Goal: Task Accomplishment & Management: Use online tool/utility

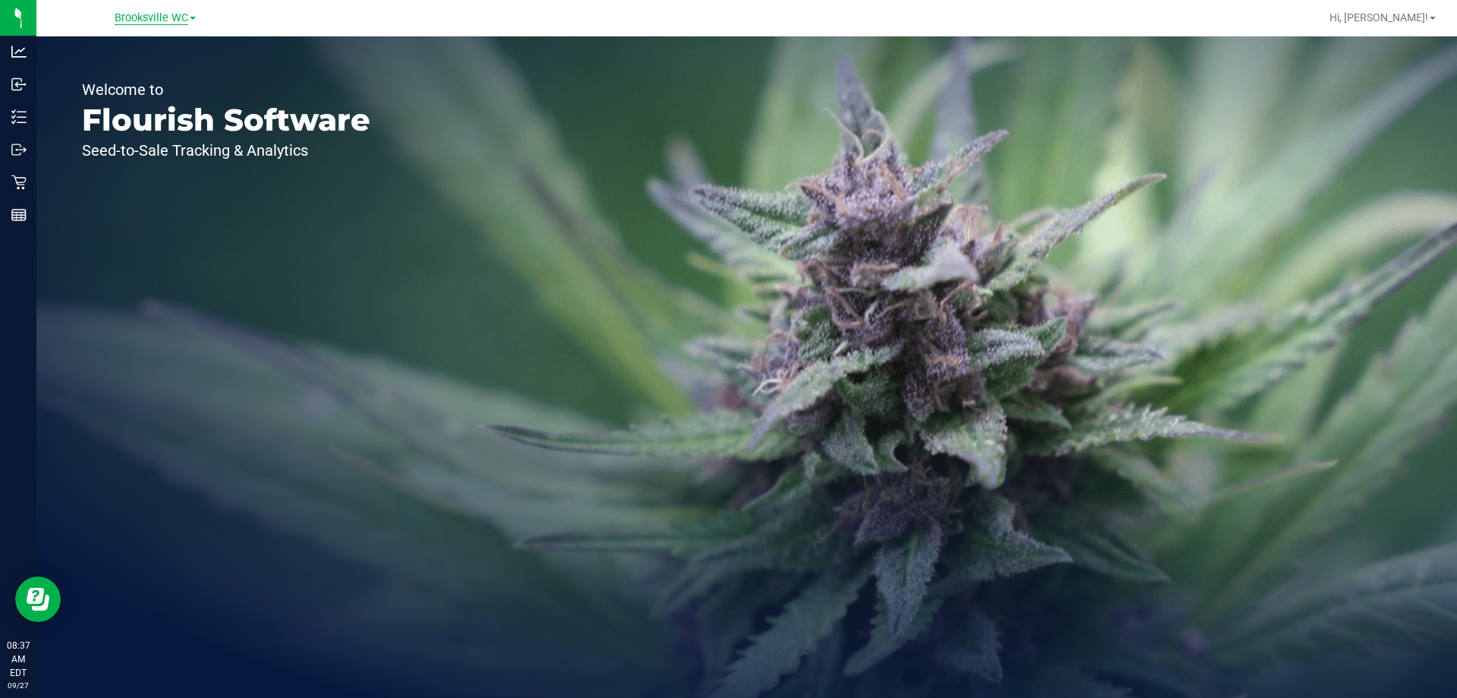
click at [175, 20] on span "Brooksville WC" at bounding box center [152, 18] width 74 height 14
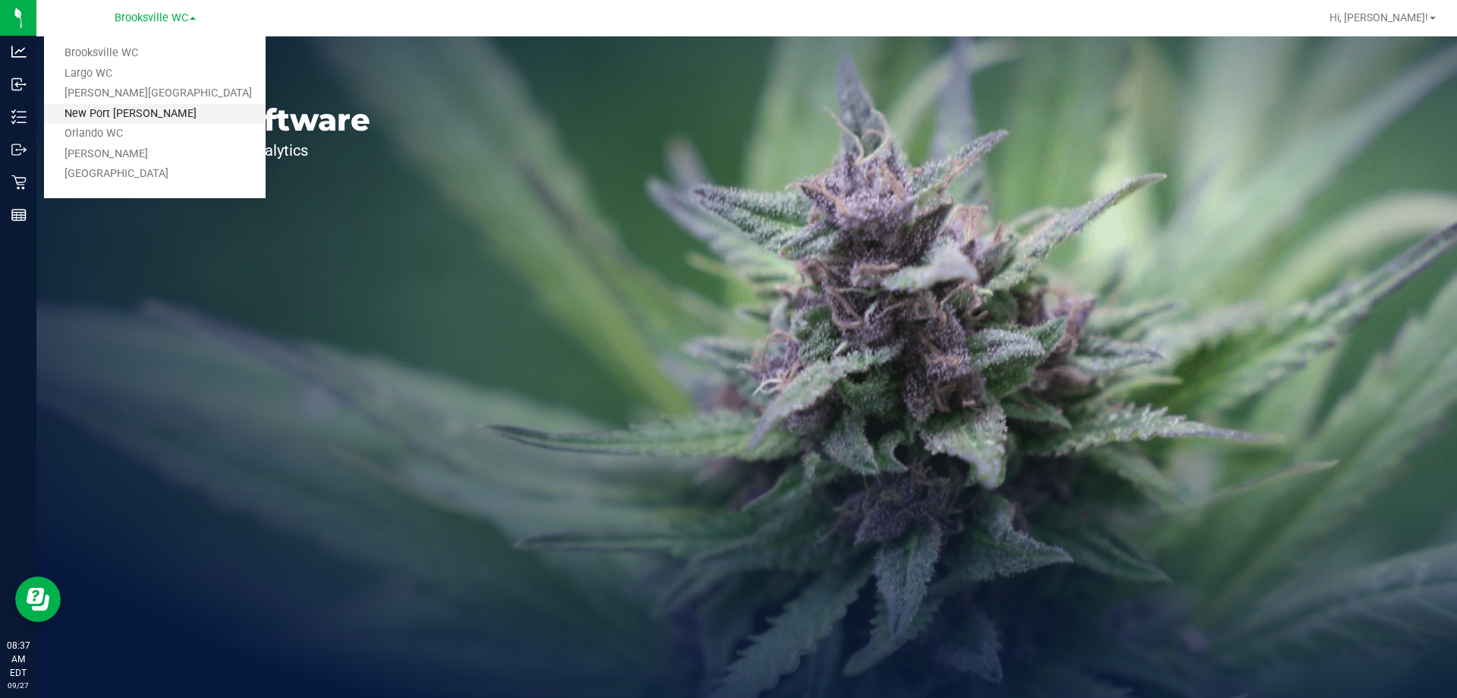
click at [178, 114] on link "New Port [PERSON_NAME]" at bounding box center [155, 114] width 222 height 20
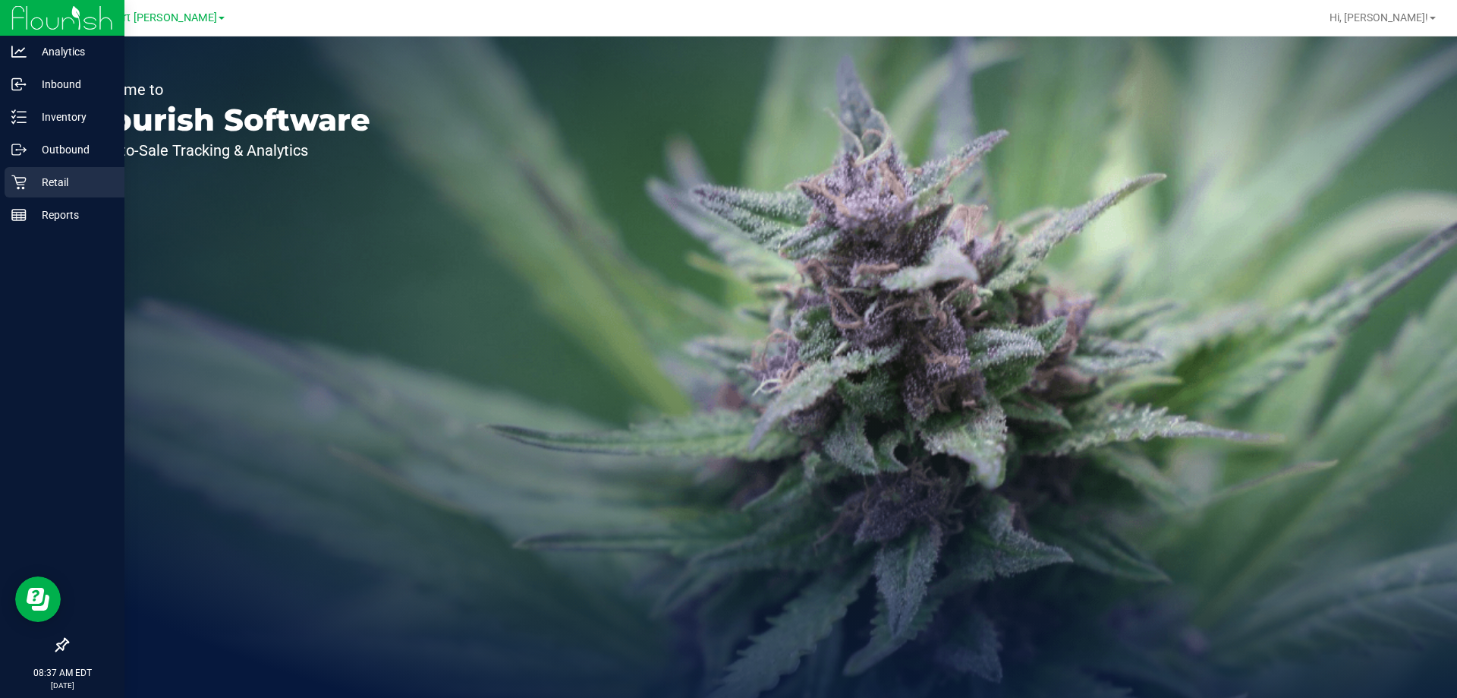
click at [22, 180] on icon at bounding box center [18, 182] width 15 height 15
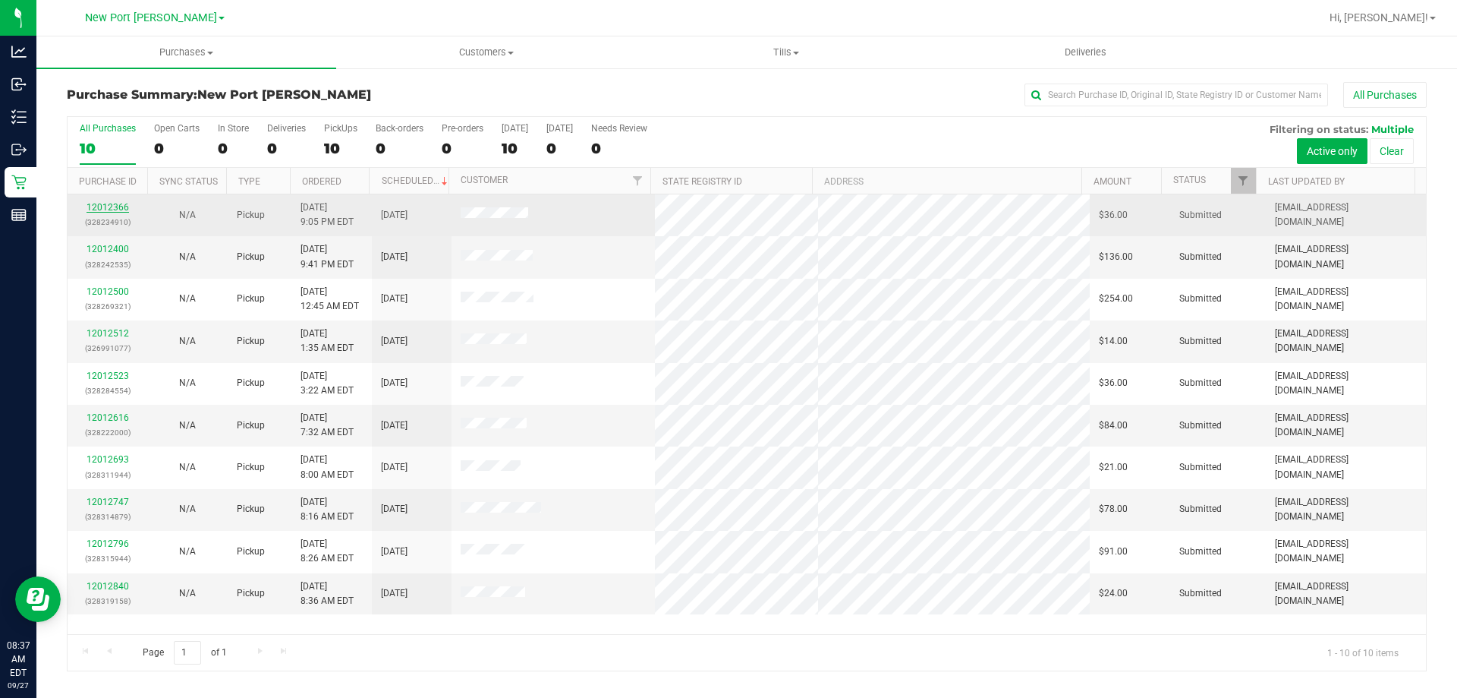
click at [113, 208] on link "12012366" at bounding box center [108, 207] width 43 height 11
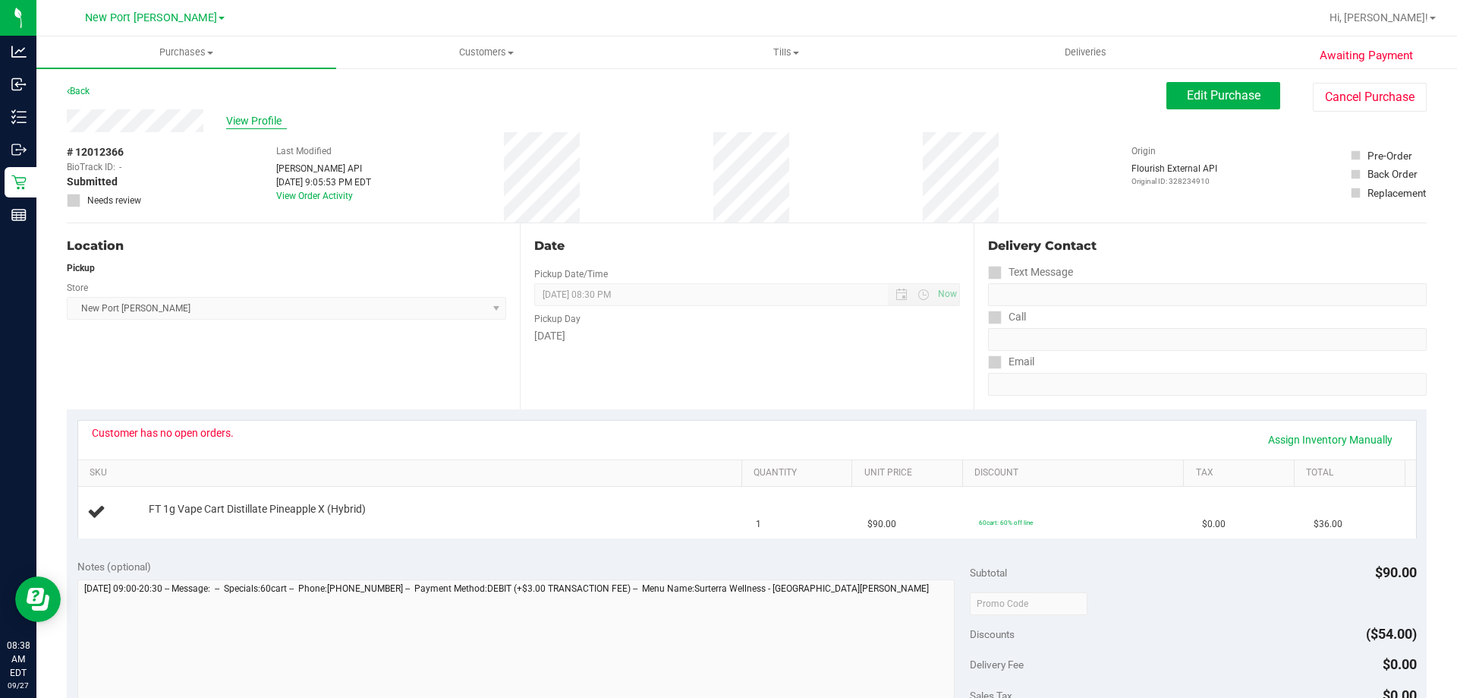
click at [255, 123] on span "View Profile" at bounding box center [256, 121] width 61 height 16
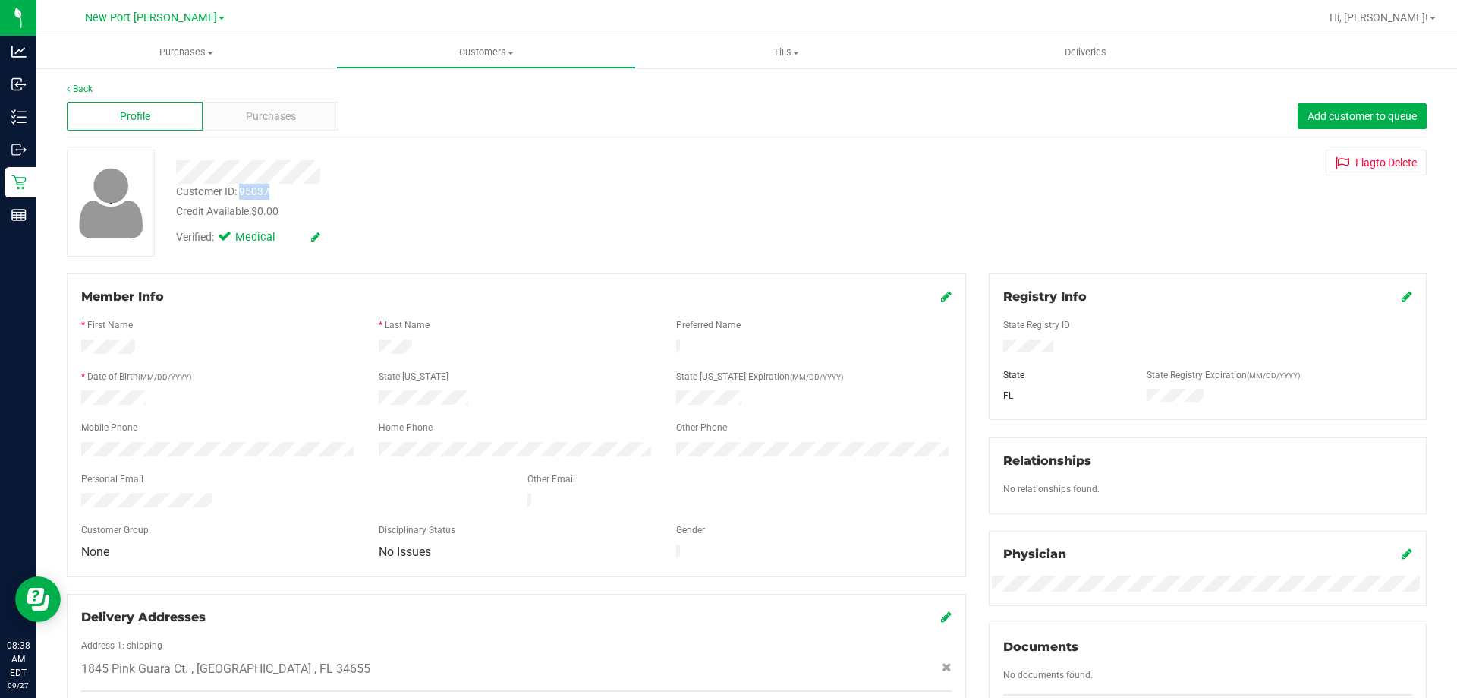
drag, startPoint x: 240, startPoint y: 190, endPoint x: 292, endPoint y: 197, distance: 52.9
click at [292, 197] on div "Customer ID: 95037 Credit Available: $0.00" at bounding box center [510, 202] width 691 height 36
copy div "95037"
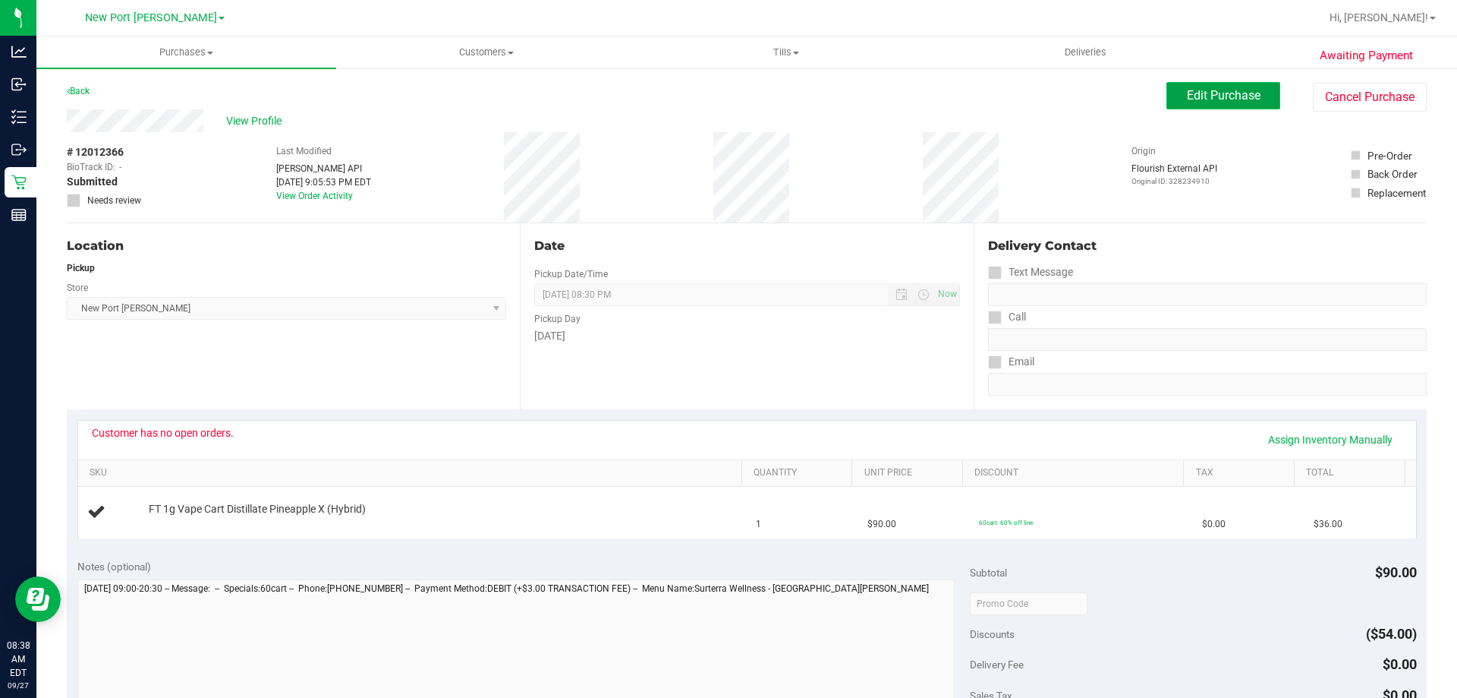
click at [1174, 95] on button "Edit Purchase" at bounding box center [1224, 95] width 114 height 27
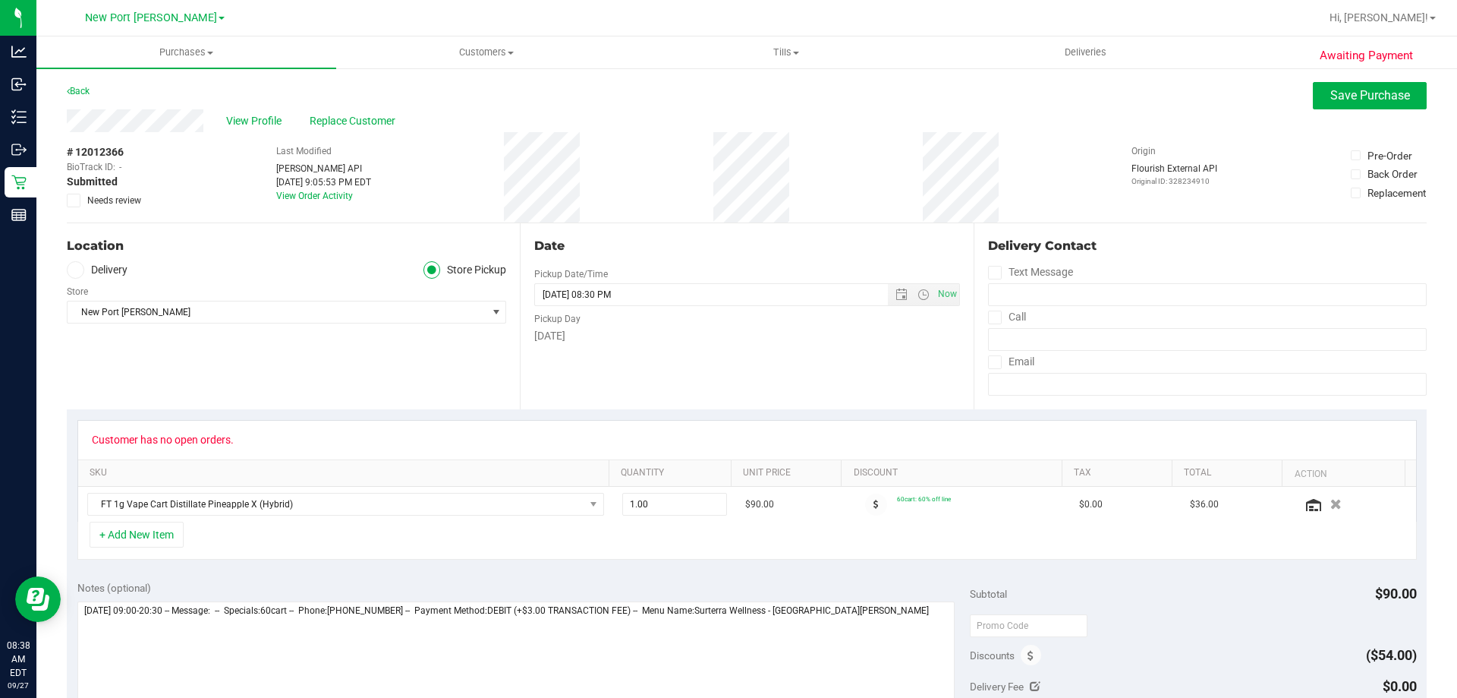
click at [76, 200] on icon at bounding box center [74, 200] width 10 height 0
click at [0, 0] on input "Needs review" at bounding box center [0, 0] width 0 height 0
click at [1382, 92] on span "Save Purchase" at bounding box center [1371, 95] width 80 height 14
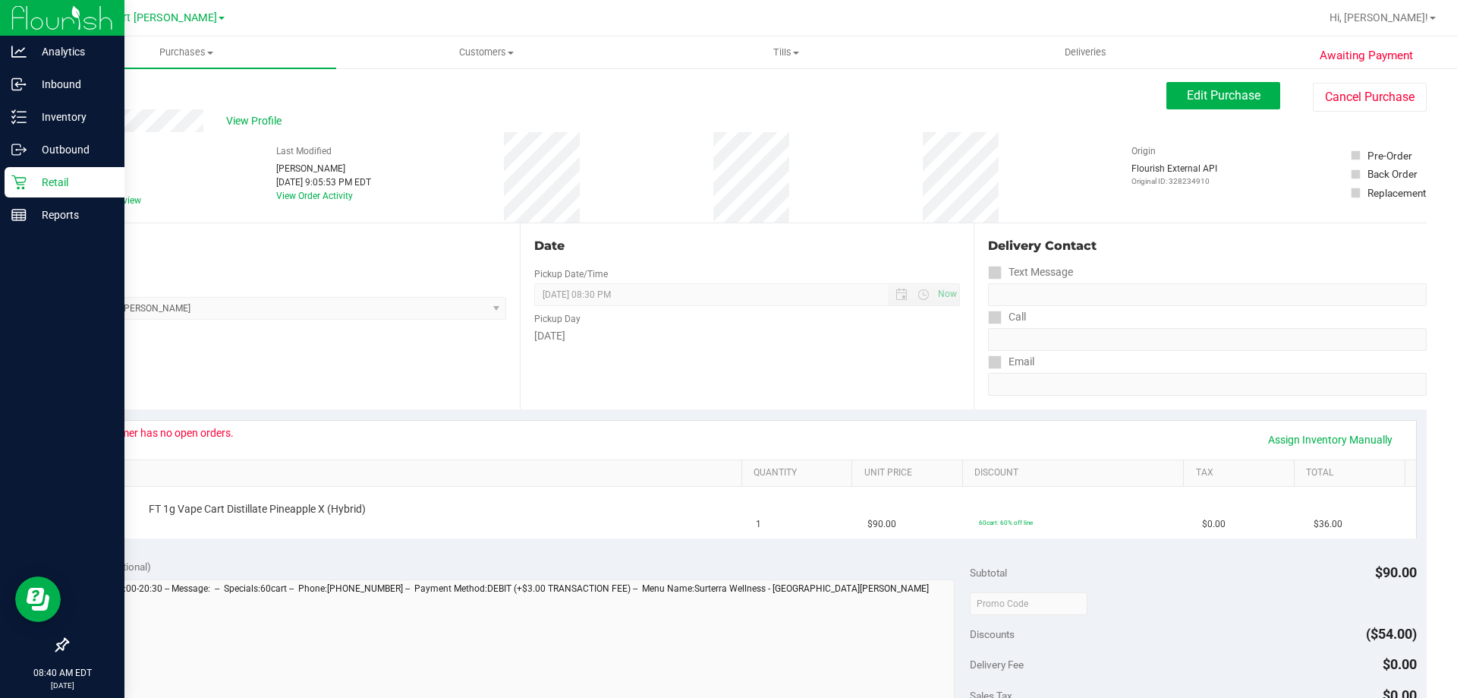
click at [24, 185] on icon at bounding box center [18, 182] width 15 height 15
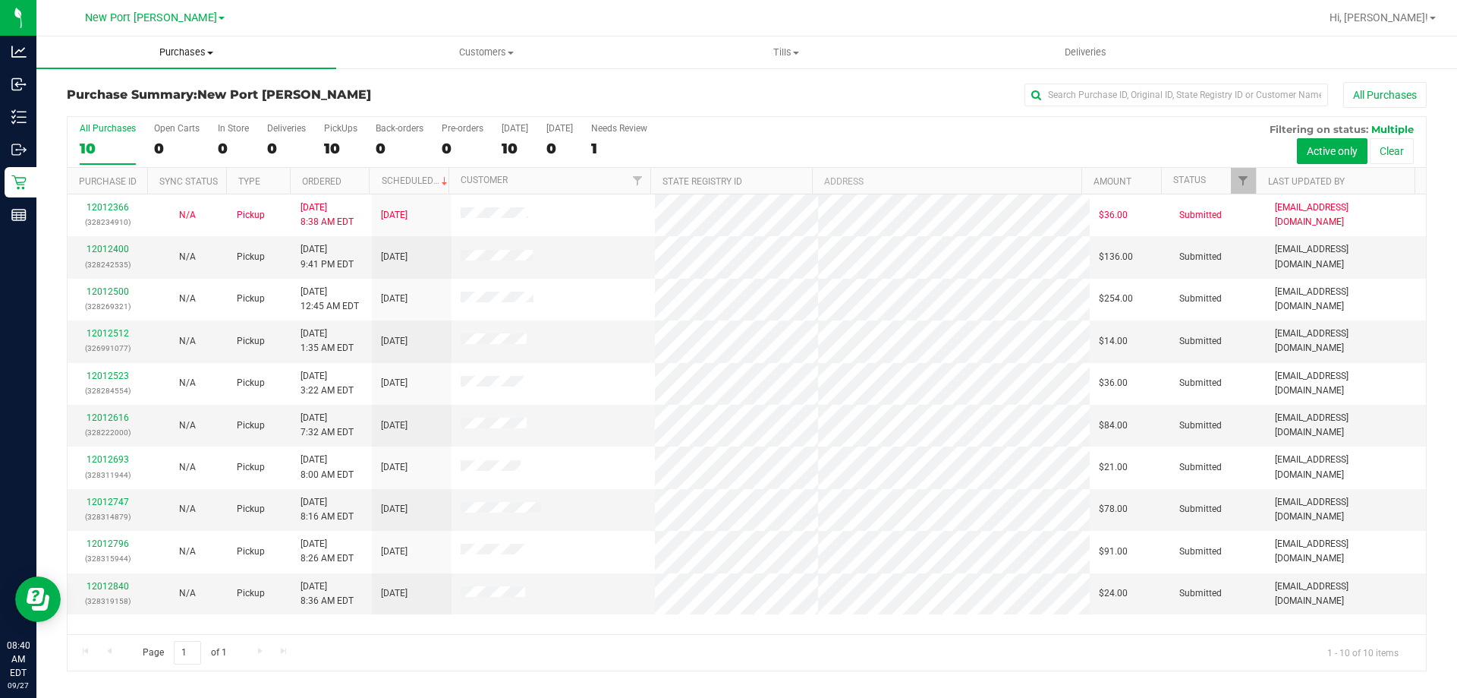
click at [191, 56] on span "Purchases" at bounding box center [186, 53] width 300 height 14
click at [173, 106] on li "Fulfillment" at bounding box center [186, 110] width 300 height 18
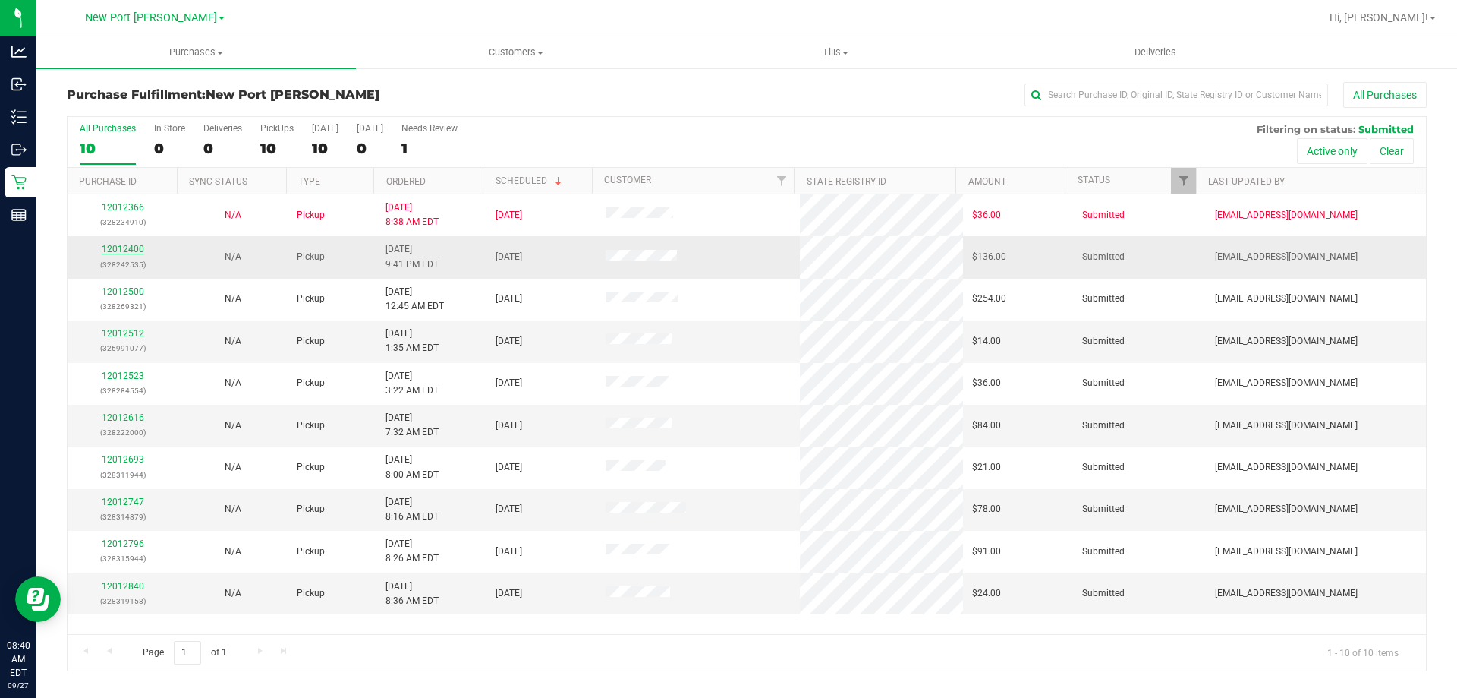
click at [132, 247] on link "12012400" at bounding box center [123, 249] width 43 height 11
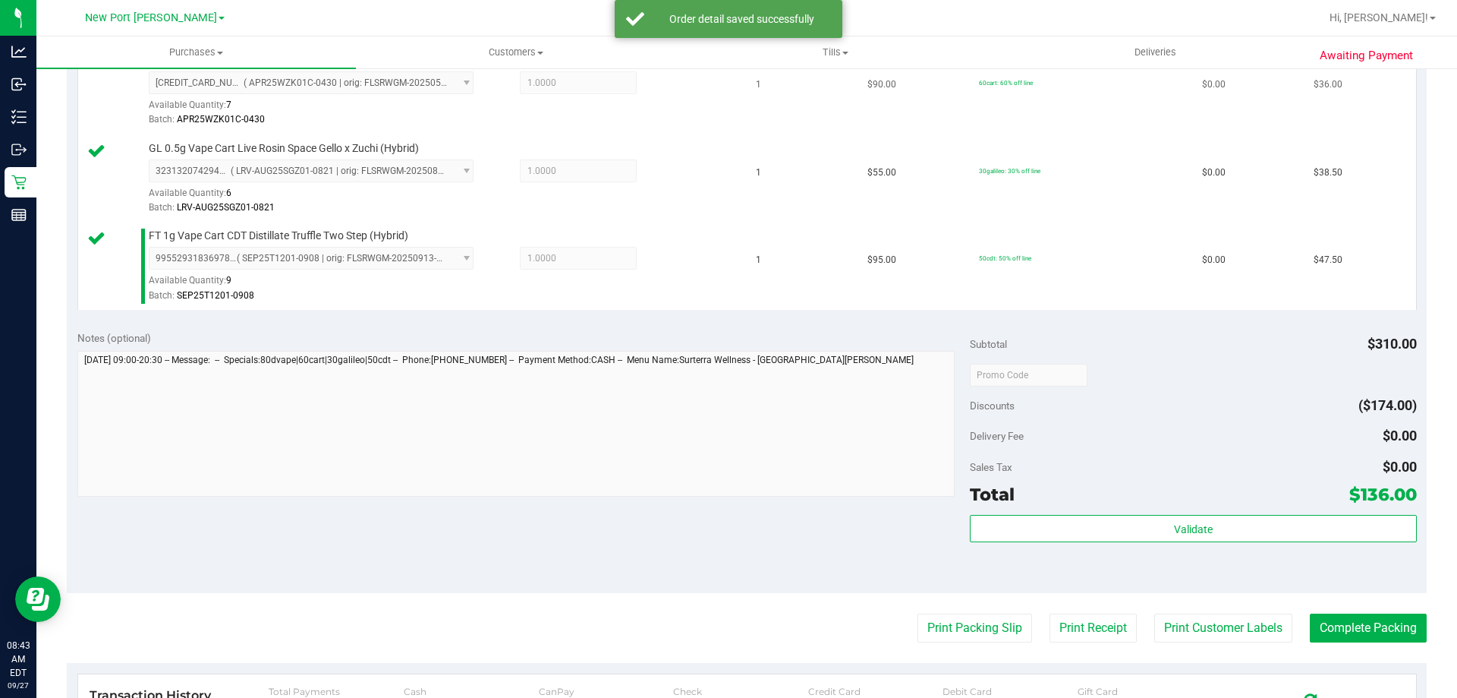
scroll to position [531, 0]
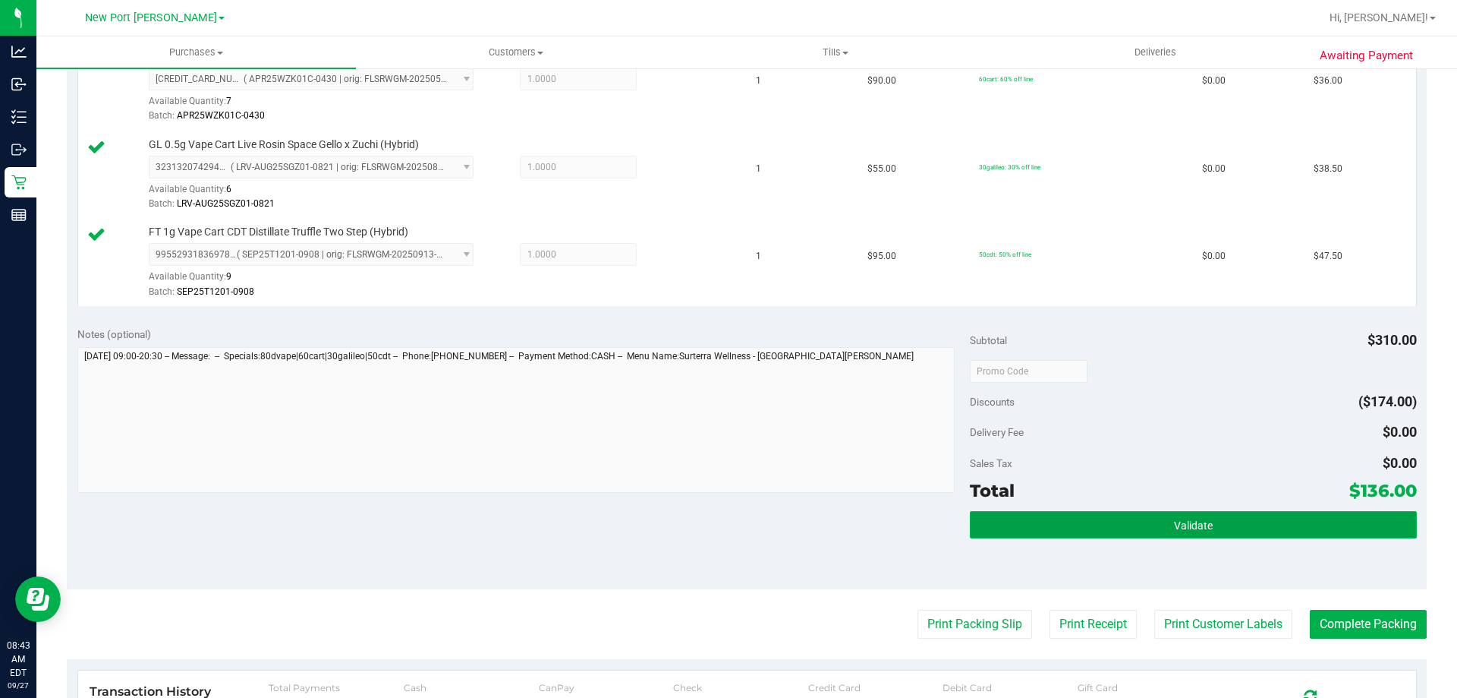
click at [1129, 521] on button "Validate" at bounding box center [1193, 524] width 446 height 27
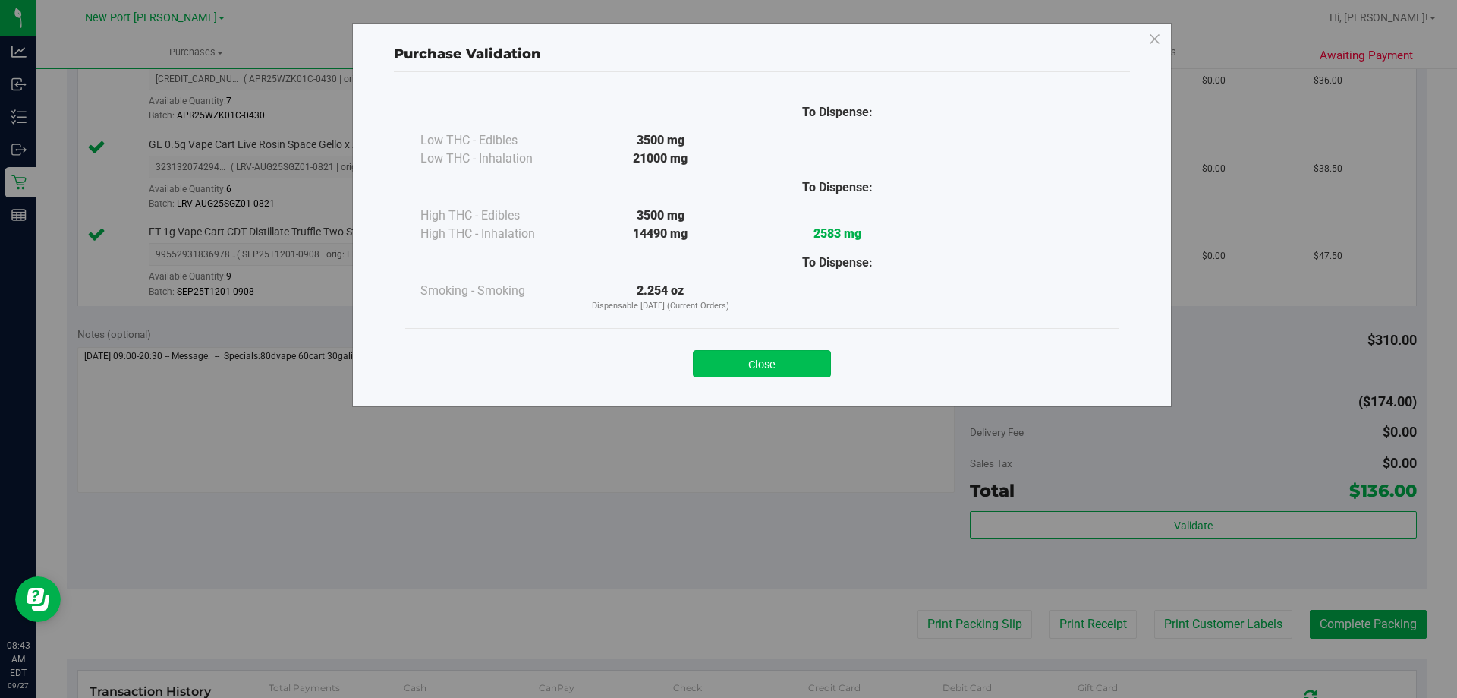
click at [777, 359] on button "Close" at bounding box center [762, 363] width 138 height 27
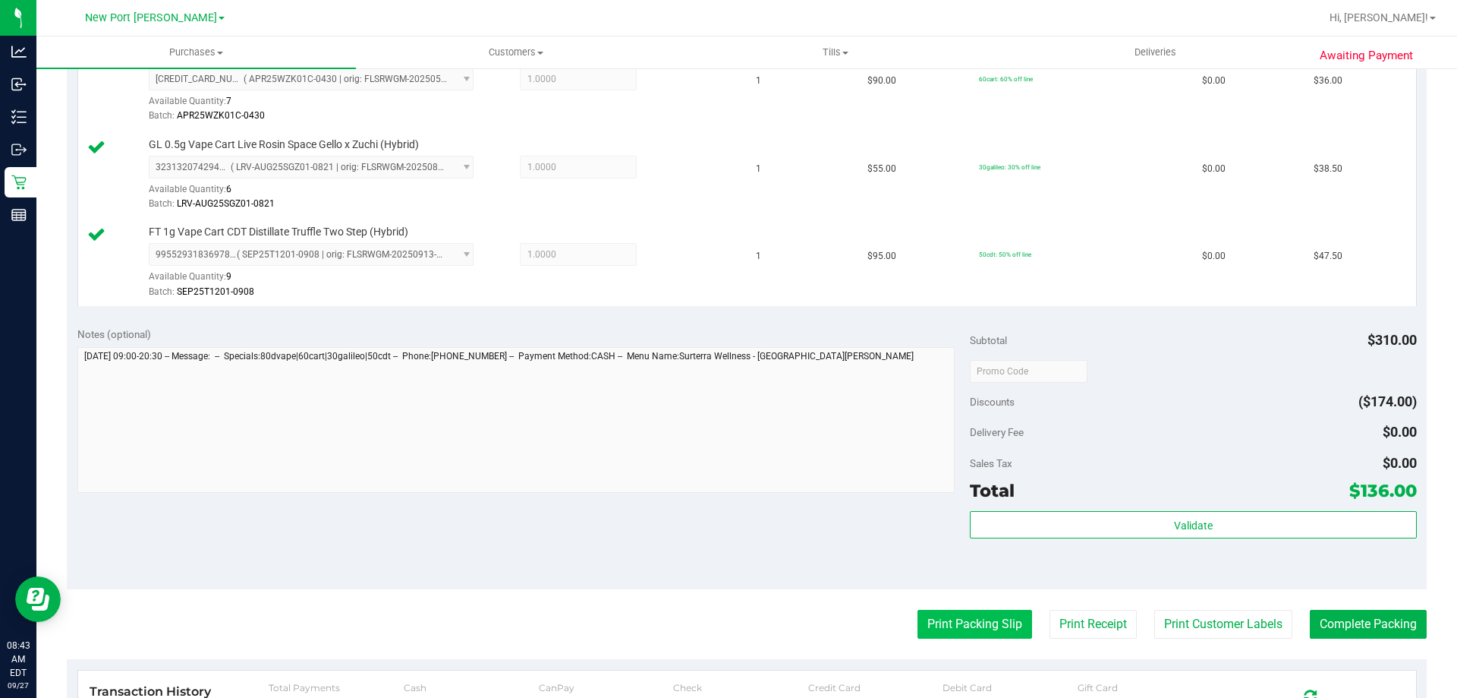
click at [949, 632] on button "Print Packing Slip" at bounding box center [975, 623] width 115 height 29
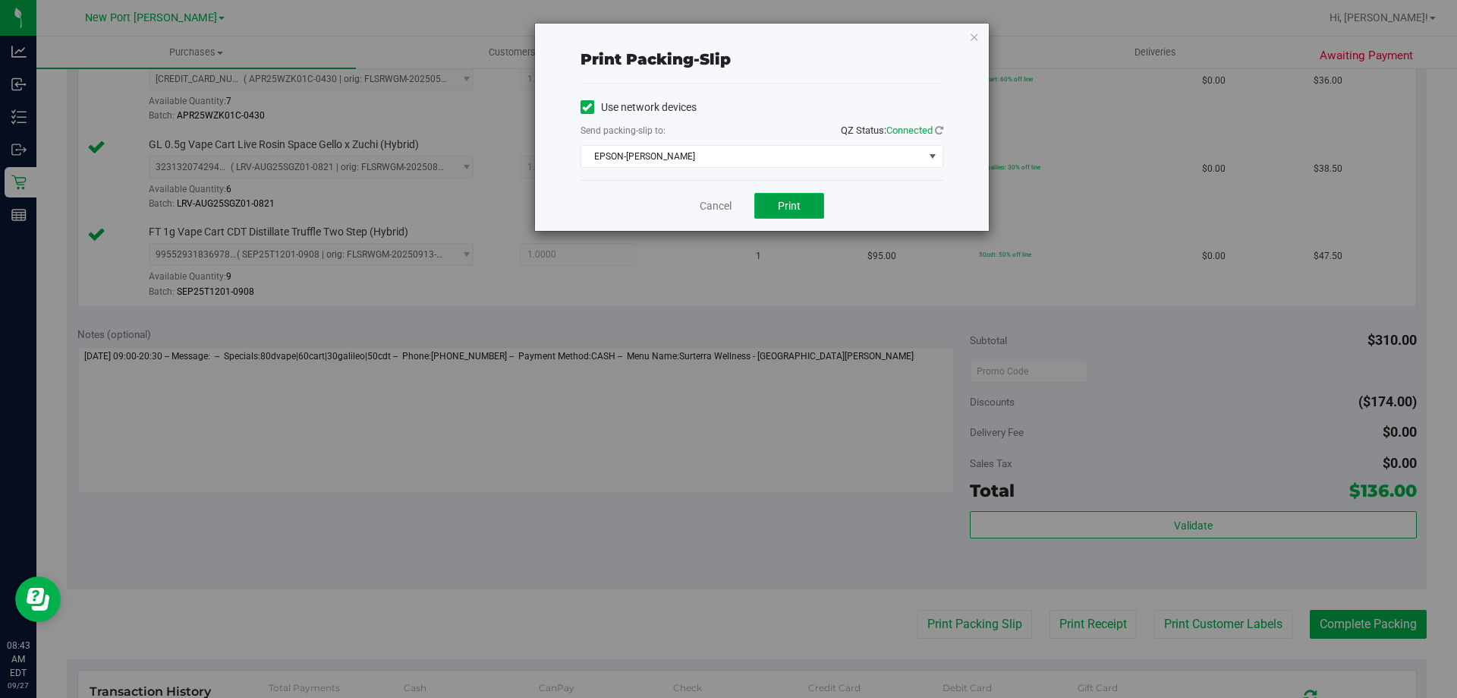
click at [788, 209] on span "Print" at bounding box center [789, 206] width 23 height 12
click at [715, 208] on link "Cancel" at bounding box center [716, 206] width 32 height 16
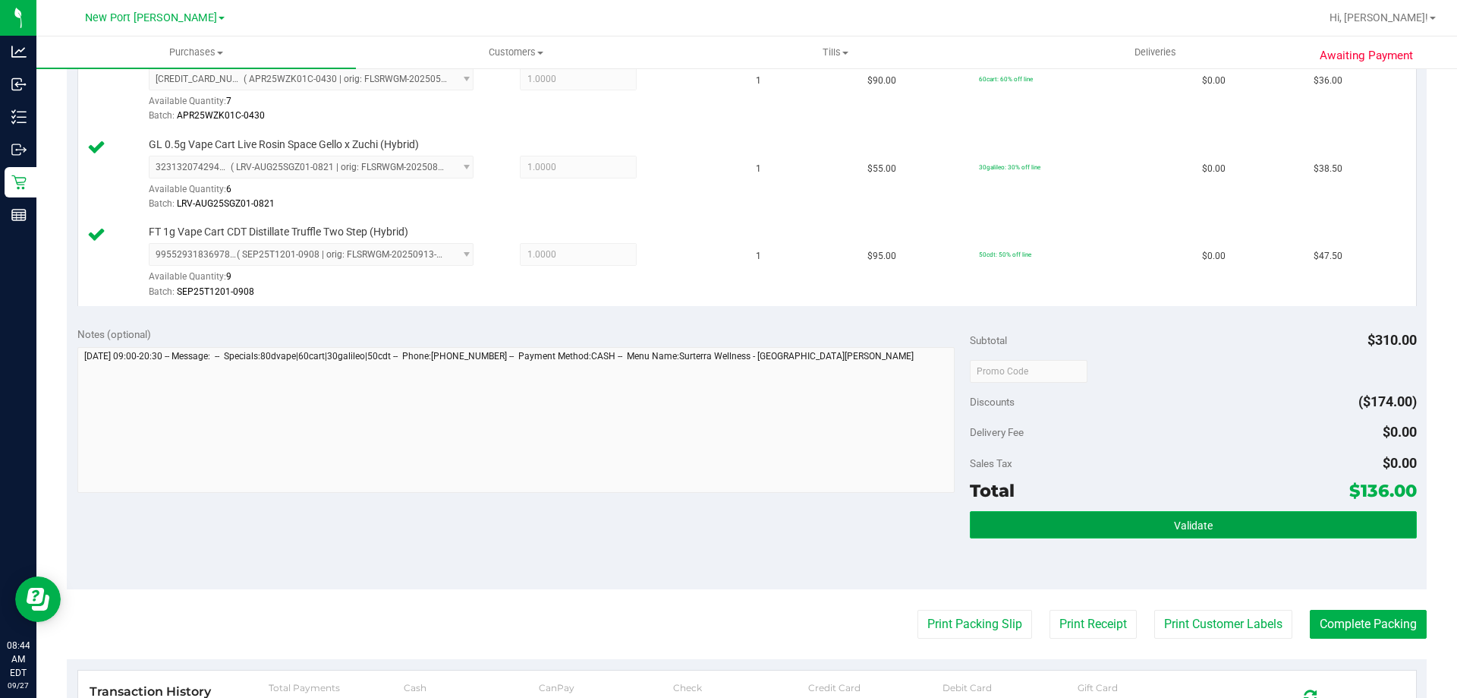
click at [1129, 528] on button "Validate" at bounding box center [1193, 524] width 446 height 27
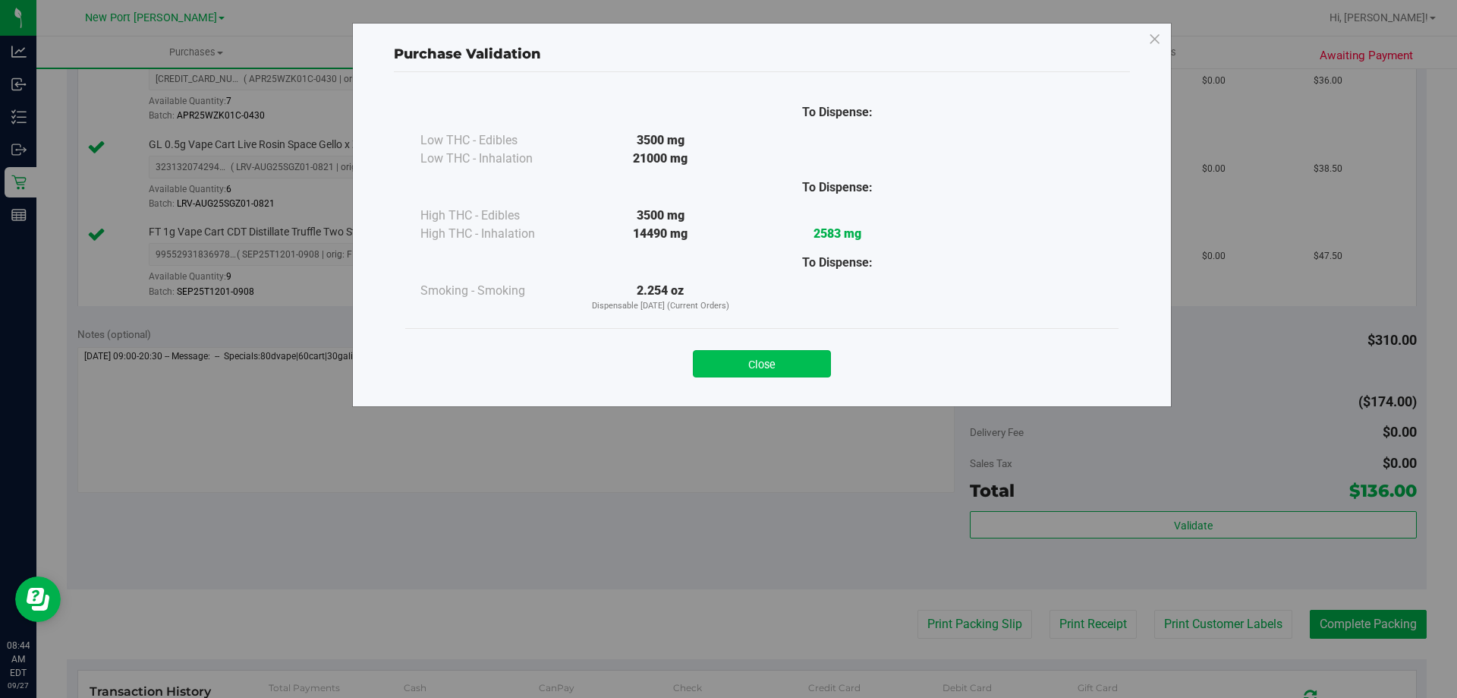
click at [780, 363] on button "Close" at bounding box center [762, 363] width 138 height 27
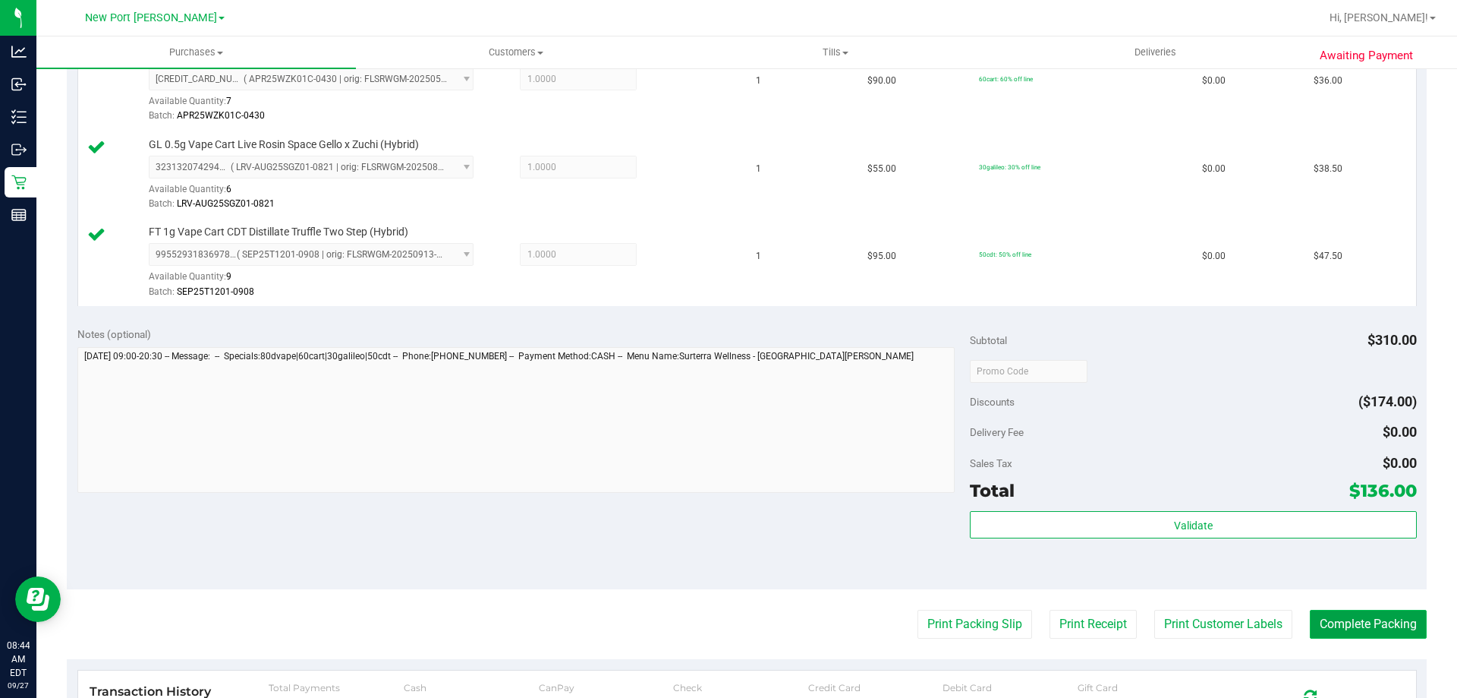
click at [1358, 629] on button "Complete Packing" at bounding box center [1368, 623] width 117 height 29
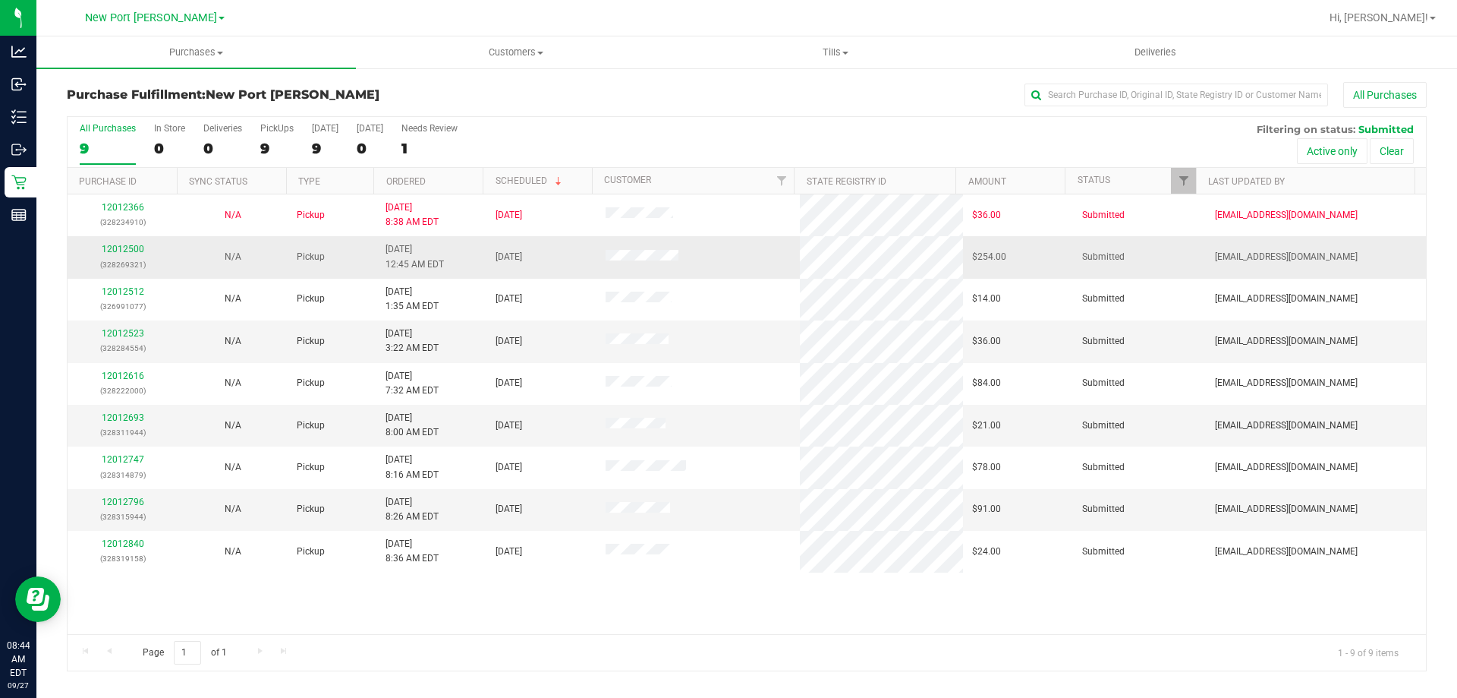
click at [131, 243] on div "12012500 (328269321)" at bounding box center [123, 256] width 92 height 29
click at [126, 250] on link "12012500" at bounding box center [123, 249] width 43 height 11
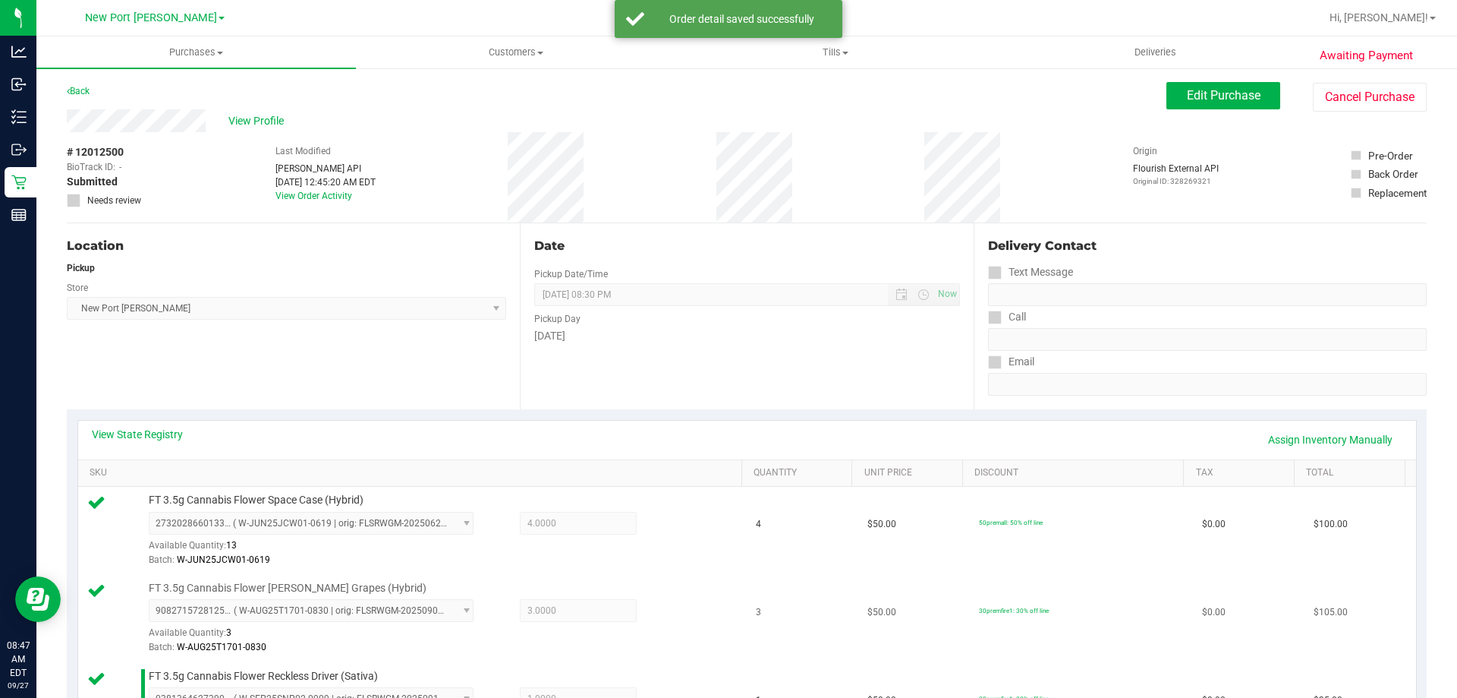
scroll to position [531, 0]
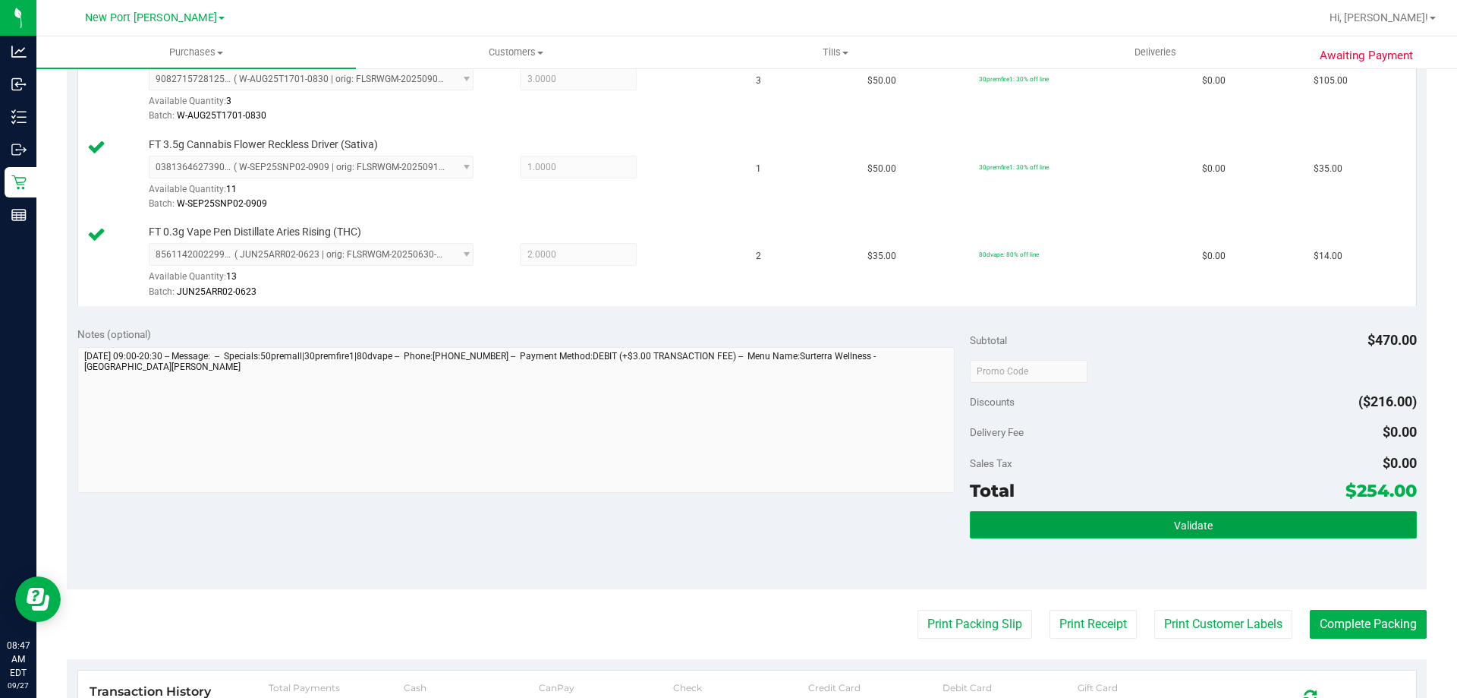
click at [1223, 530] on button "Validate" at bounding box center [1193, 524] width 446 height 27
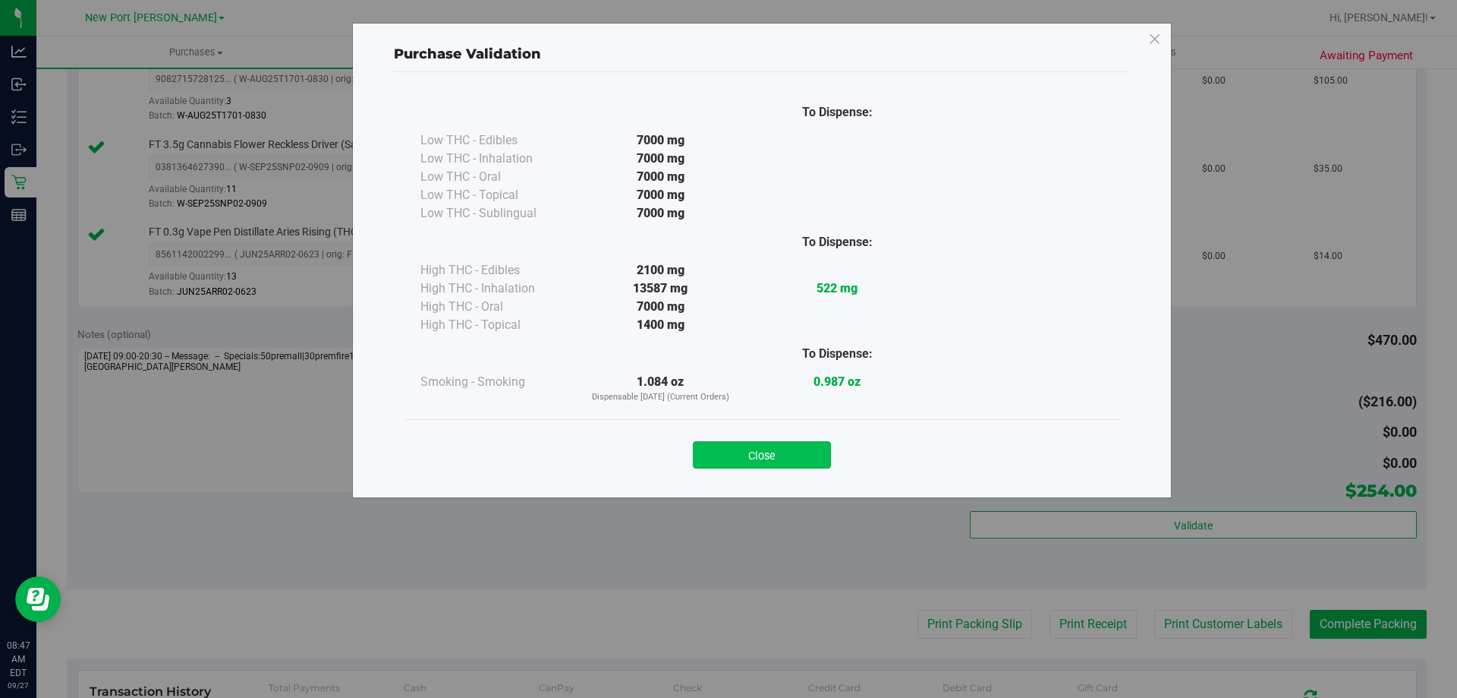
click at [791, 463] on button "Close" at bounding box center [762, 454] width 138 height 27
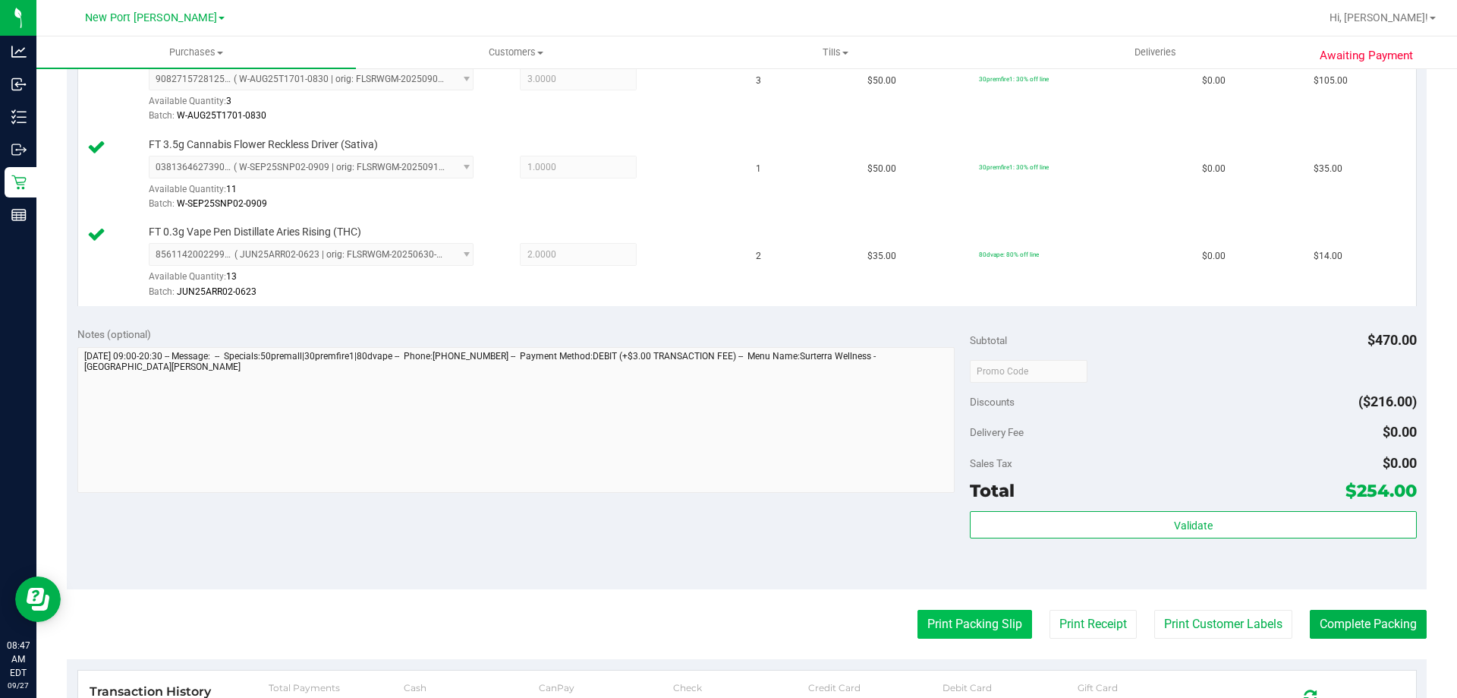
click at [955, 619] on button "Print Packing Slip" at bounding box center [975, 623] width 115 height 29
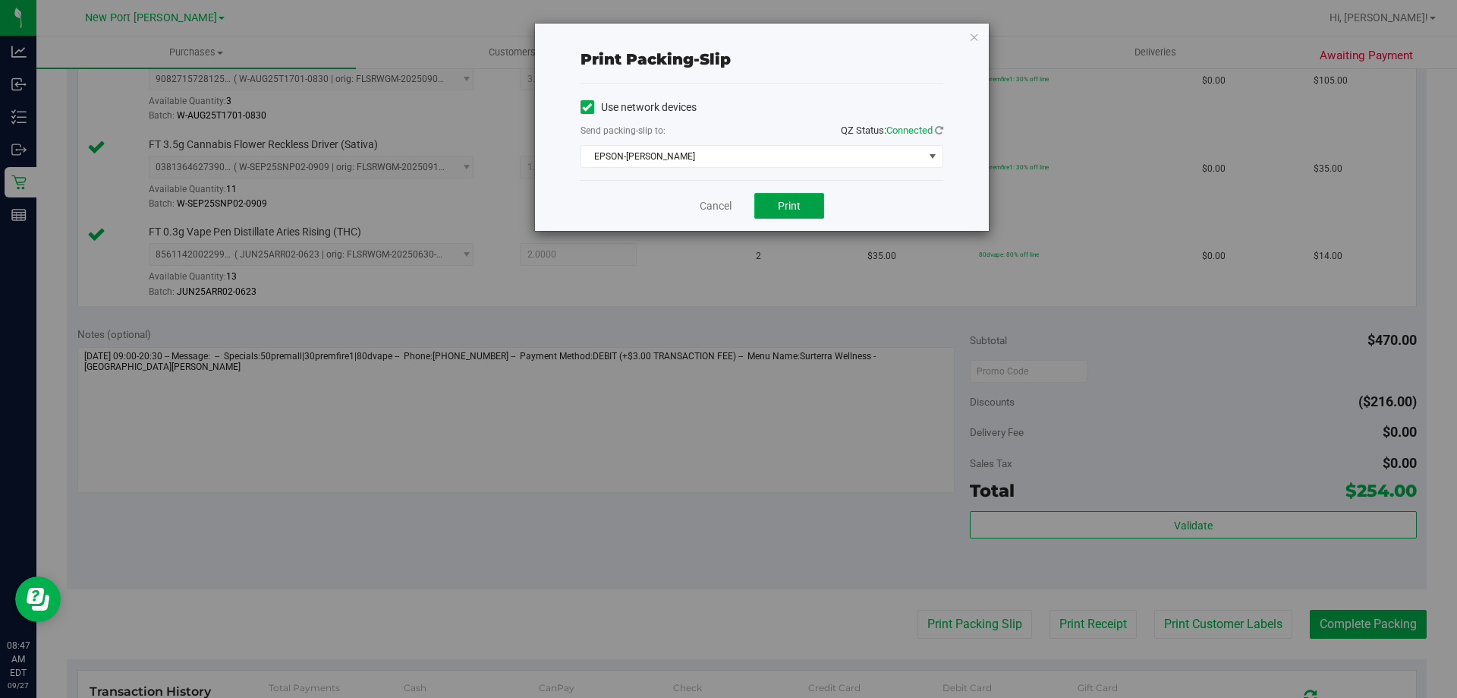
click at [796, 207] on span "Print" at bounding box center [789, 206] width 23 height 12
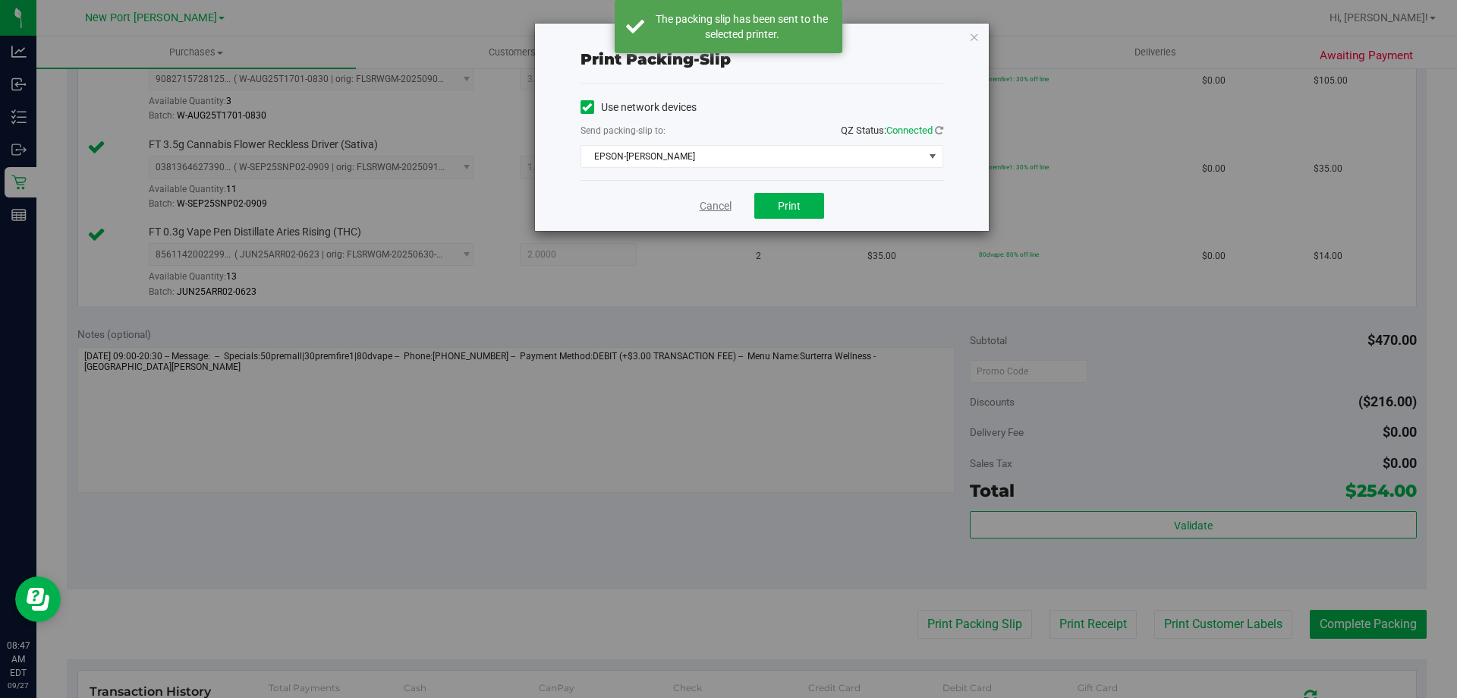
click at [715, 206] on link "Cancel" at bounding box center [716, 206] width 32 height 16
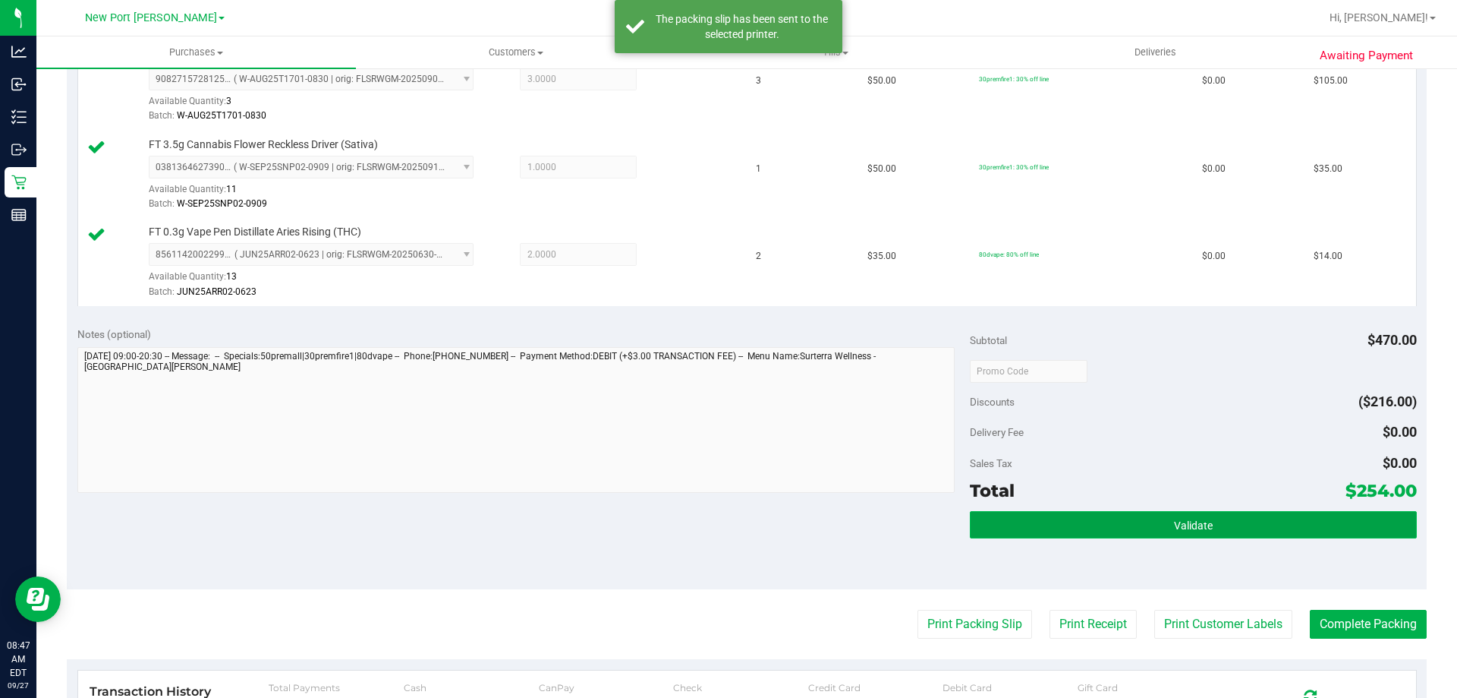
click at [1031, 533] on button "Validate" at bounding box center [1193, 524] width 446 height 27
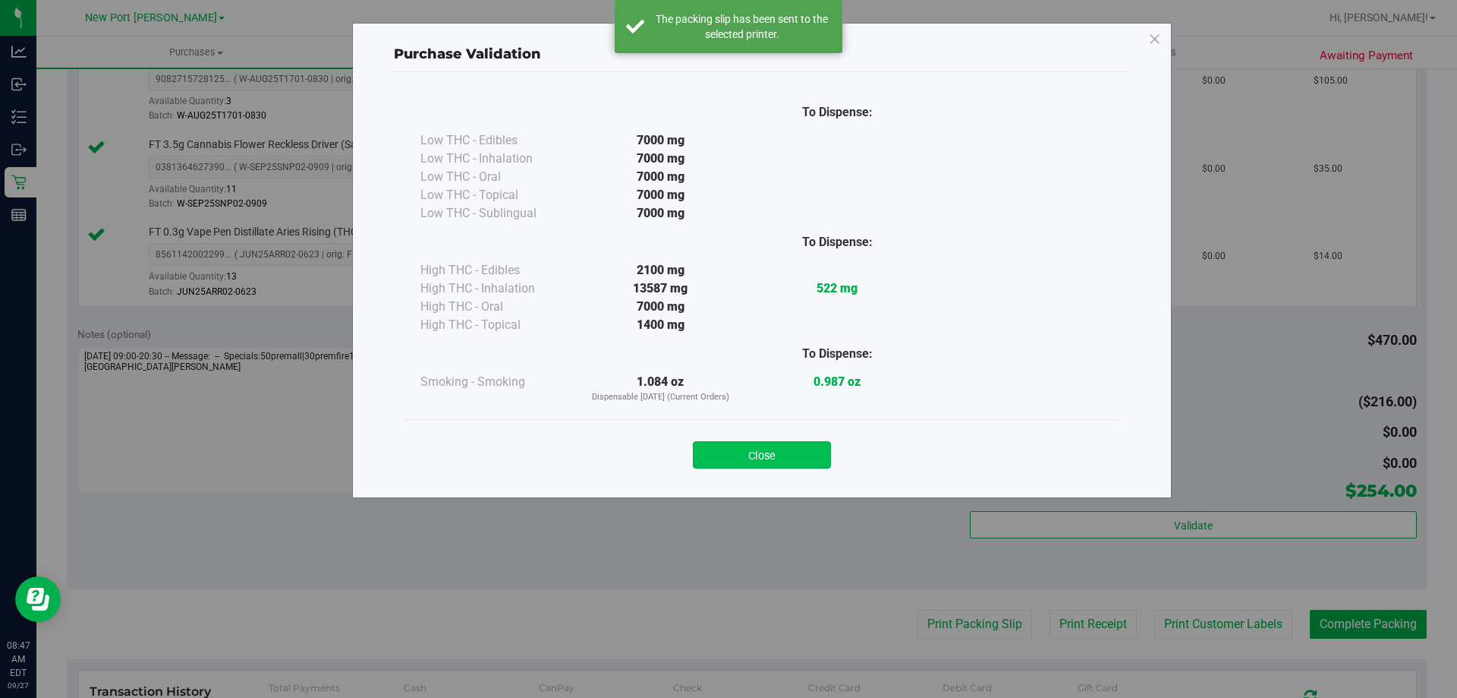
click at [783, 461] on button "Close" at bounding box center [762, 454] width 138 height 27
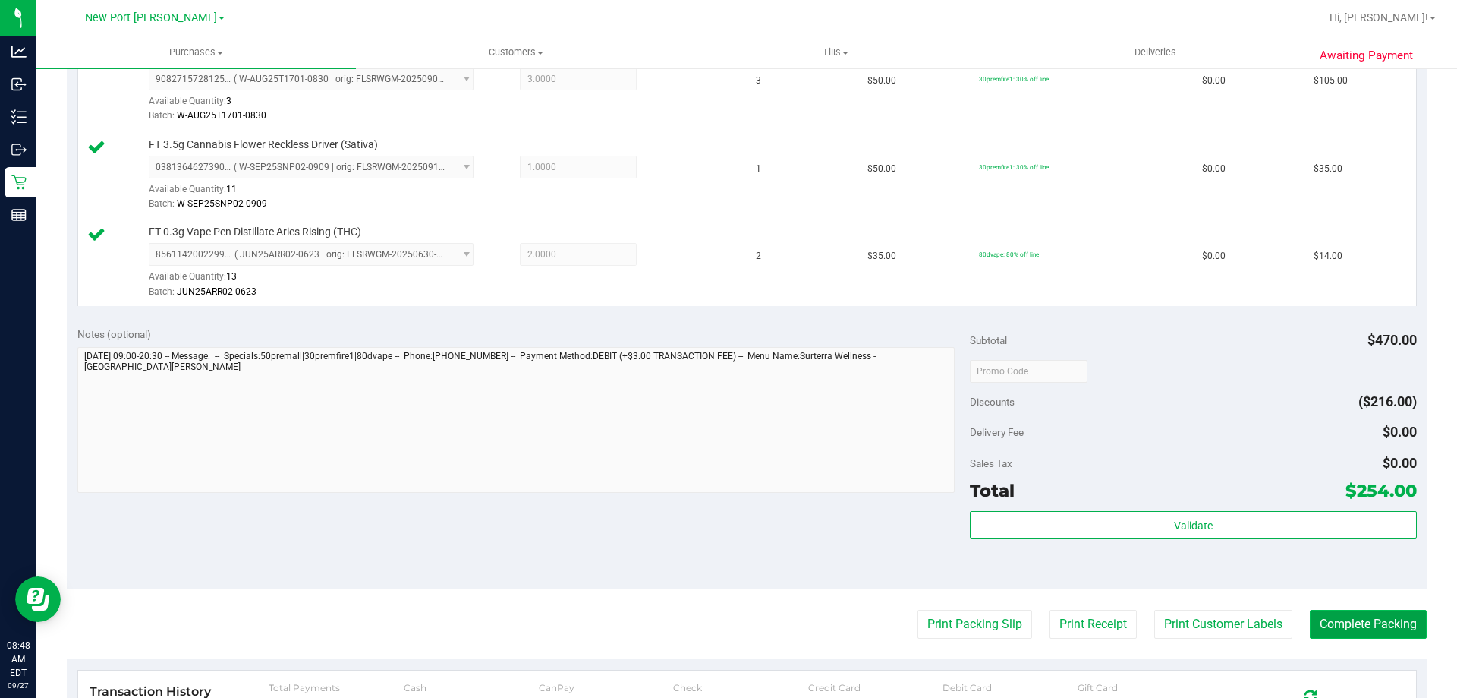
click at [1324, 628] on button "Complete Packing" at bounding box center [1368, 623] width 117 height 29
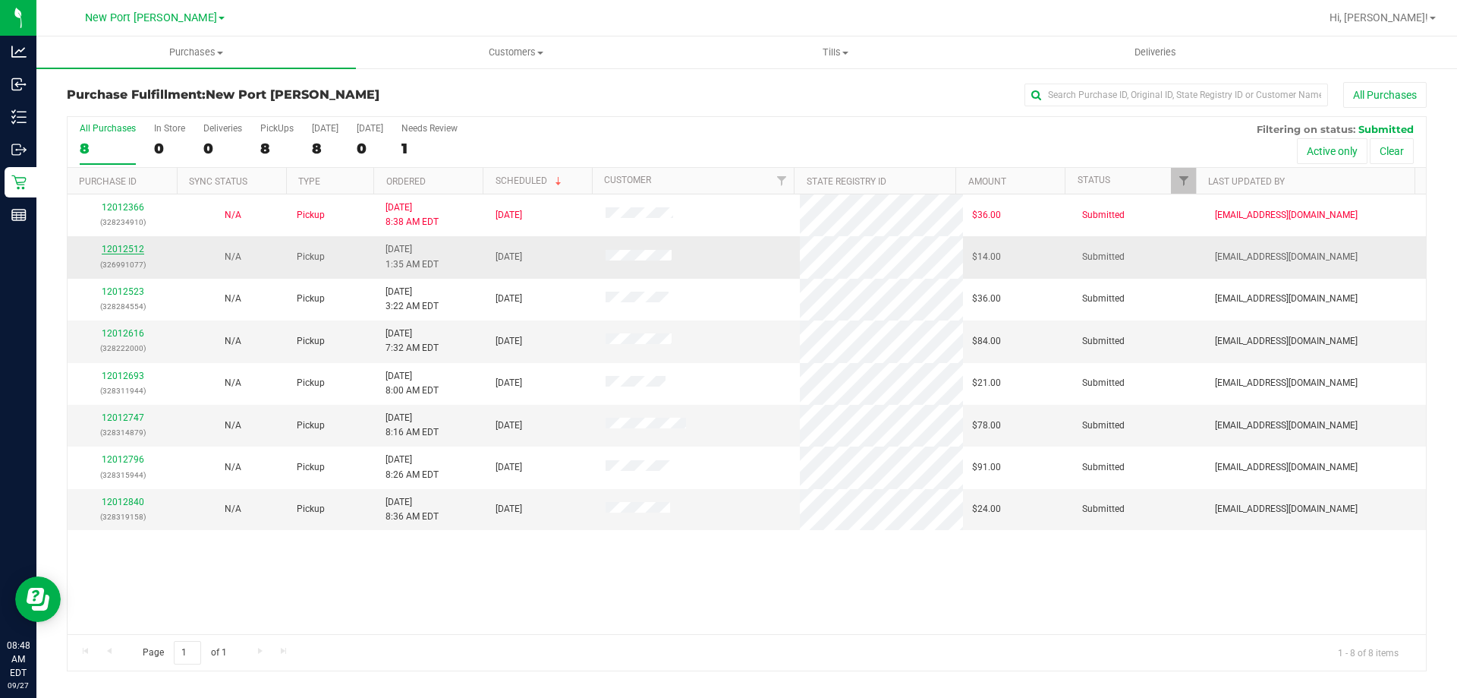
click at [118, 250] on link "12012512" at bounding box center [123, 249] width 43 height 11
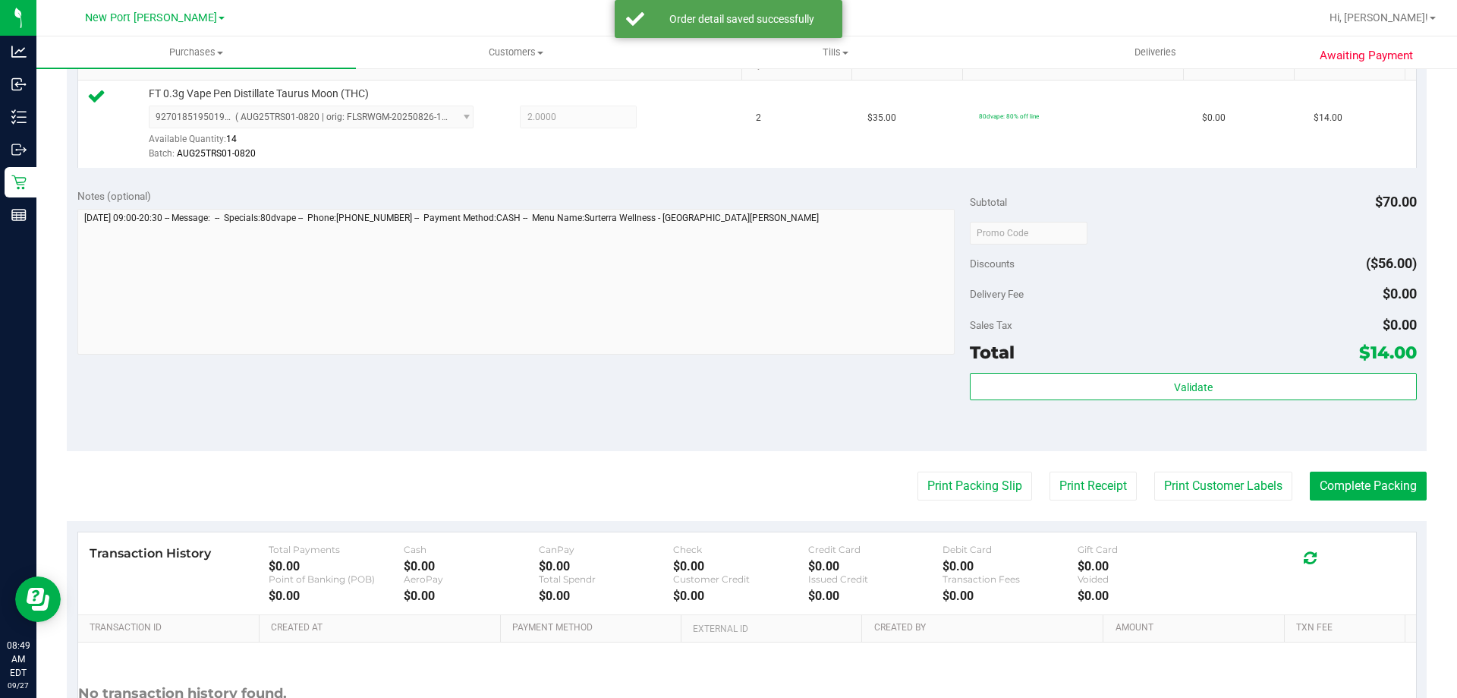
scroll to position [531, 0]
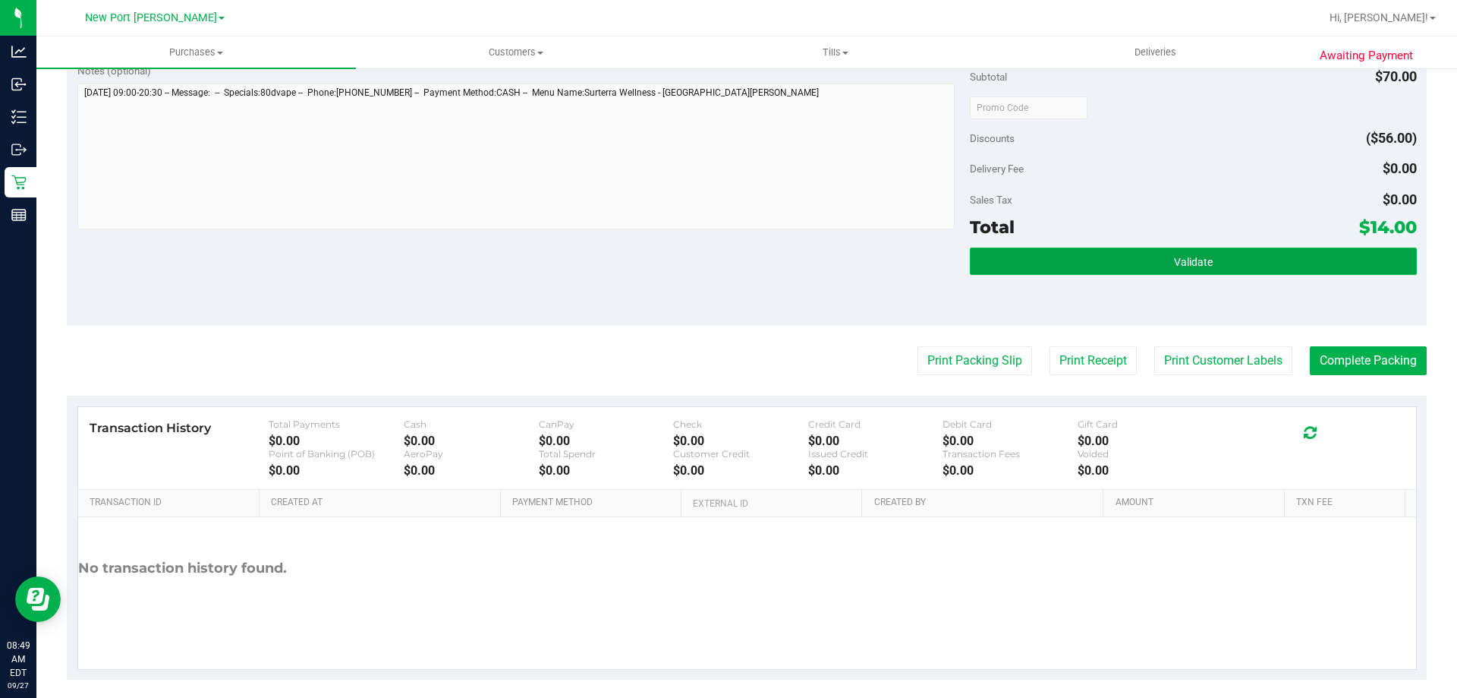
click at [1113, 268] on button "Validate" at bounding box center [1193, 260] width 446 height 27
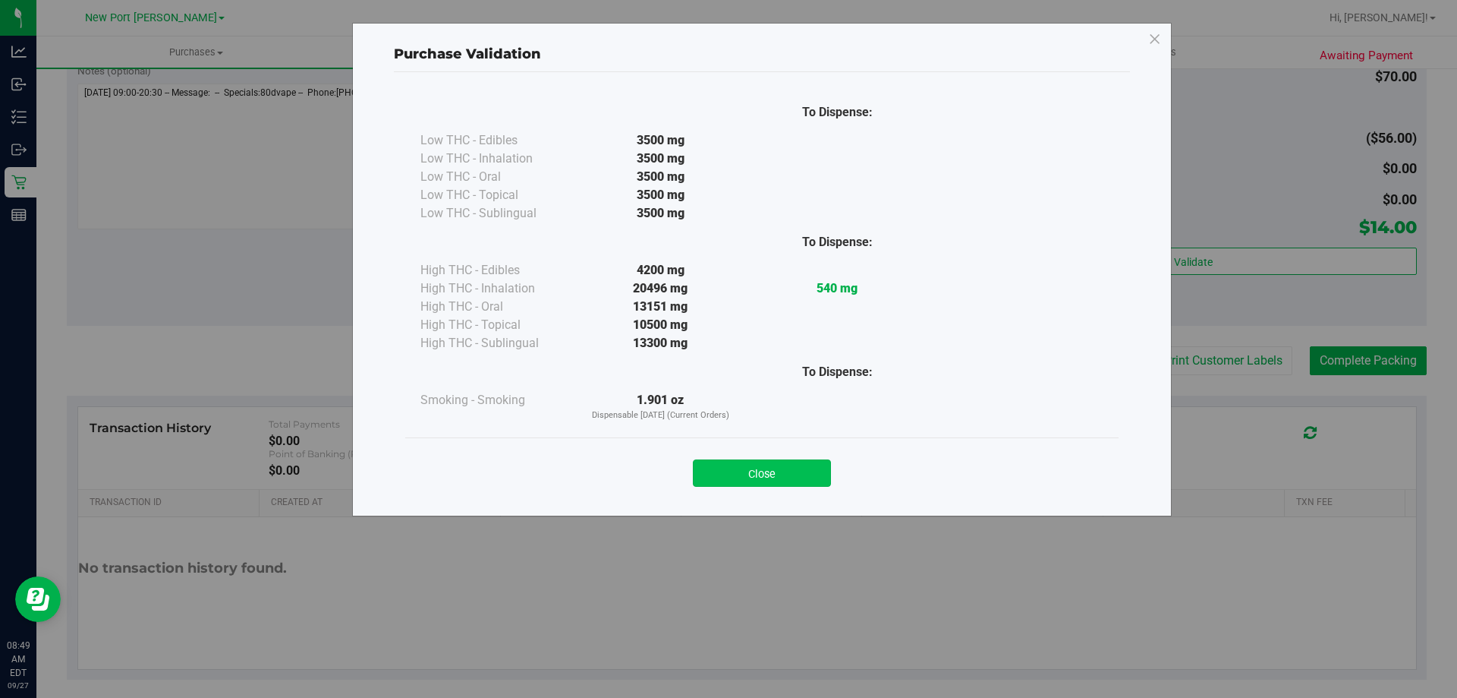
click at [760, 471] on button "Close" at bounding box center [762, 472] width 138 height 27
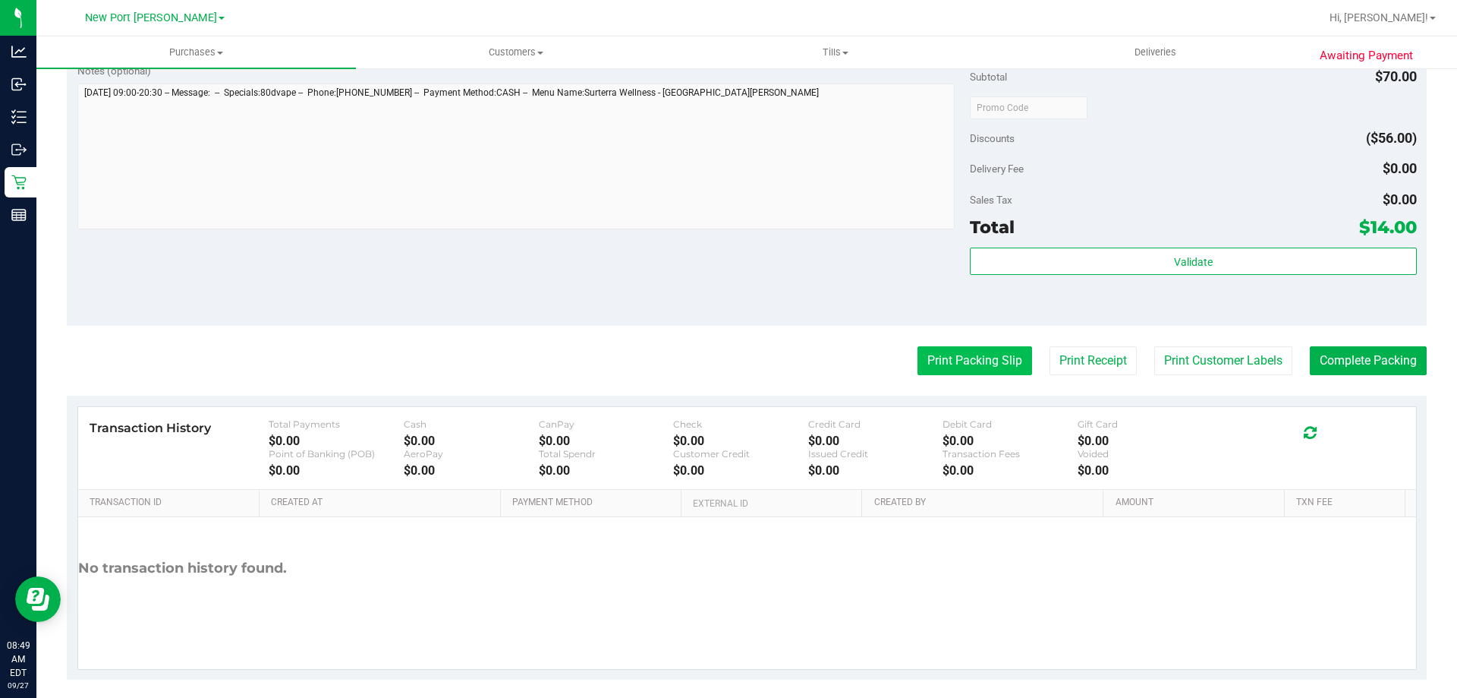
click at [957, 368] on button "Print Packing Slip" at bounding box center [975, 360] width 115 height 29
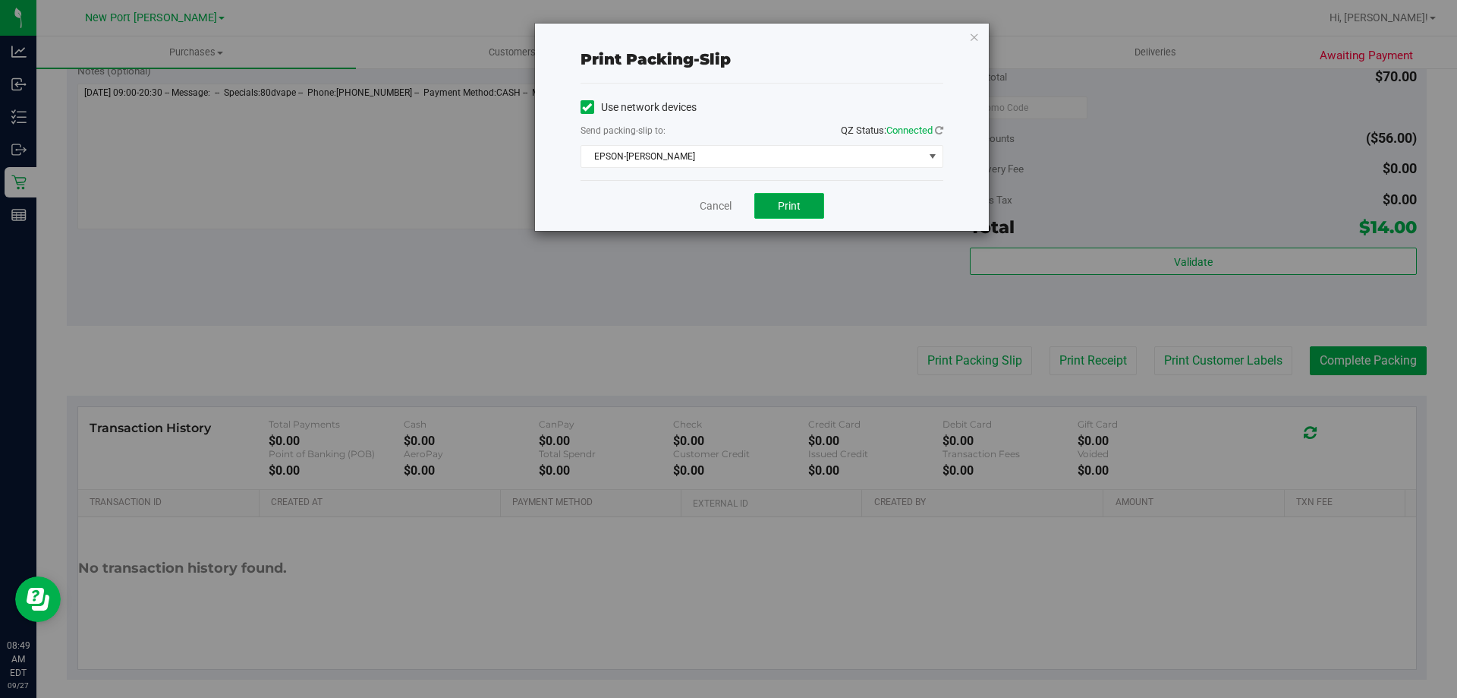
click at [782, 204] on span "Print" at bounding box center [789, 206] width 23 height 12
click at [714, 208] on link "Cancel" at bounding box center [716, 206] width 32 height 16
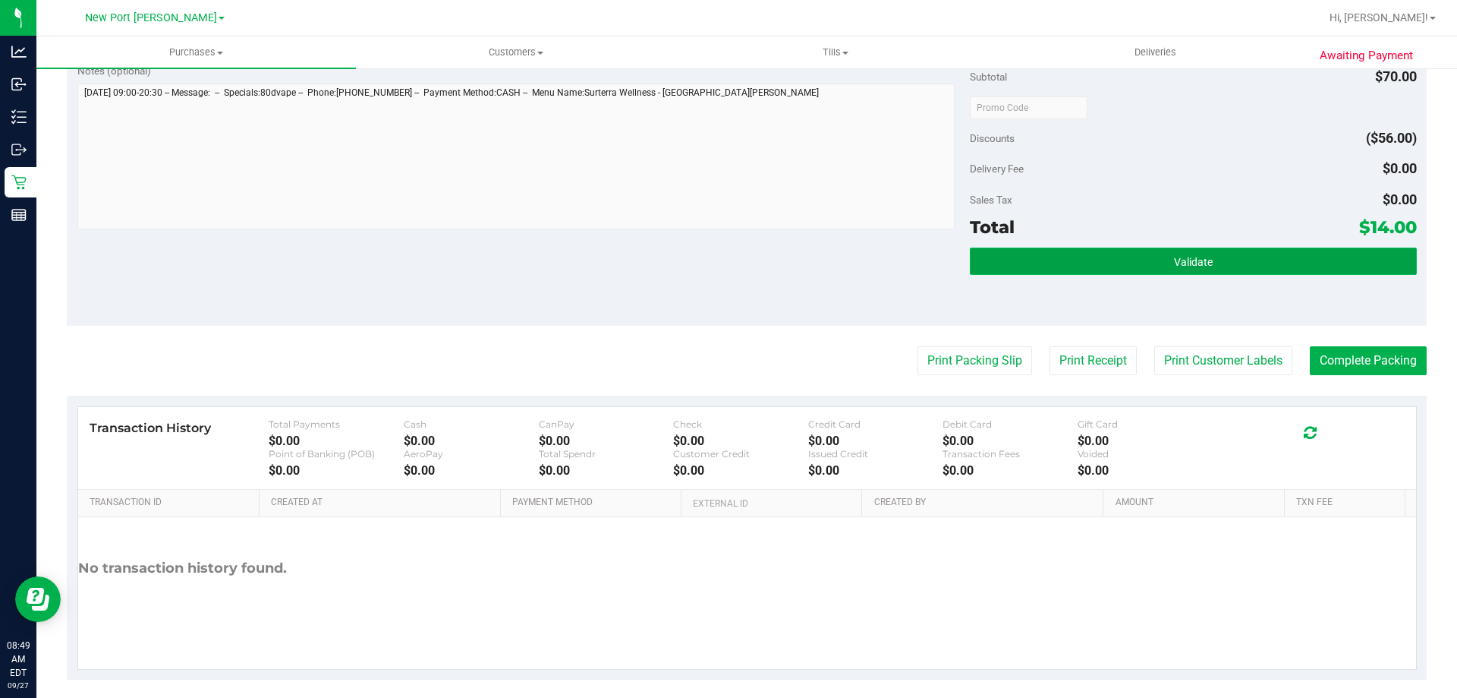
click at [1235, 261] on button "Validate" at bounding box center [1193, 260] width 446 height 27
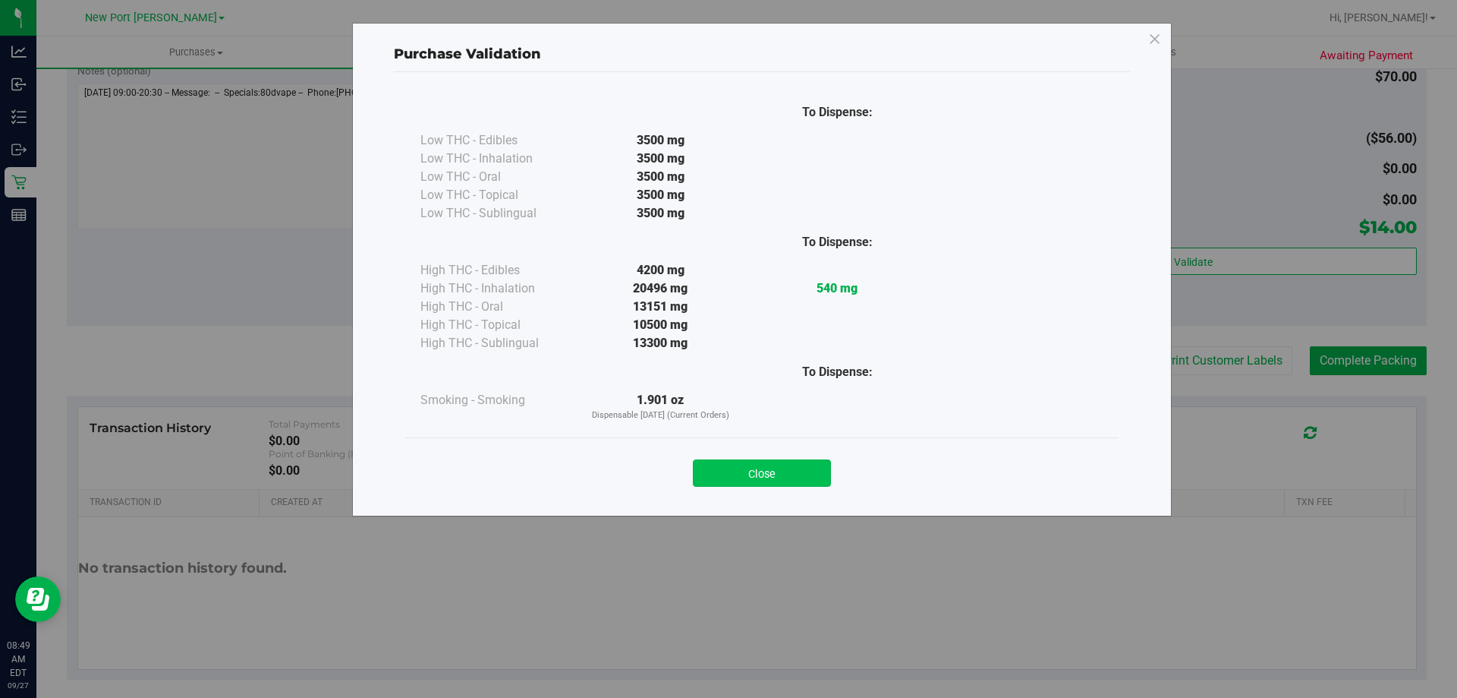
click at [798, 466] on button "Close" at bounding box center [762, 472] width 138 height 27
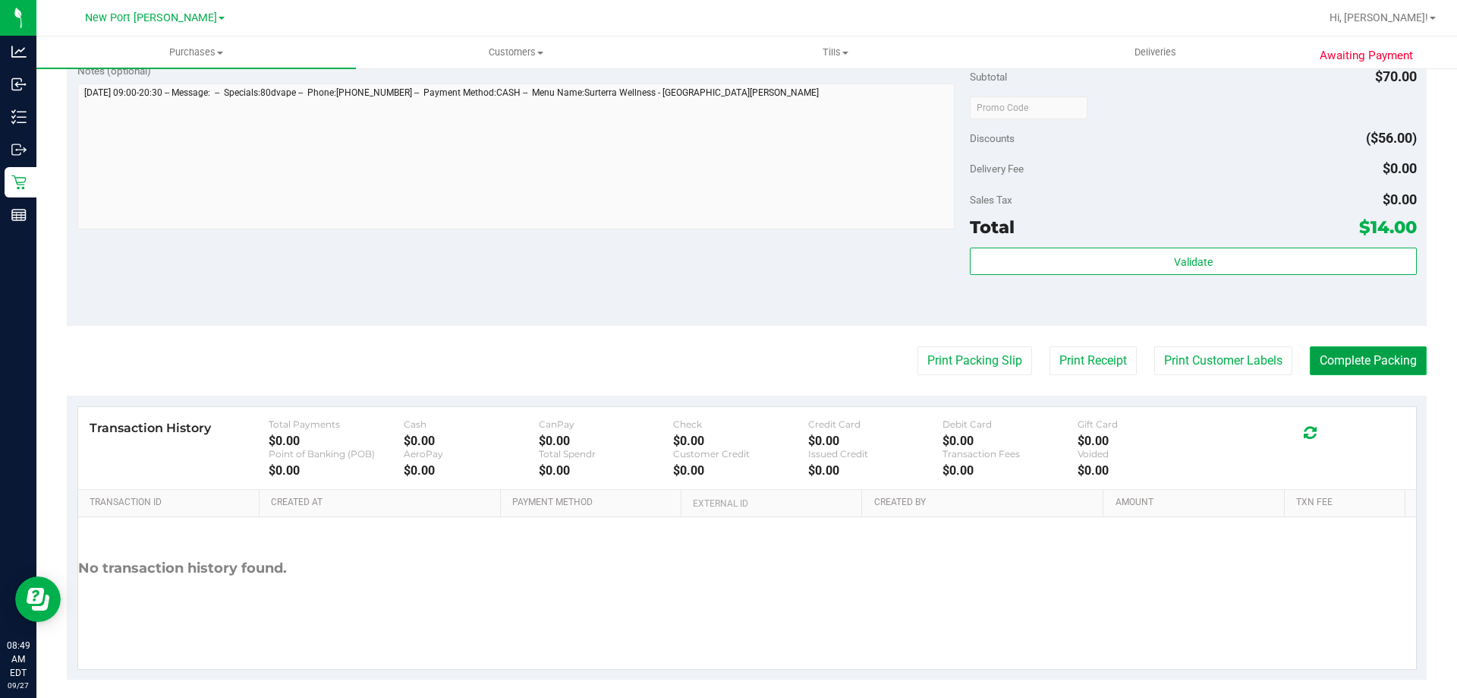
click at [1318, 367] on button "Complete Packing" at bounding box center [1368, 360] width 117 height 29
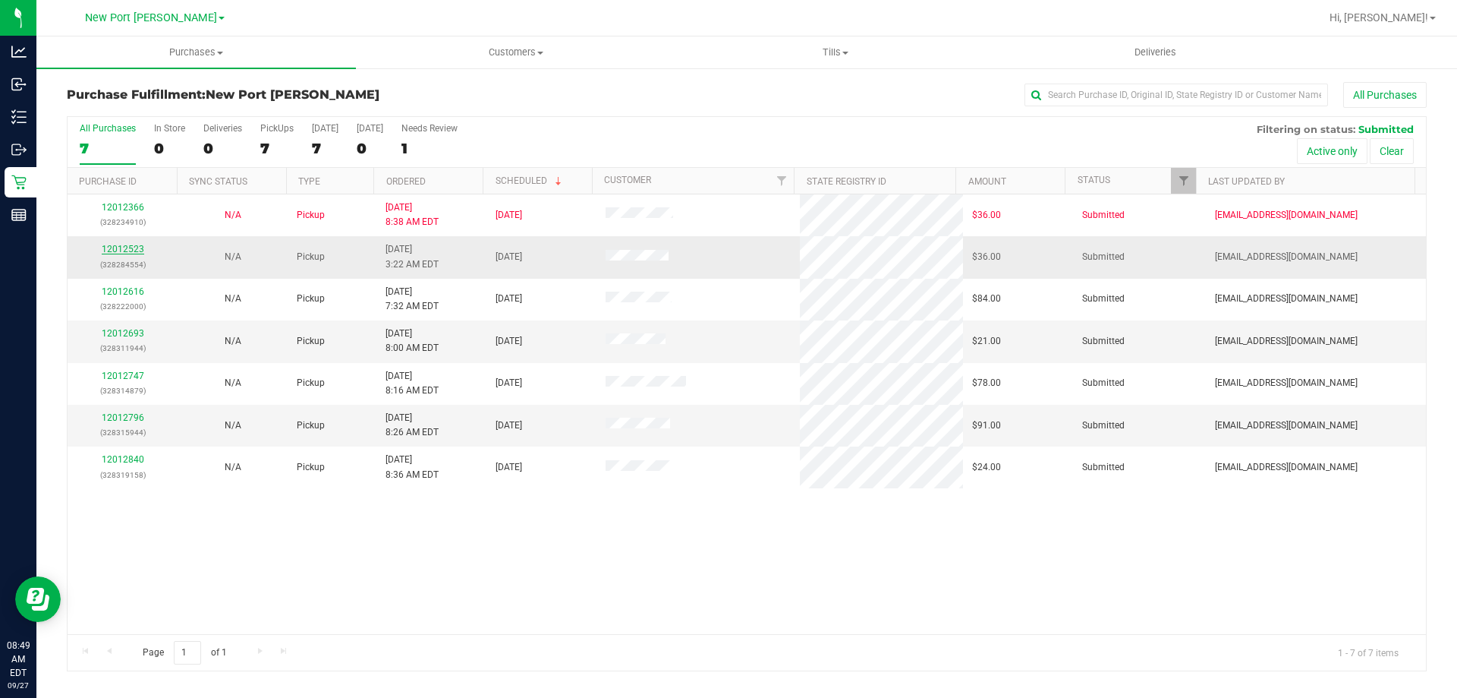
click at [127, 249] on link "12012523" at bounding box center [123, 249] width 43 height 11
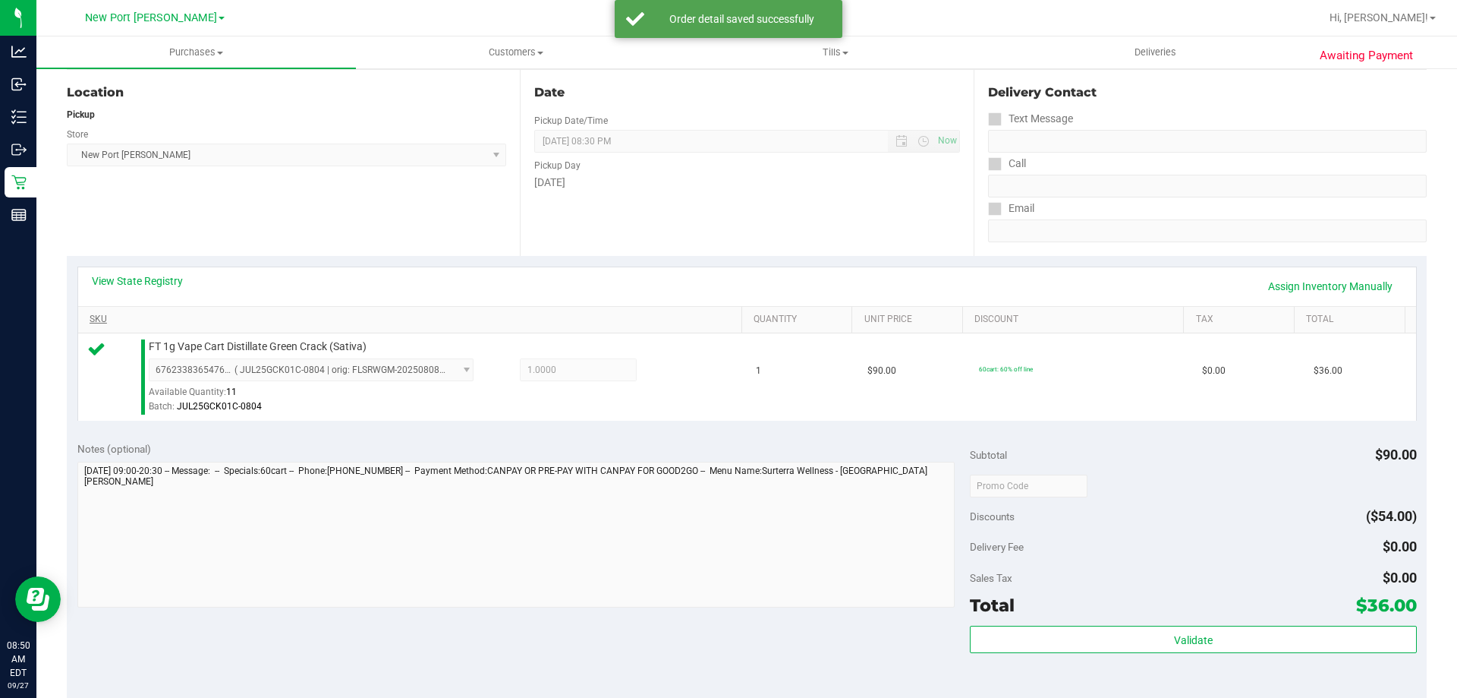
scroll to position [228, 0]
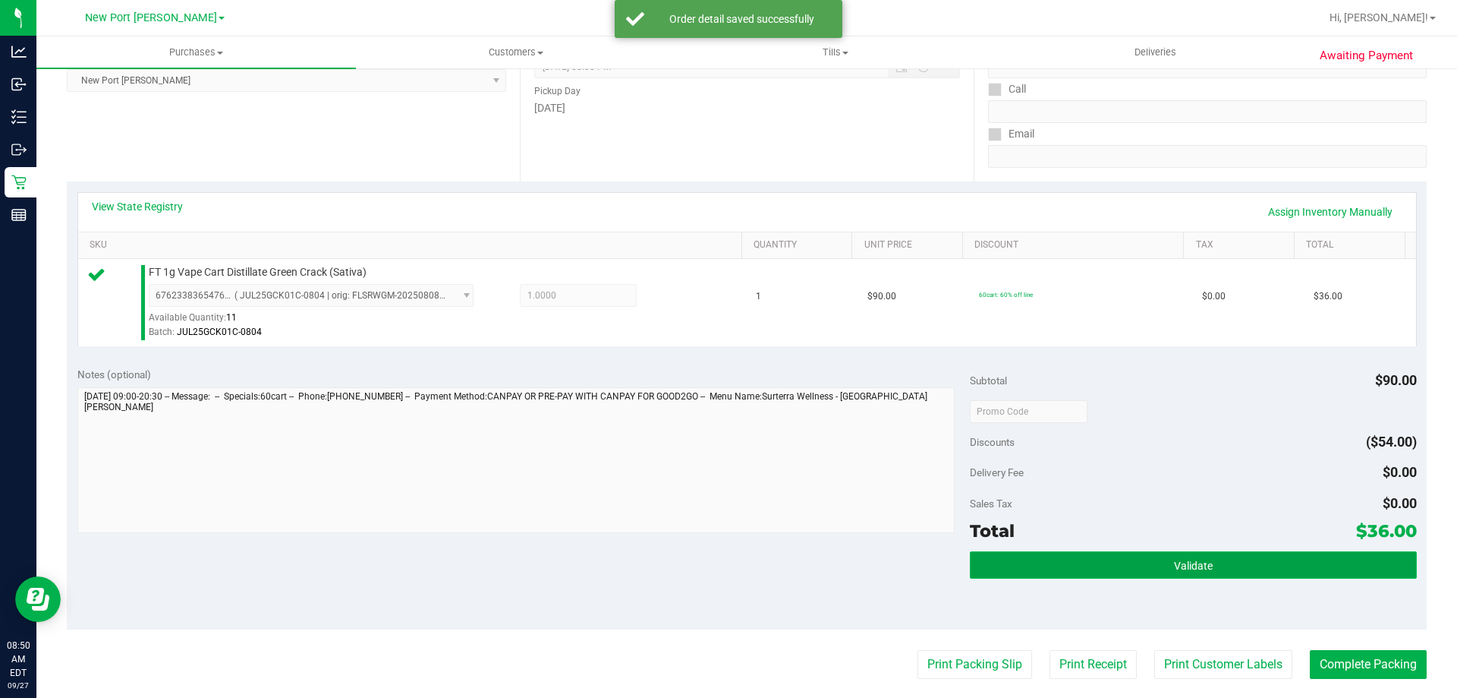
click at [1128, 561] on button "Validate" at bounding box center [1193, 564] width 446 height 27
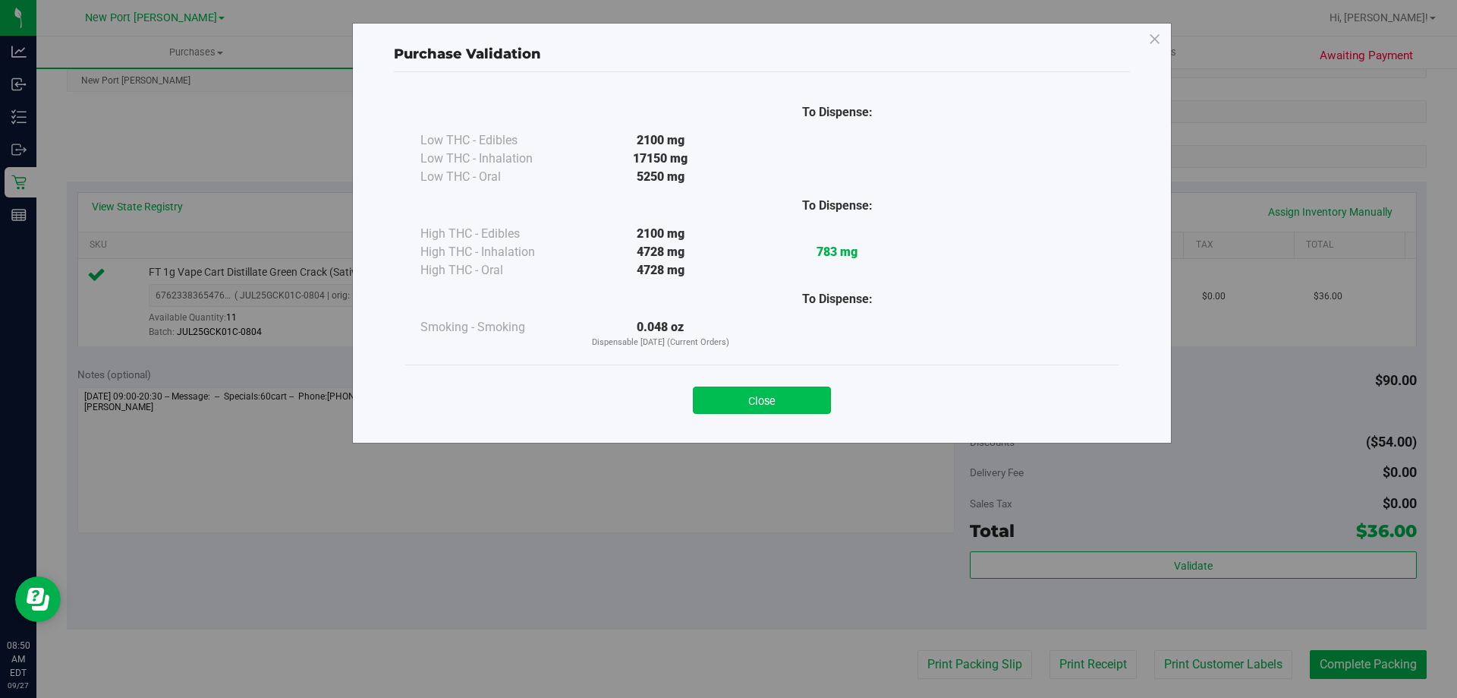
click at [770, 395] on button "Close" at bounding box center [762, 399] width 138 height 27
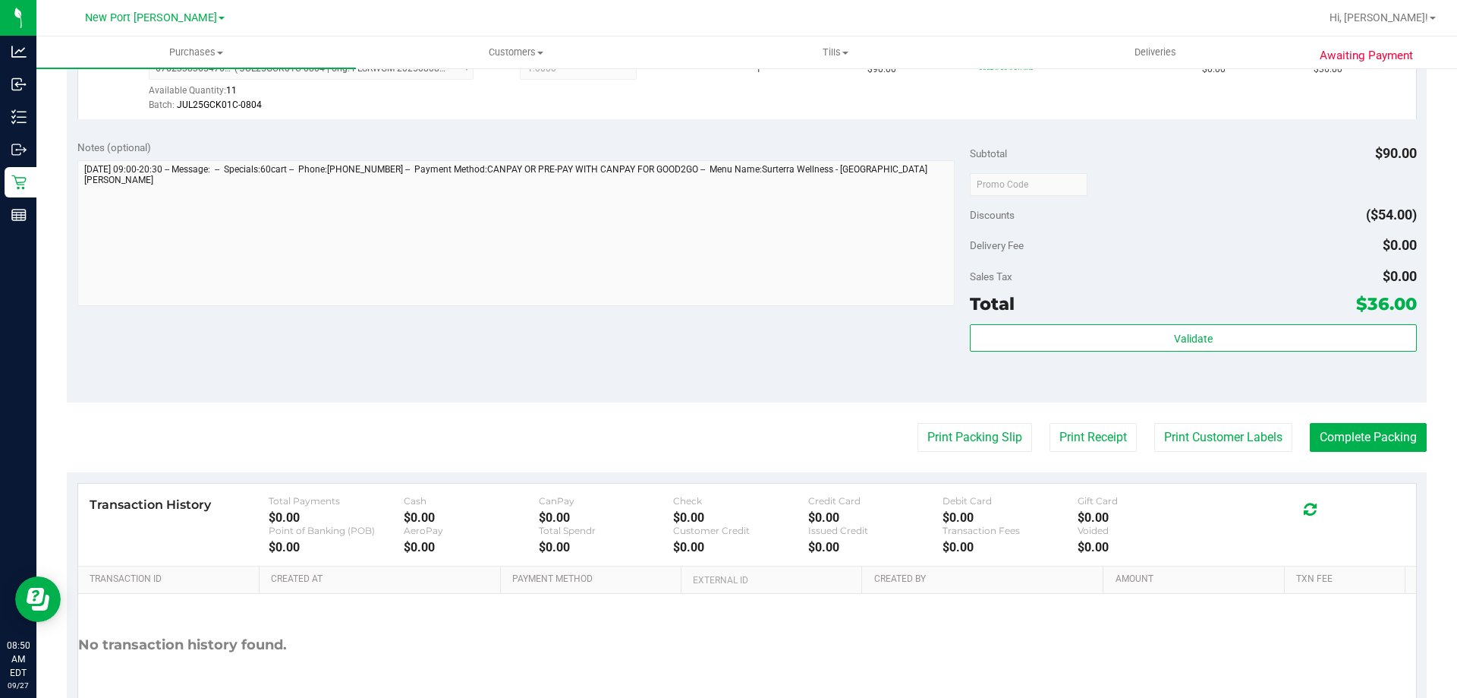
scroll to position [455, 0]
click at [969, 443] on button "Print Packing Slip" at bounding box center [975, 436] width 115 height 29
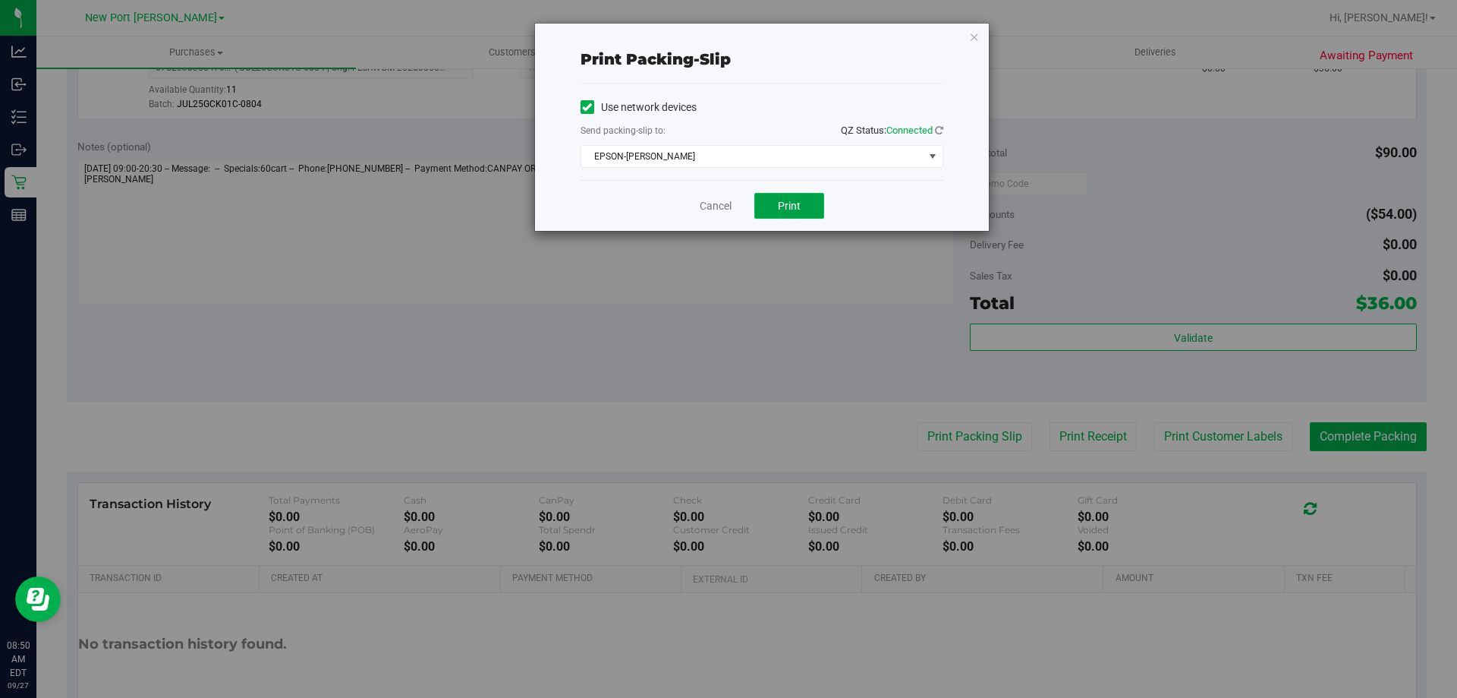
click at [791, 202] on span "Print" at bounding box center [789, 206] width 23 height 12
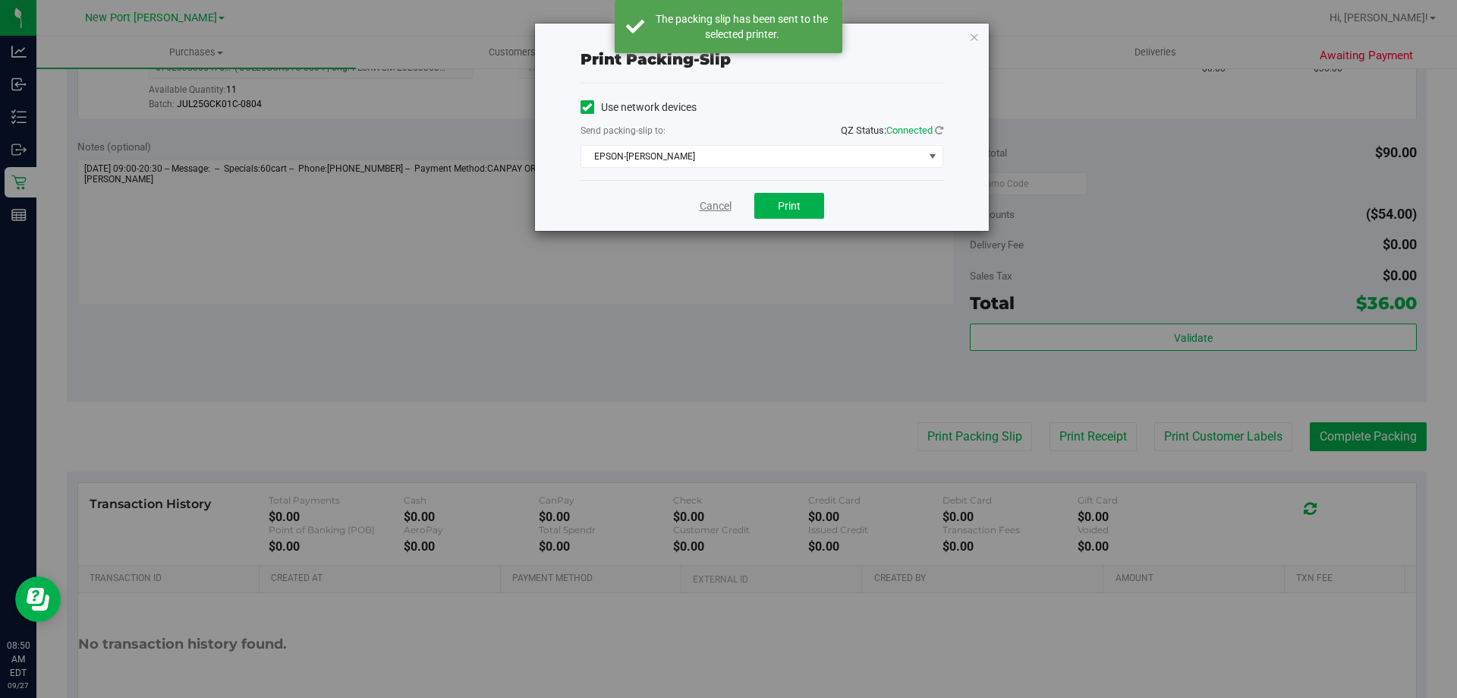
click at [717, 209] on link "Cancel" at bounding box center [716, 206] width 32 height 16
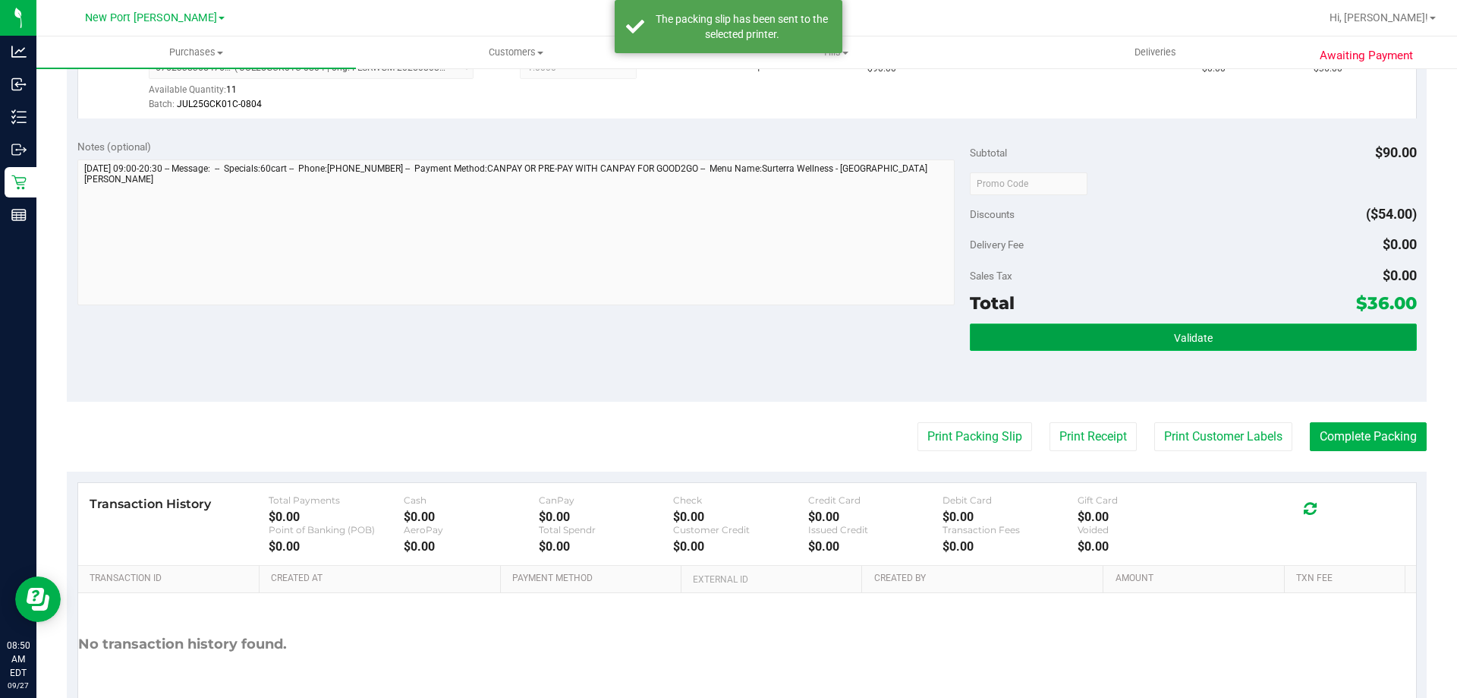
click at [1099, 343] on button "Validate" at bounding box center [1193, 336] width 446 height 27
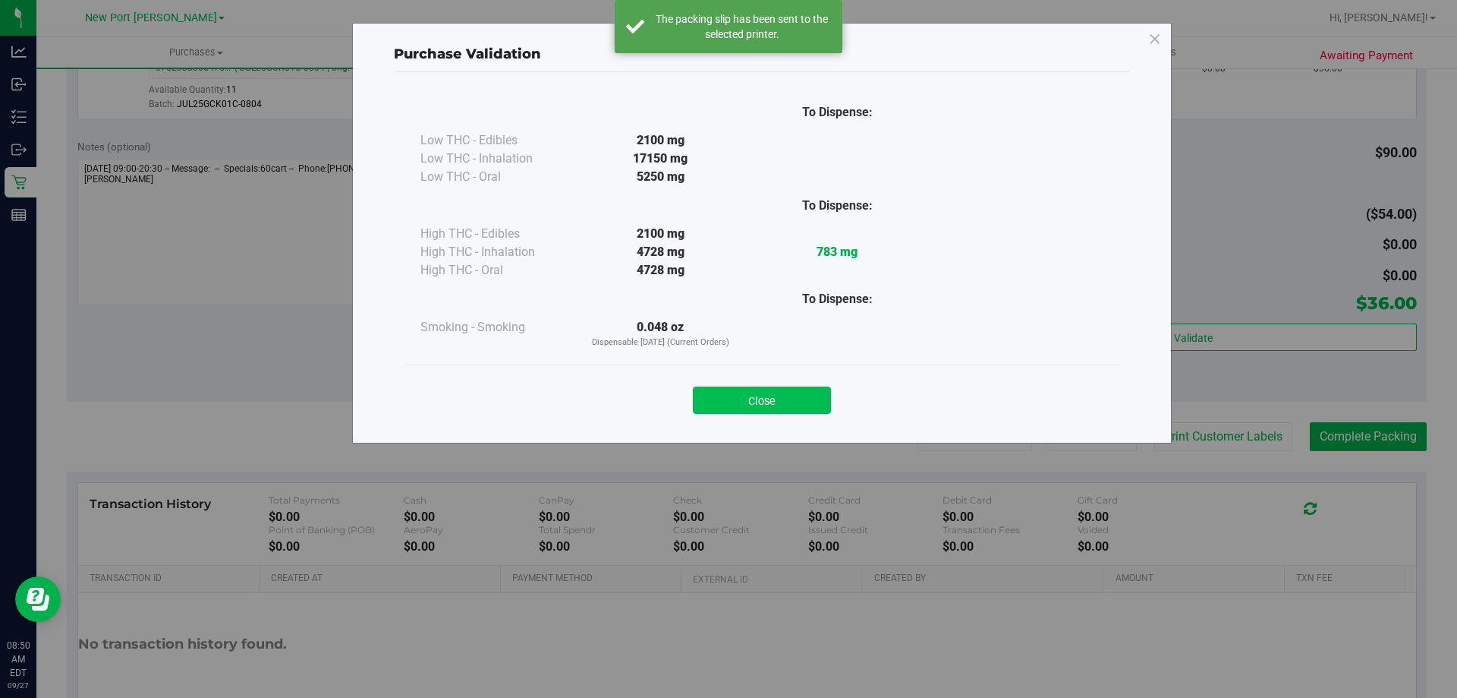
click at [805, 401] on button "Close" at bounding box center [762, 399] width 138 height 27
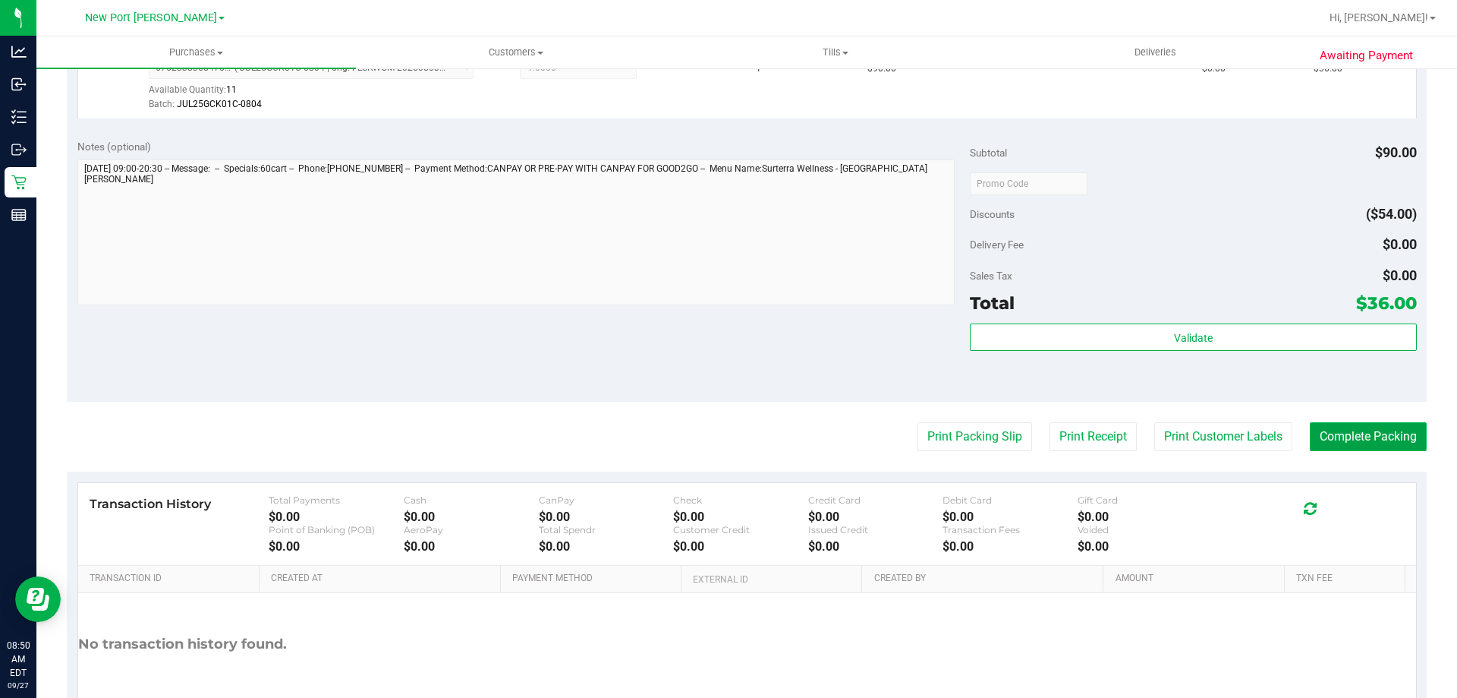
click at [1332, 439] on button "Complete Packing" at bounding box center [1368, 436] width 117 height 29
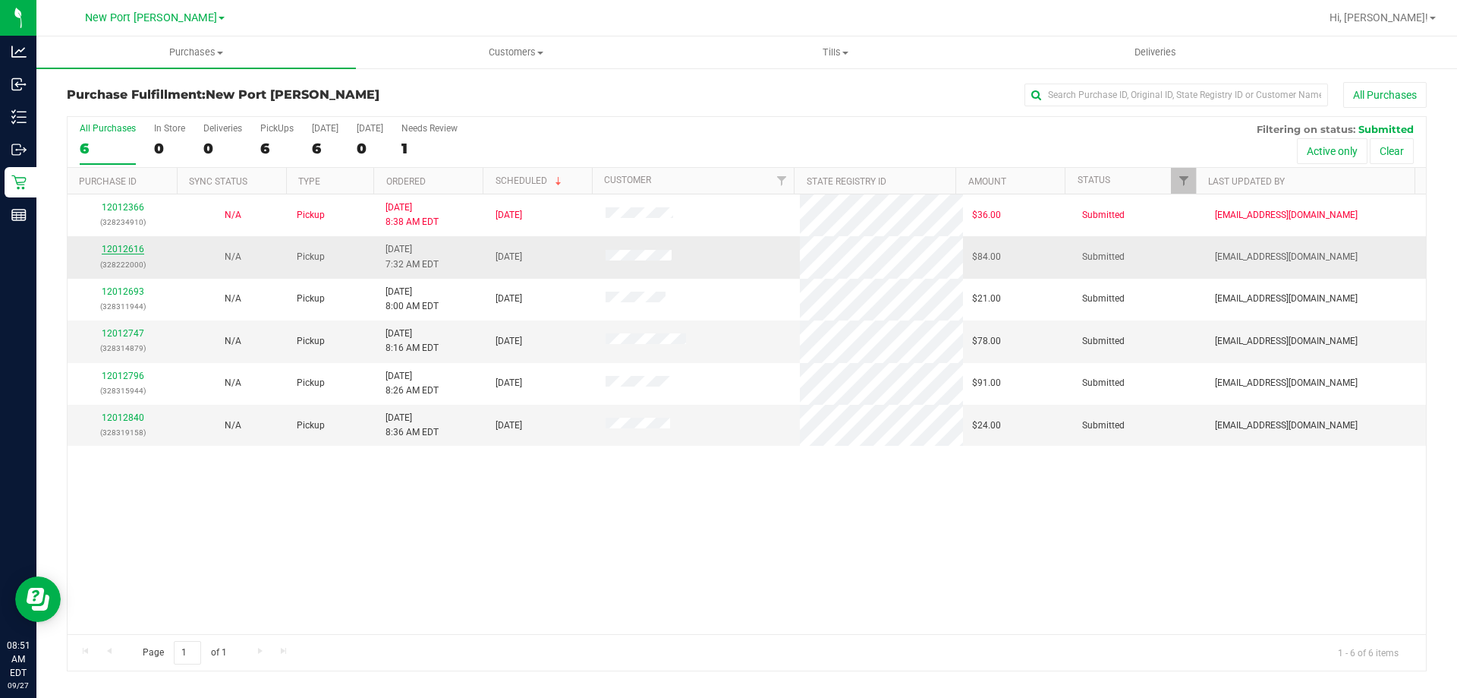
click at [128, 247] on link "12012616" at bounding box center [123, 249] width 43 height 11
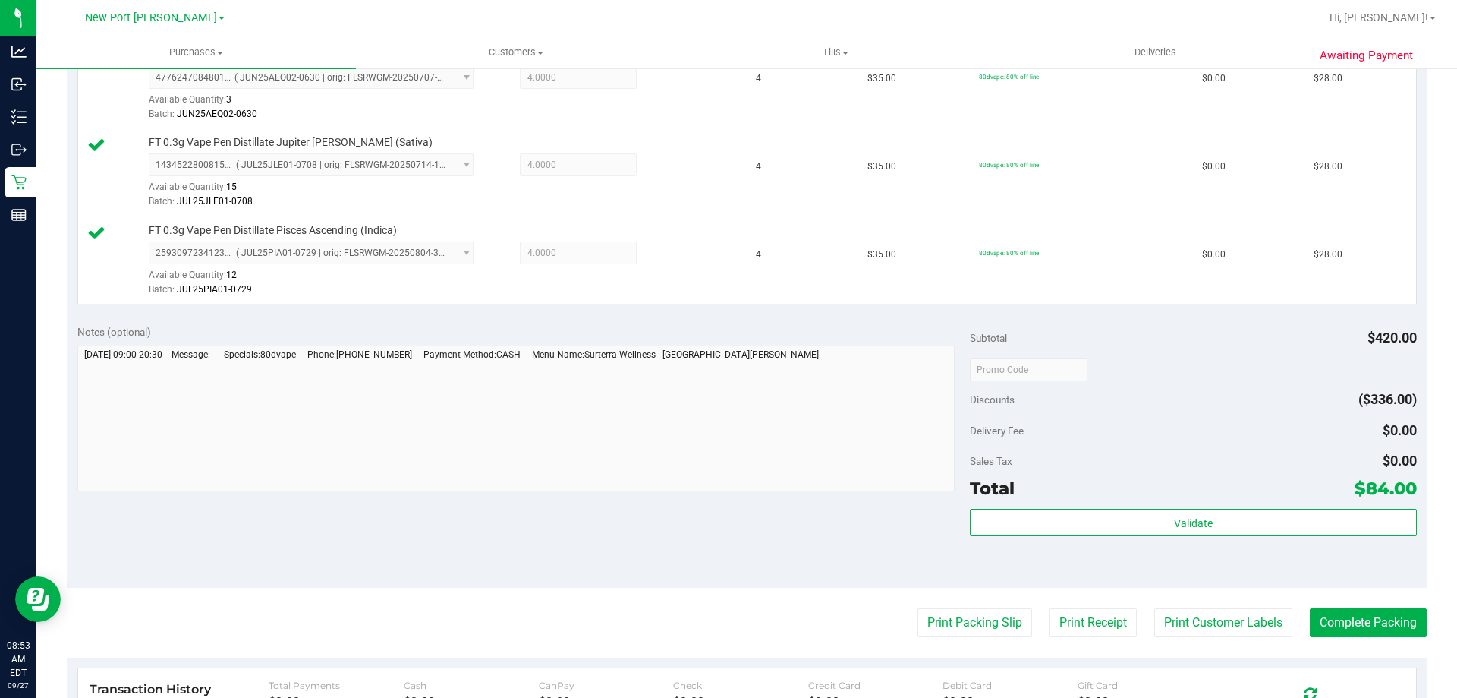
scroll to position [455, 0]
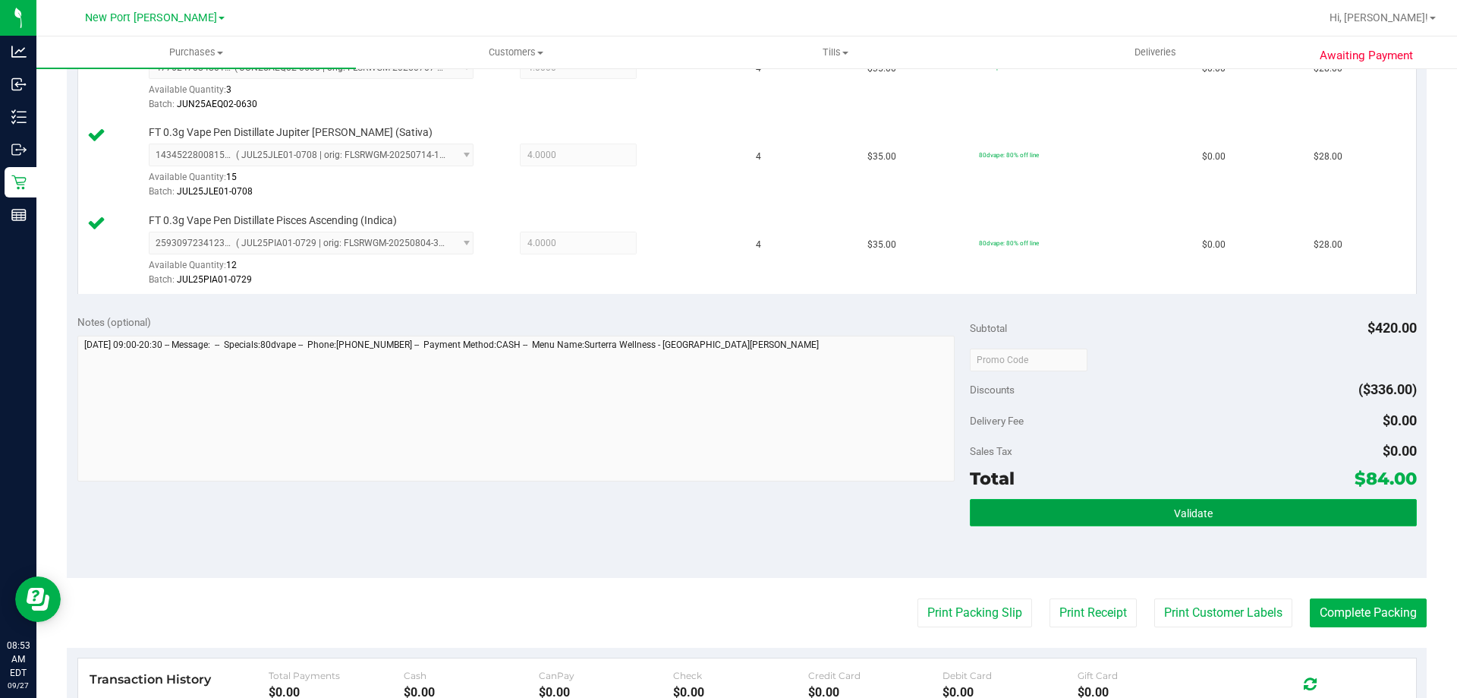
click at [1114, 519] on button "Validate" at bounding box center [1193, 512] width 446 height 27
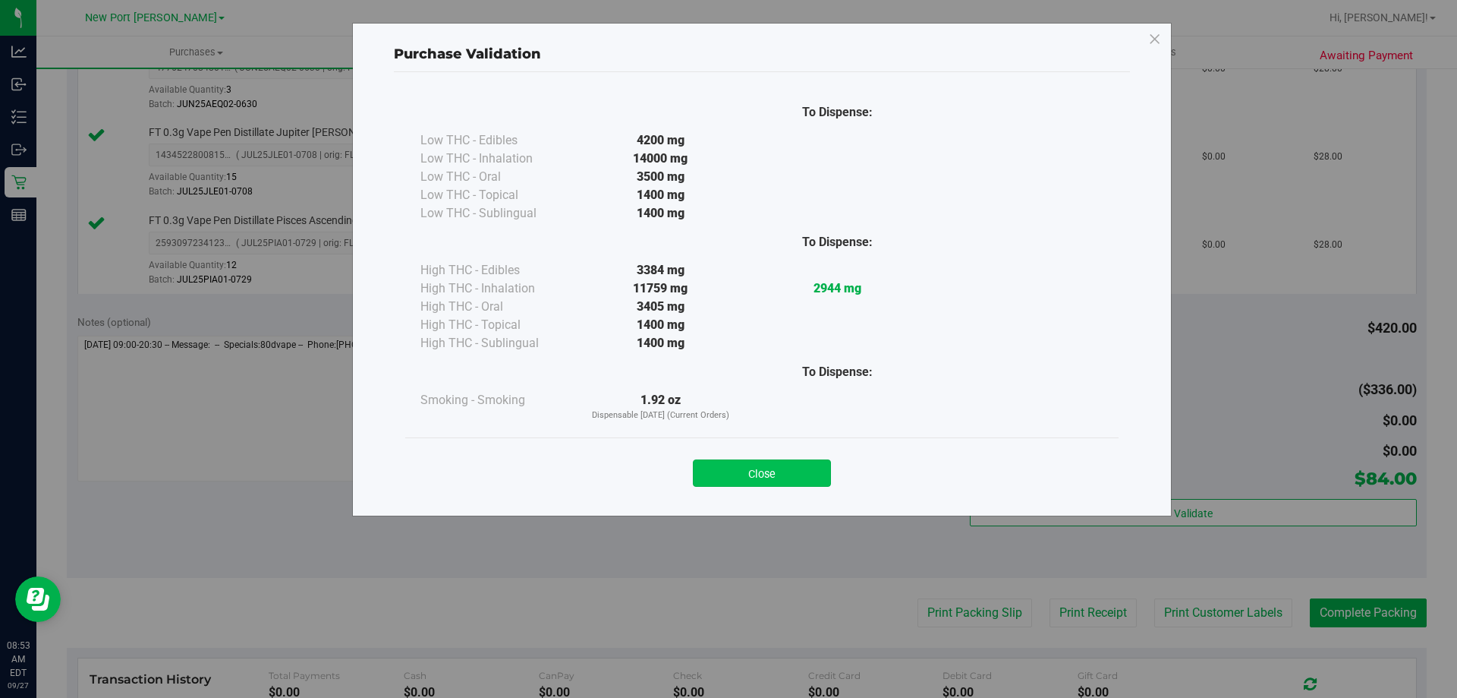
click at [792, 478] on button "Close" at bounding box center [762, 472] width 138 height 27
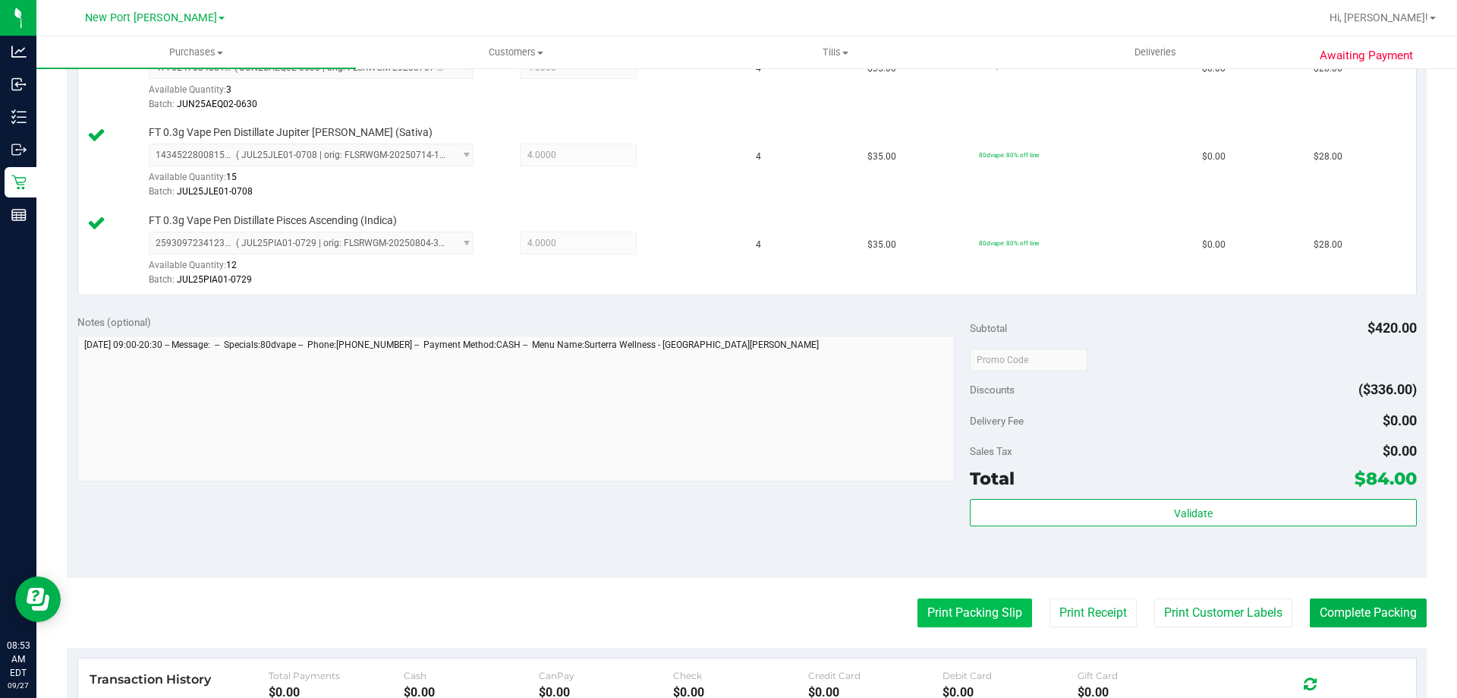
click at [951, 610] on button "Print Packing Slip" at bounding box center [975, 612] width 115 height 29
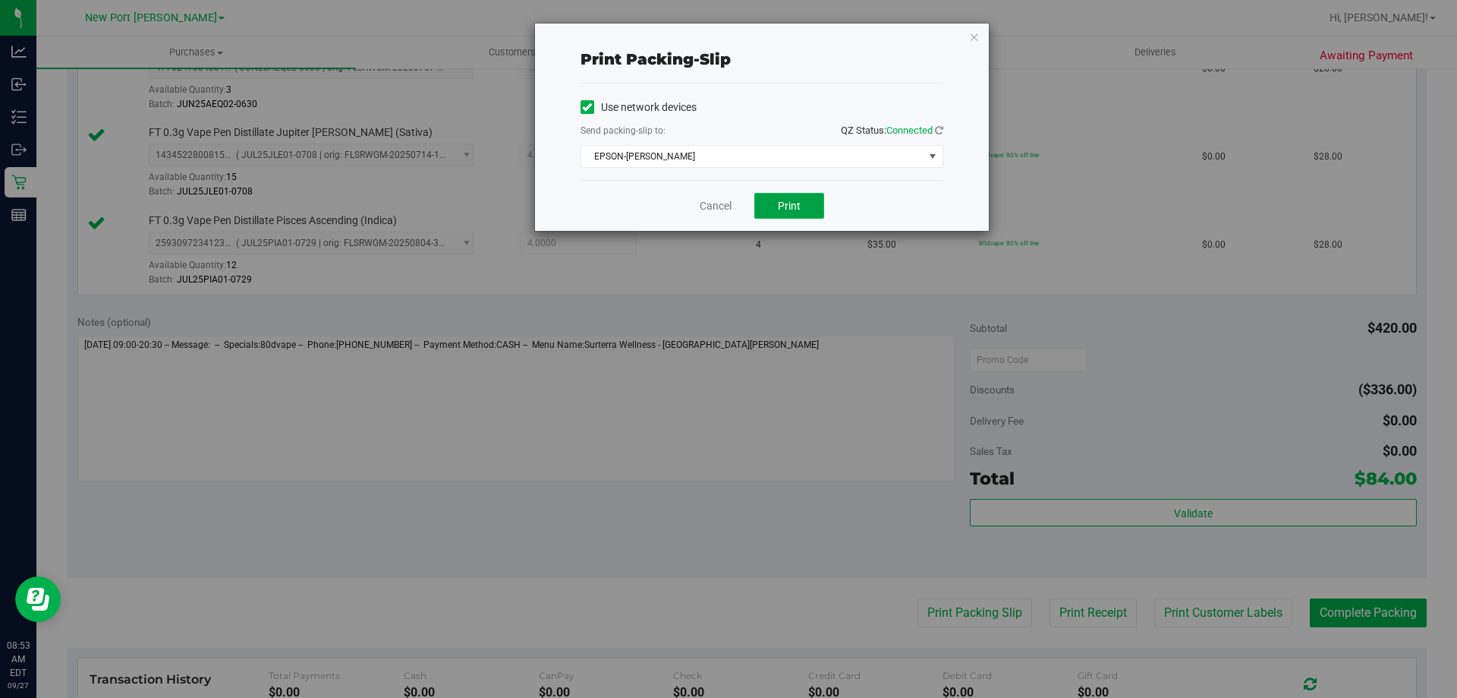
click at [794, 201] on span "Print" at bounding box center [789, 206] width 23 height 12
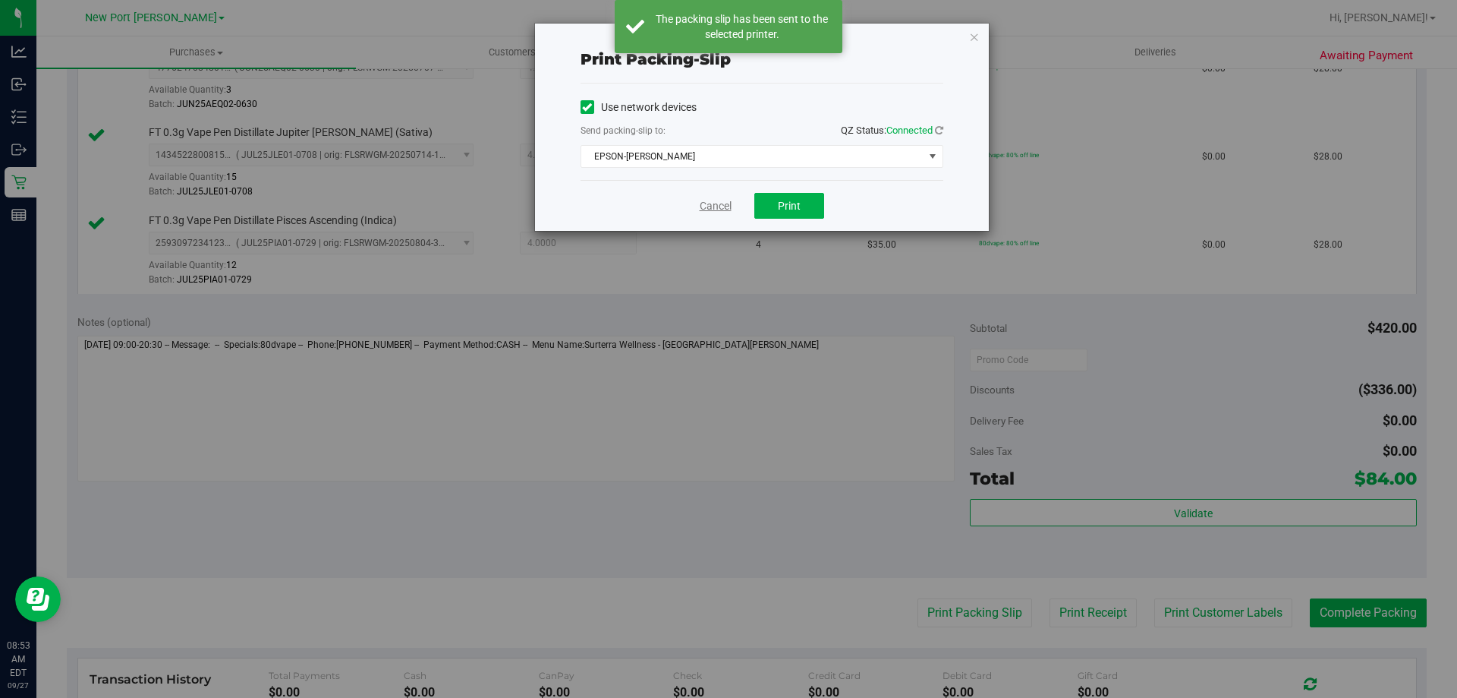
click at [714, 205] on link "Cancel" at bounding box center [716, 206] width 32 height 16
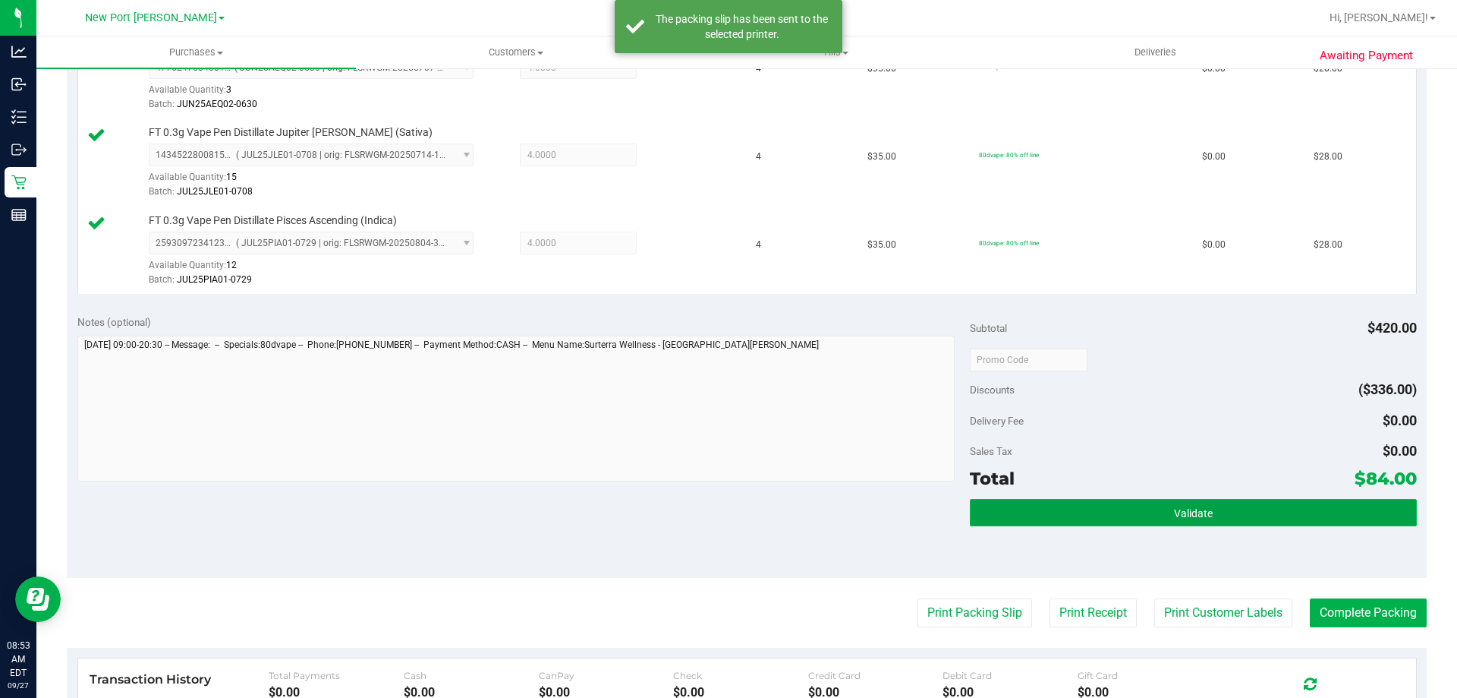
click at [1126, 513] on button "Validate" at bounding box center [1193, 512] width 446 height 27
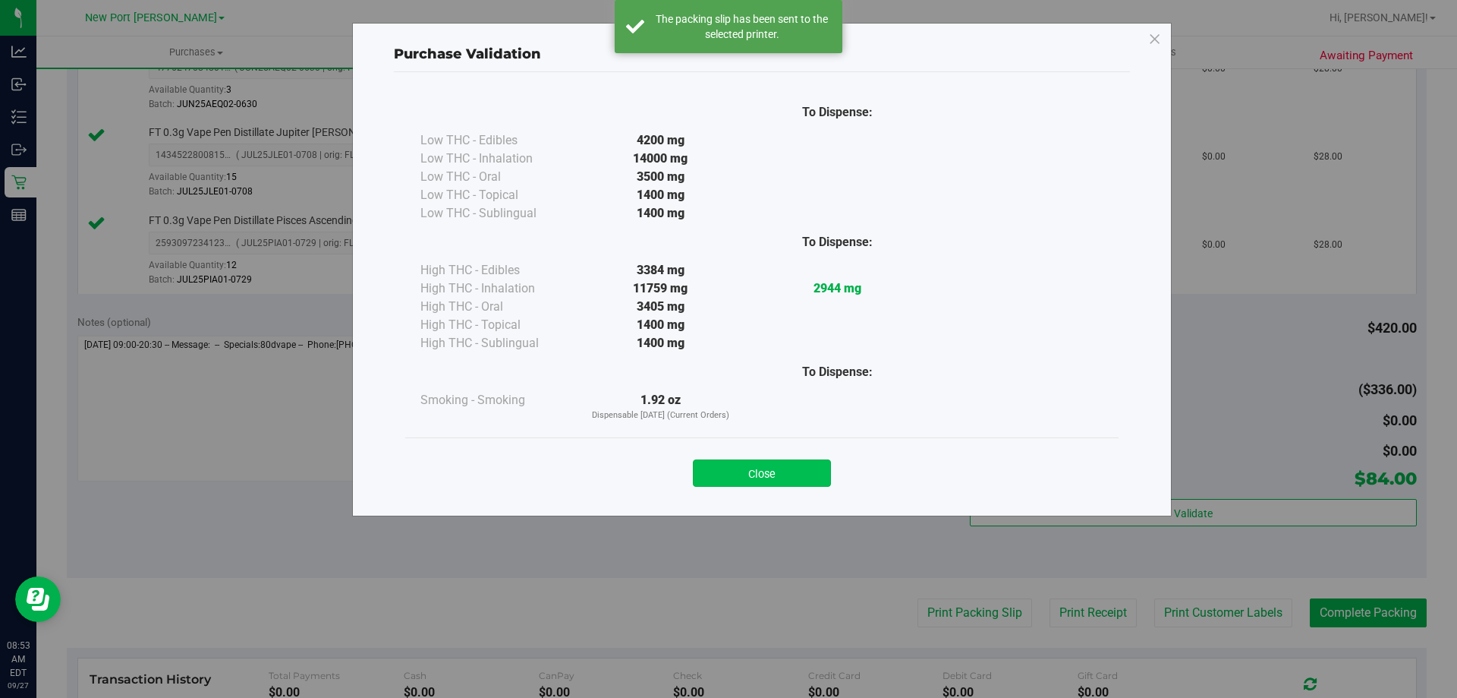
click at [785, 472] on button "Close" at bounding box center [762, 472] width 138 height 27
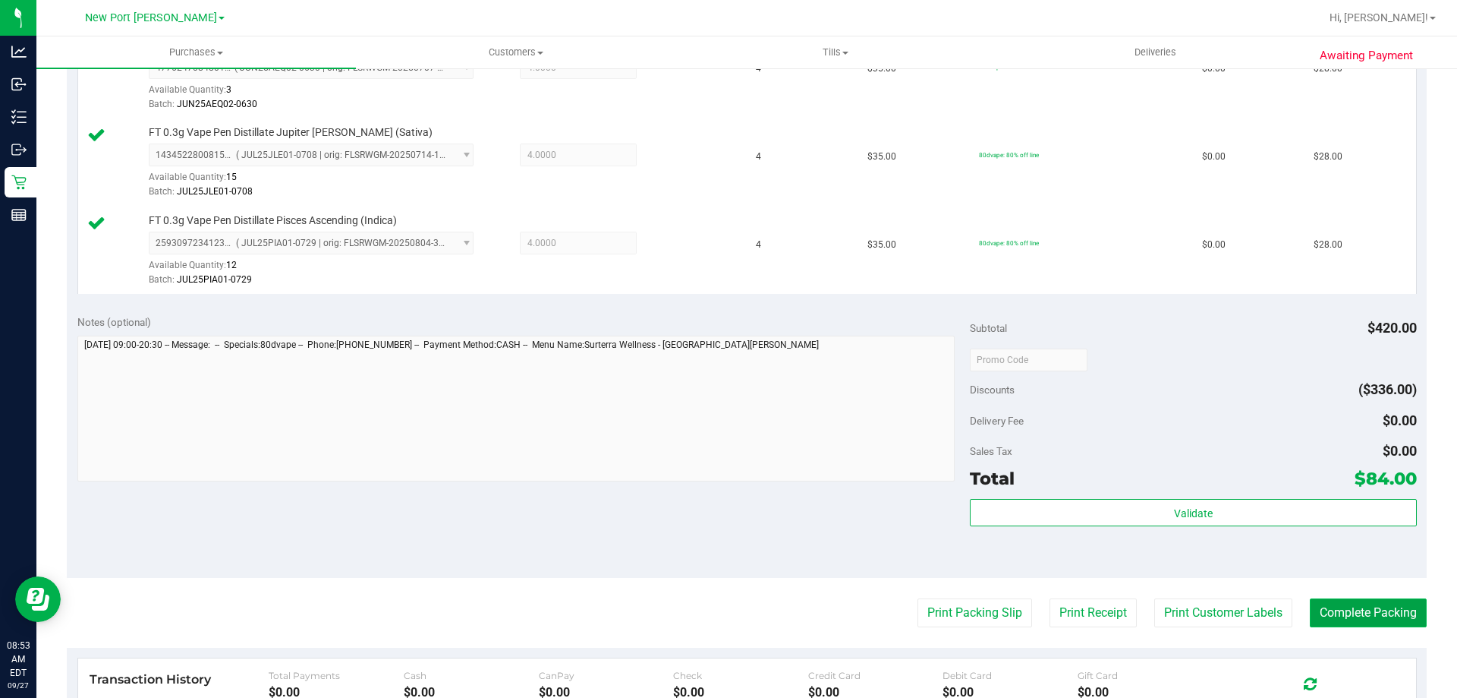
click at [1353, 612] on button "Complete Packing" at bounding box center [1368, 612] width 117 height 29
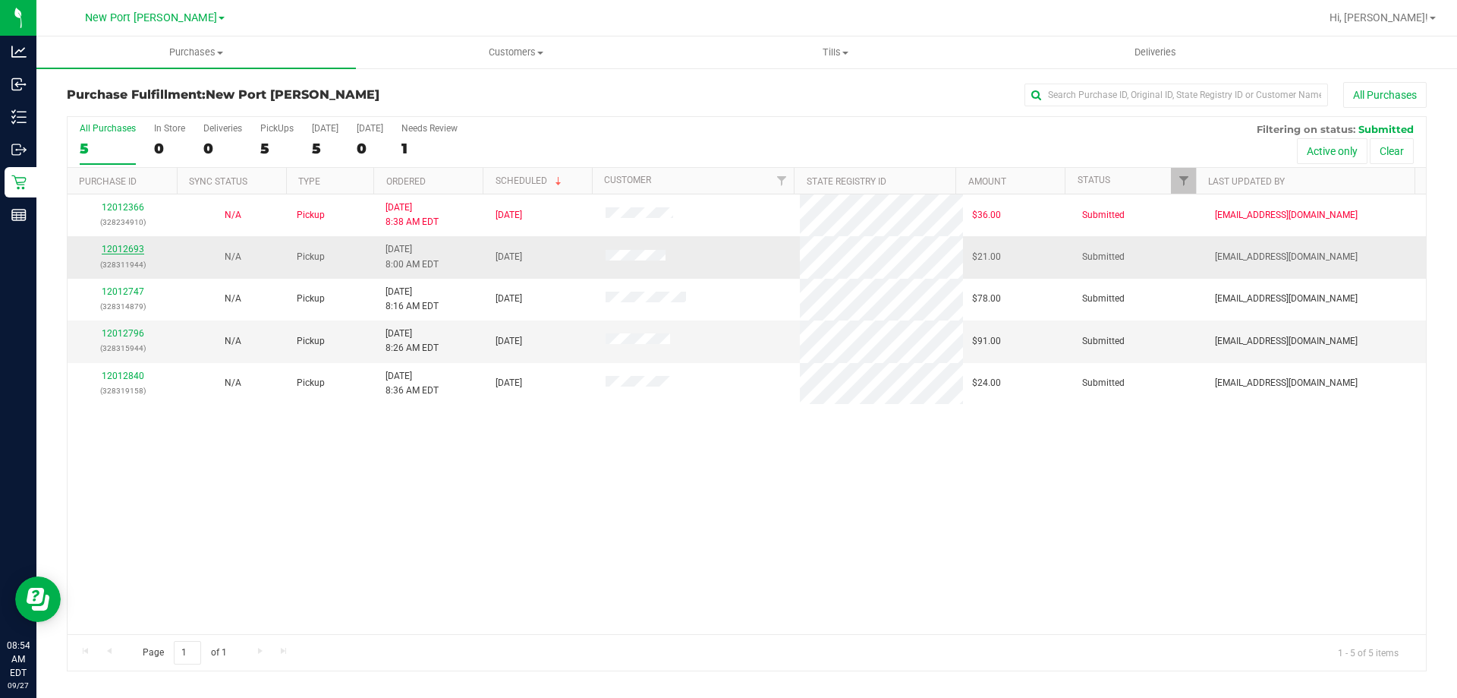
click at [125, 244] on link "12012693" at bounding box center [123, 249] width 43 height 11
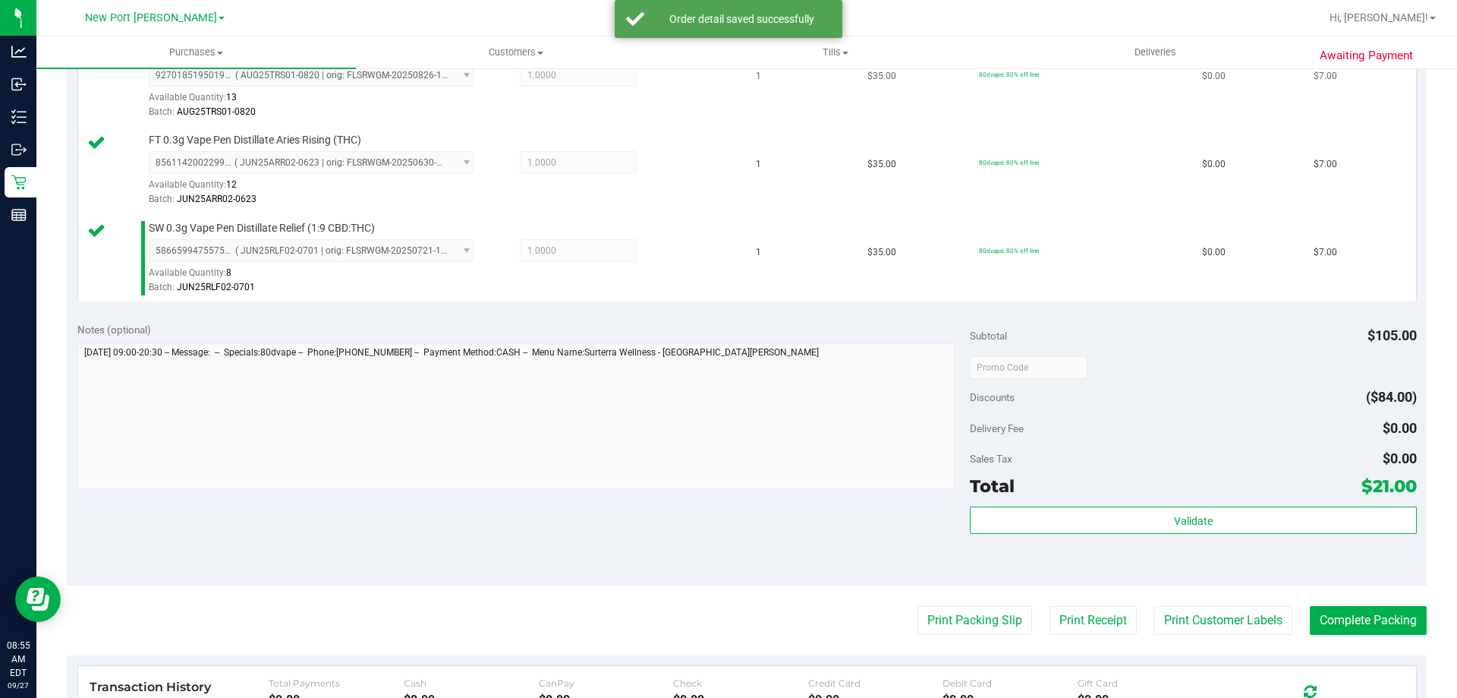
scroll to position [455, 0]
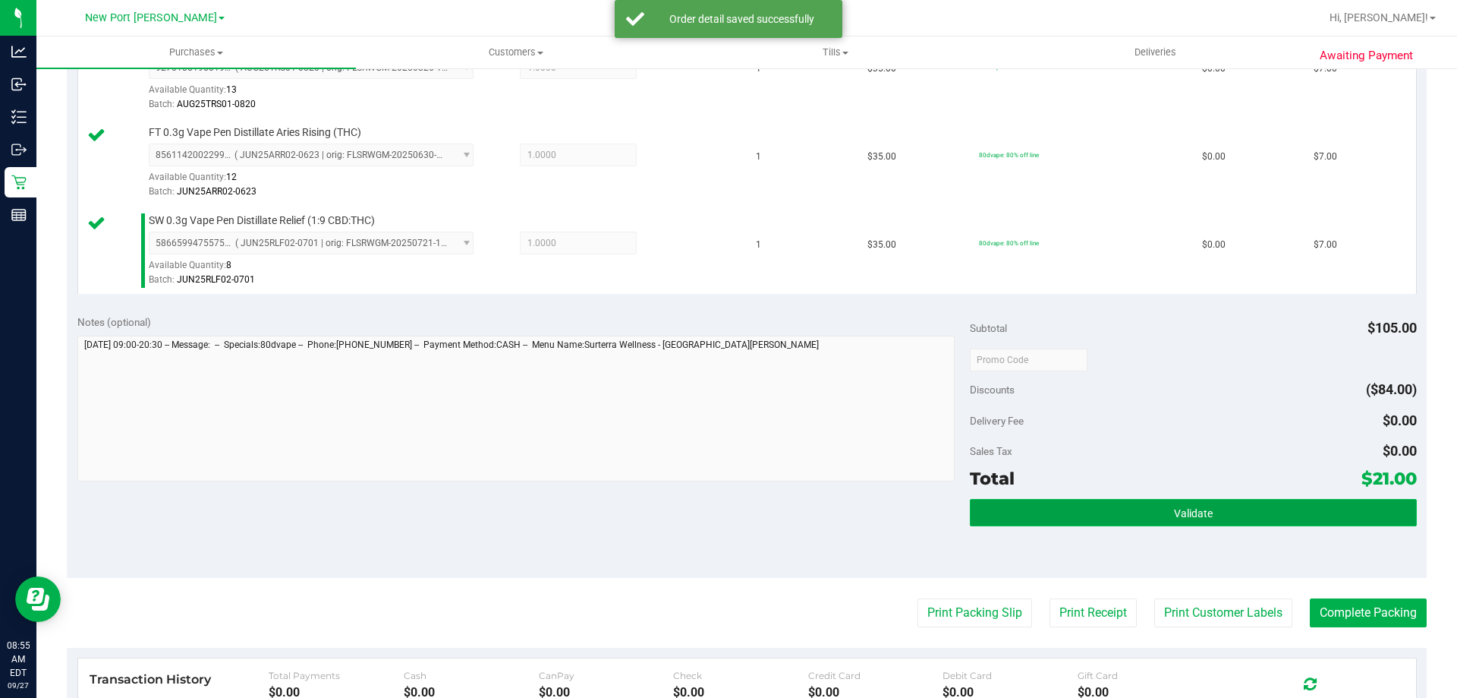
click at [1137, 520] on button "Validate" at bounding box center [1193, 512] width 446 height 27
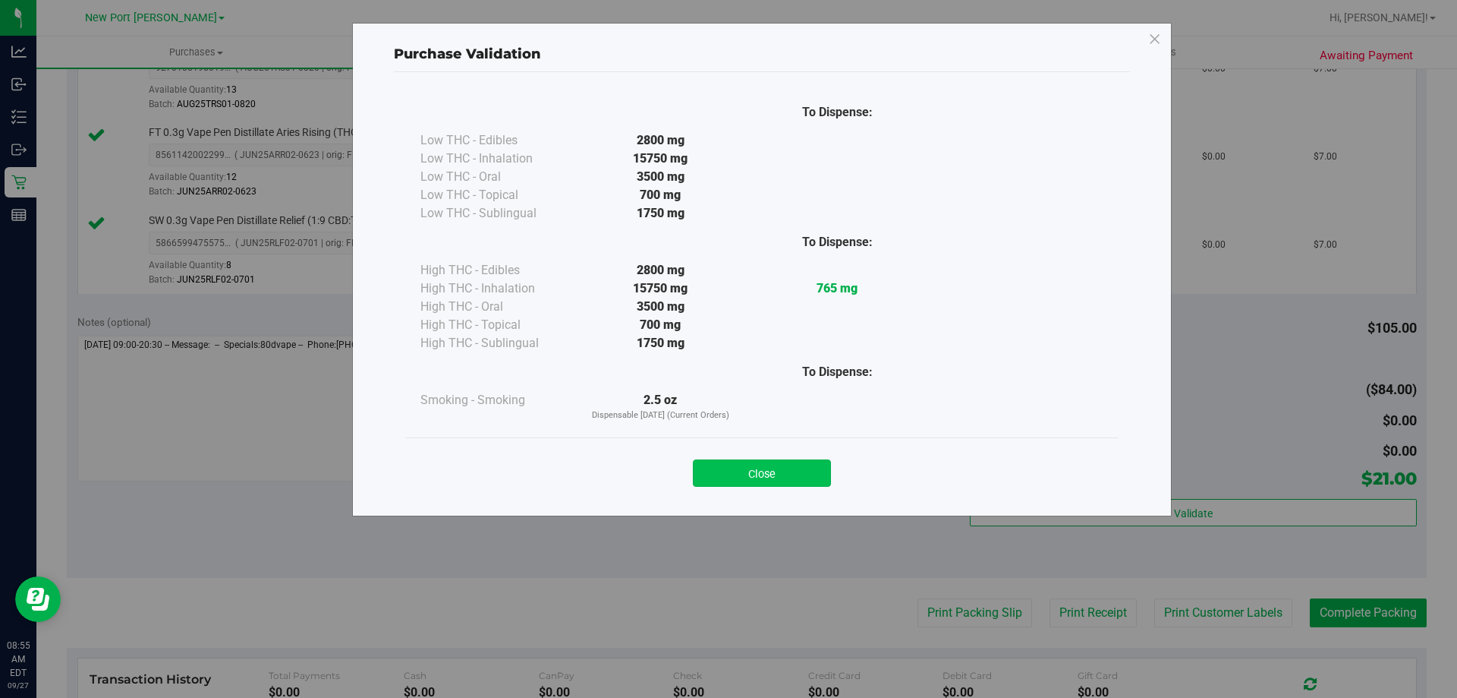
click at [790, 479] on button "Close" at bounding box center [762, 472] width 138 height 27
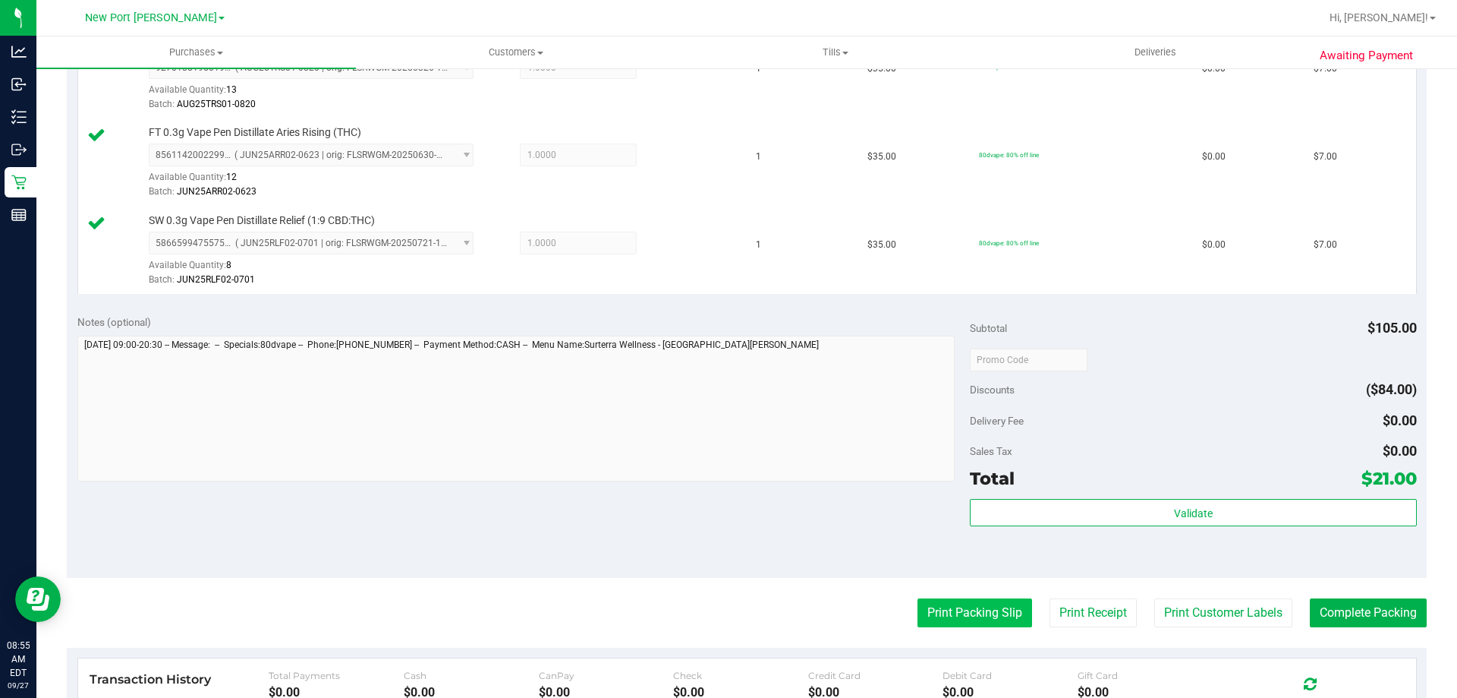
click at [938, 613] on button "Print Packing Slip" at bounding box center [975, 612] width 115 height 29
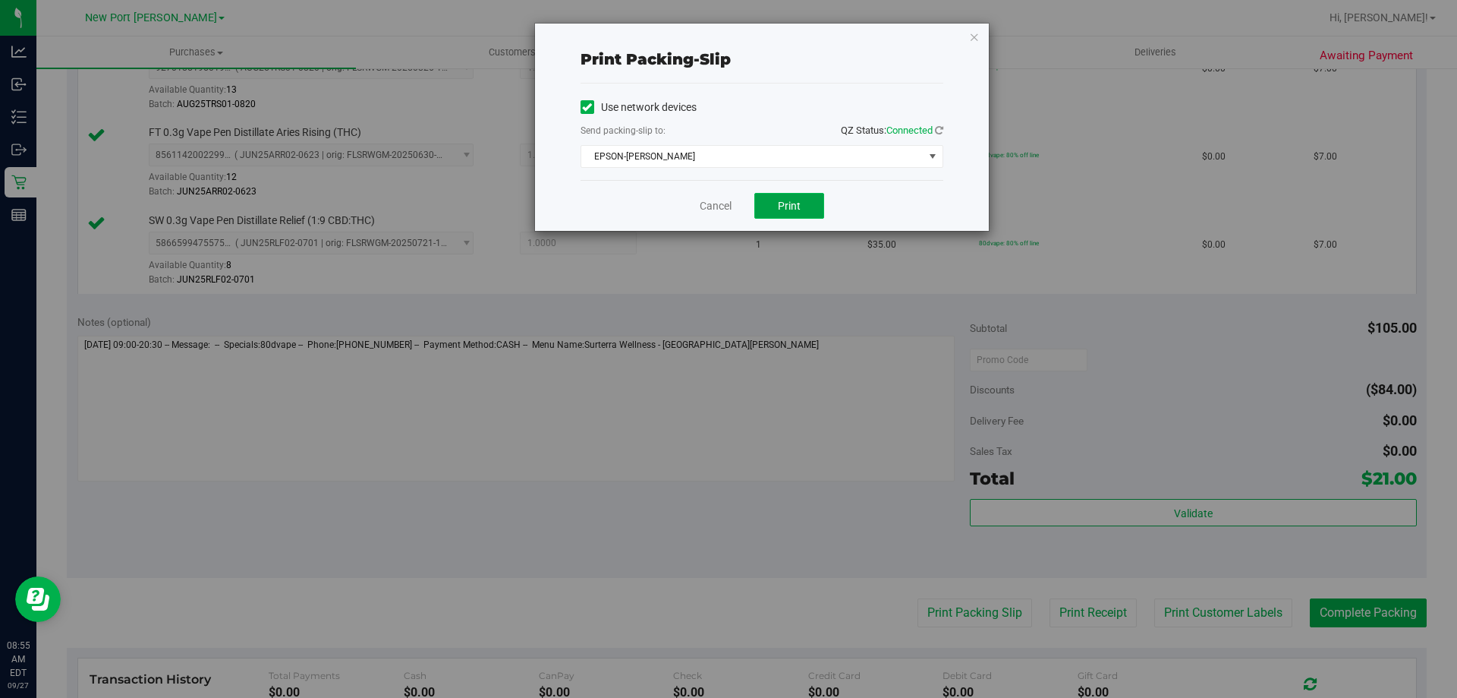
click at [795, 206] on span "Print" at bounding box center [789, 206] width 23 height 12
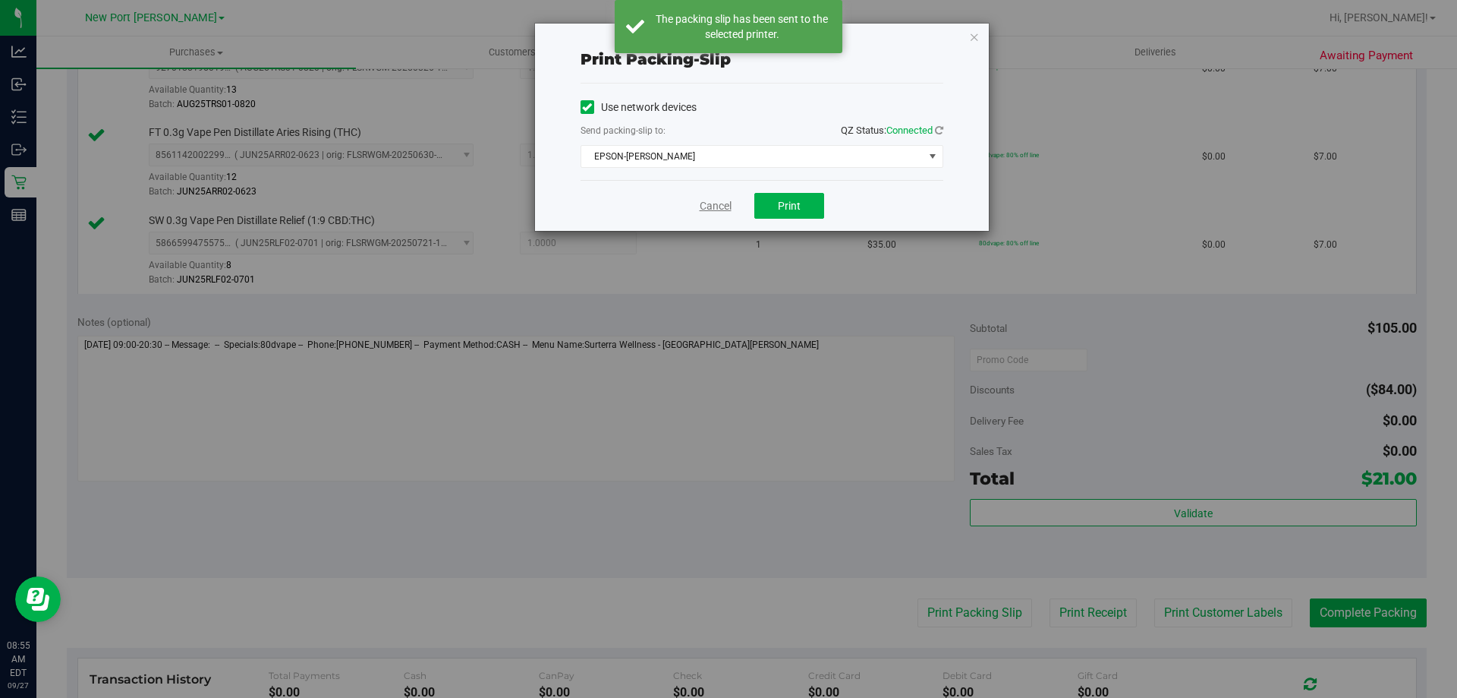
click at [717, 206] on link "Cancel" at bounding box center [716, 206] width 32 height 16
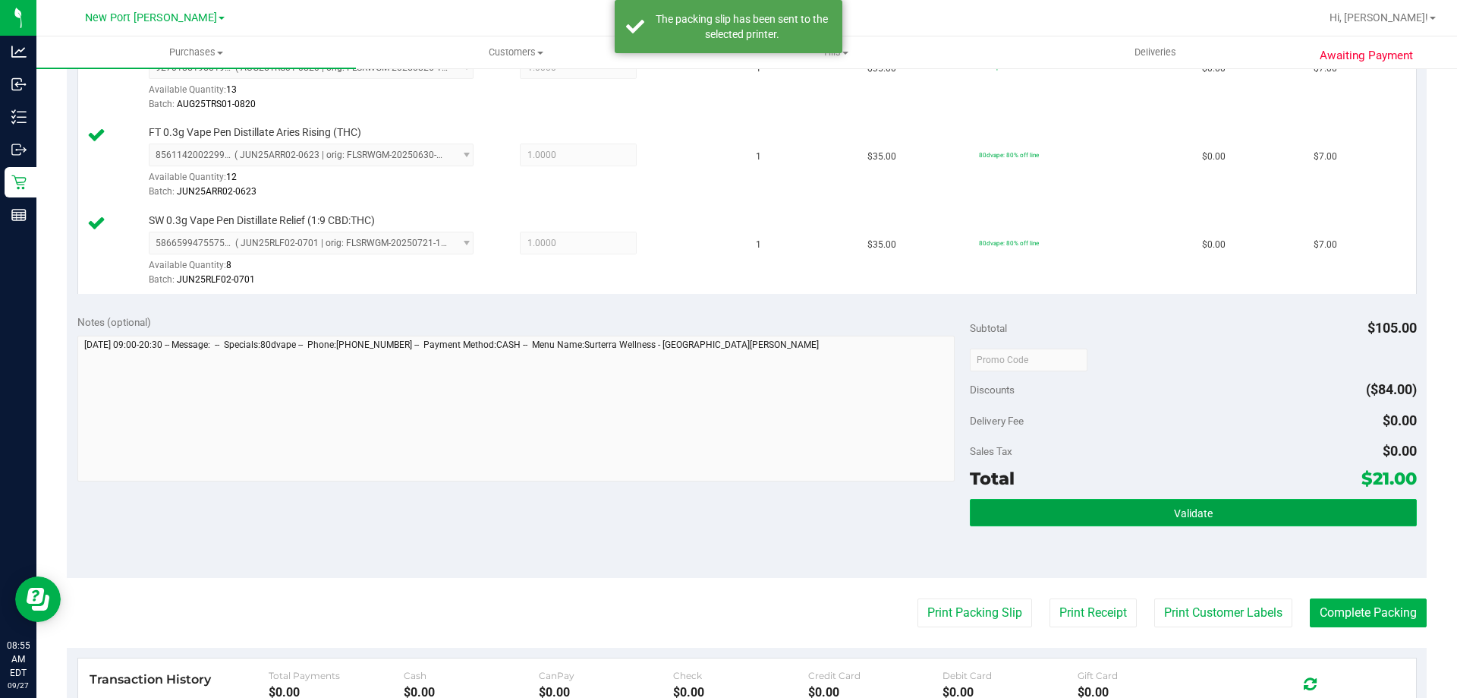
click at [1221, 518] on button "Validate" at bounding box center [1193, 512] width 446 height 27
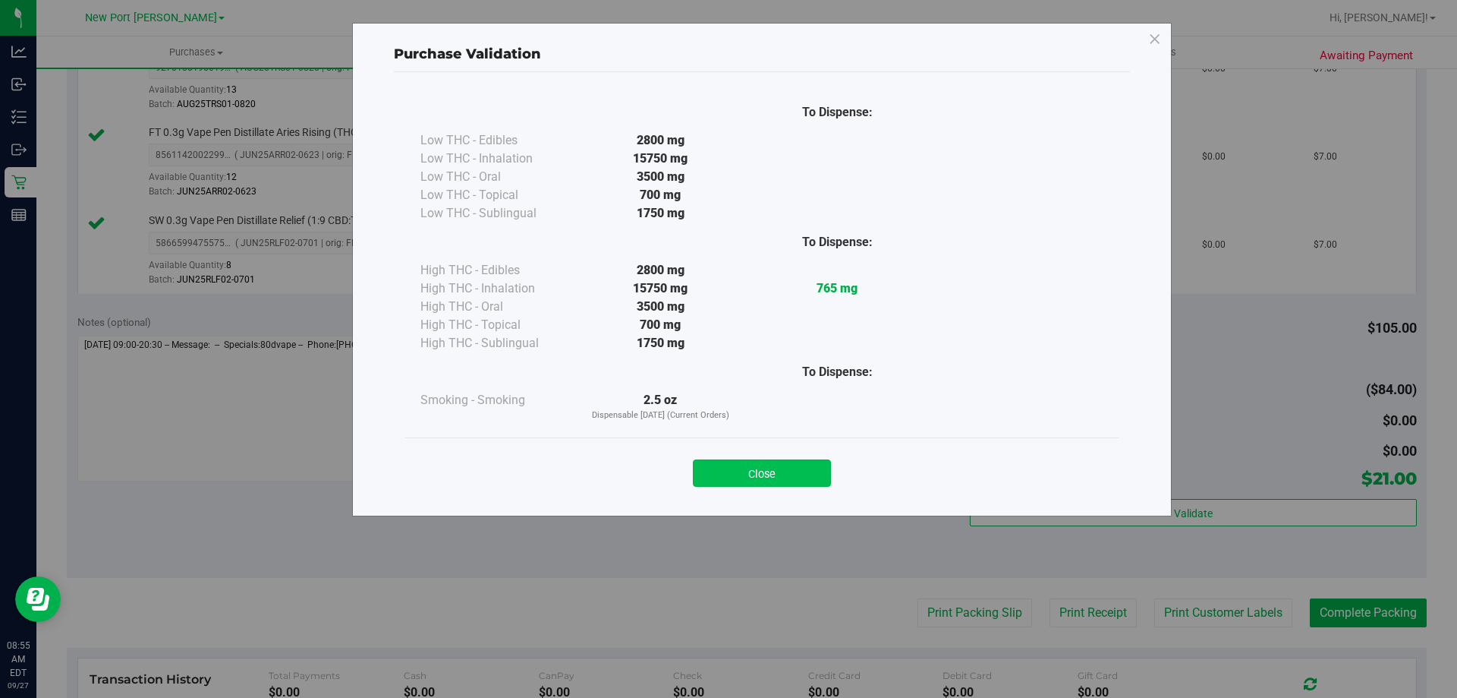
click at [812, 480] on button "Close" at bounding box center [762, 472] width 138 height 27
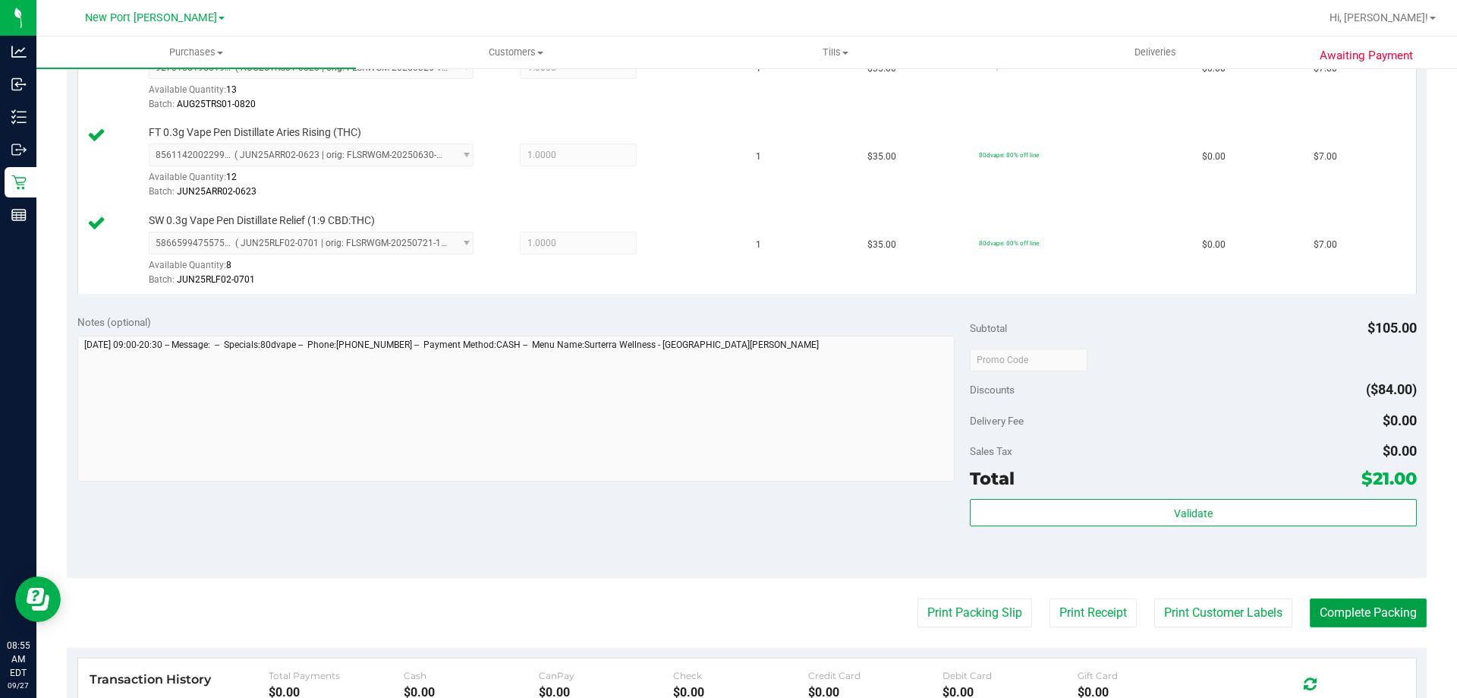
click at [1385, 613] on button "Complete Packing" at bounding box center [1368, 612] width 117 height 29
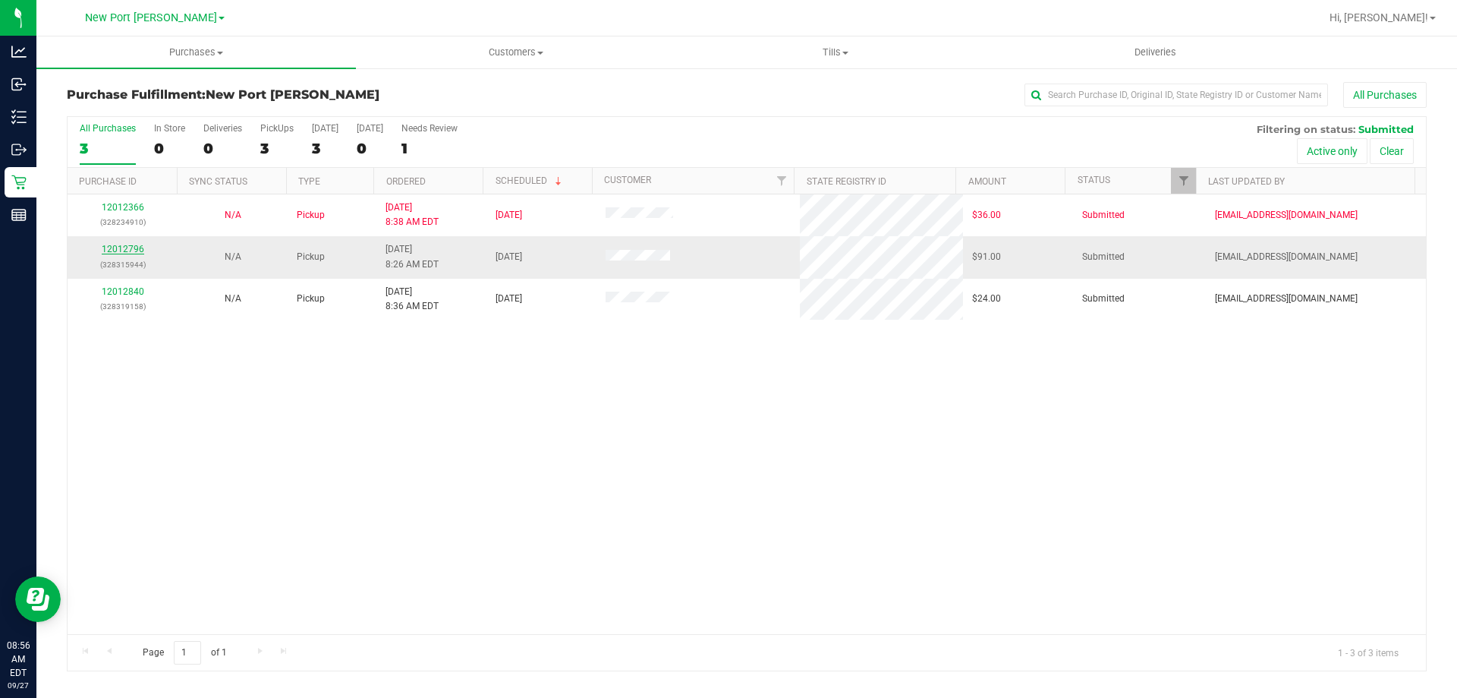
click at [129, 247] on link "12012796" at bounding box center [123, 249] width 43 height 11
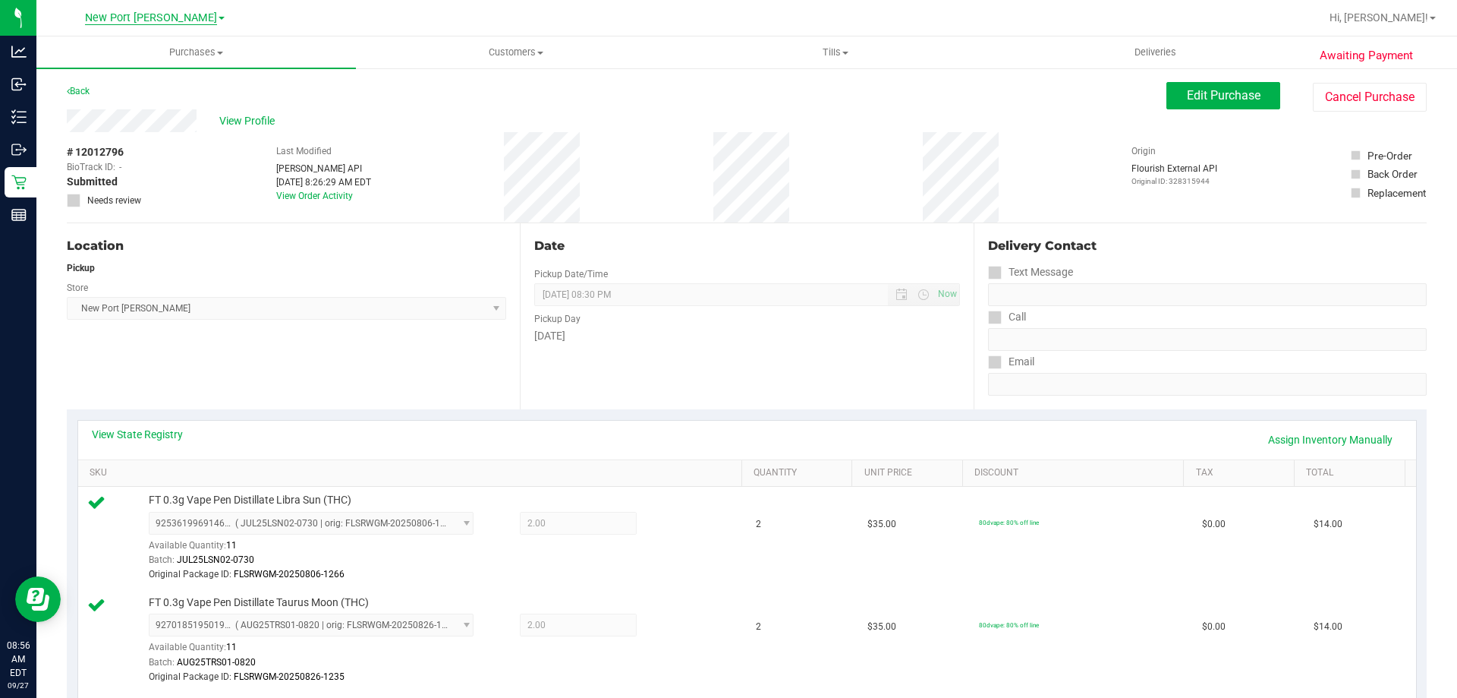
click at [169, 17] on span "New Port Richey WC" at bounding box center [151, 18] width 132 height 14
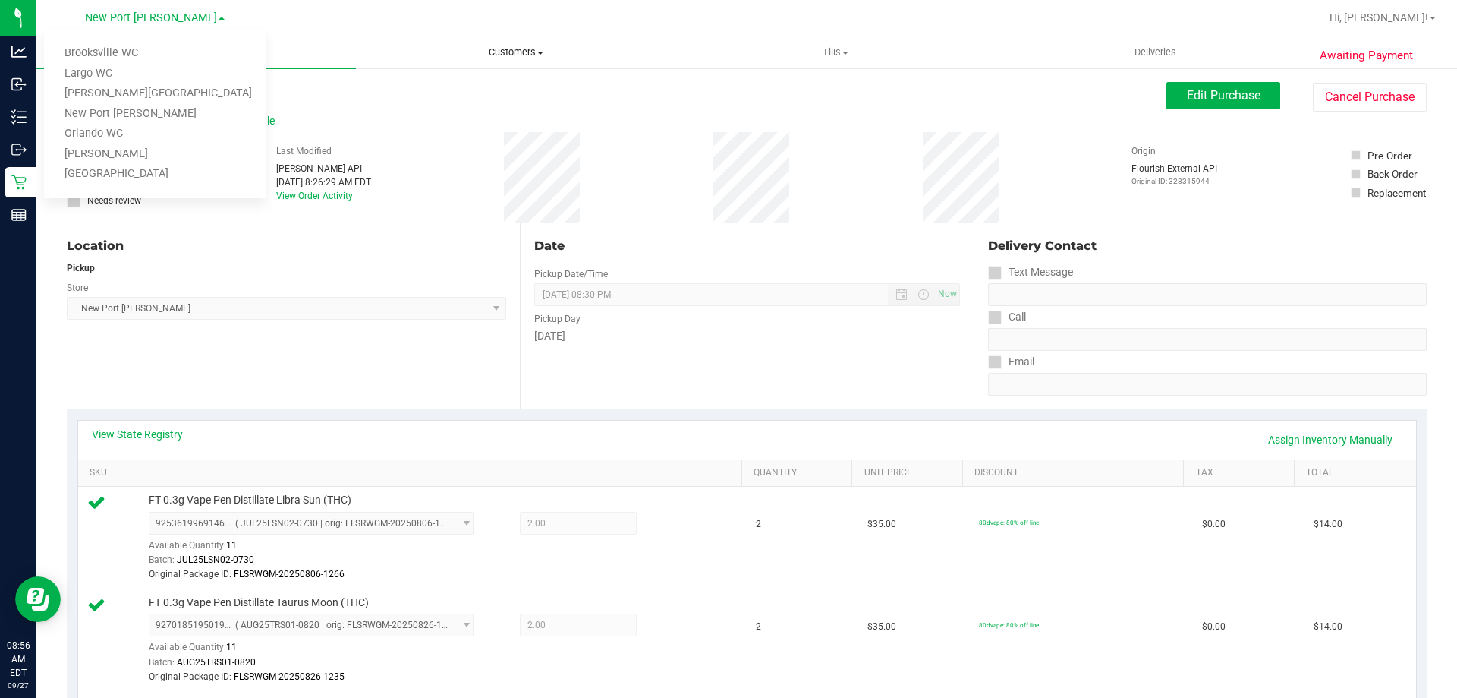
click at [374, 49] on span "Customers" at bounding box center [516, 53] width 318 height 14
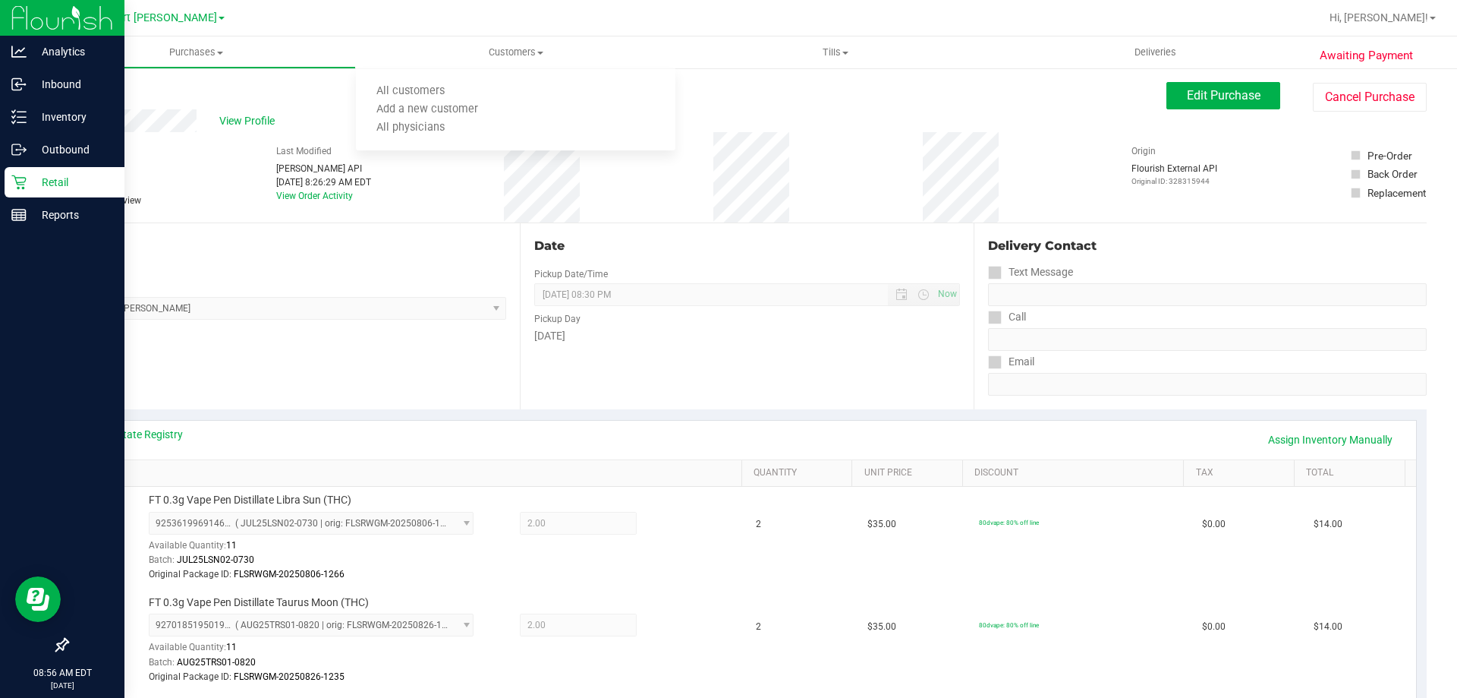
click at [16, 175] on icon at bounding box center [18, 182] width 15 height 15
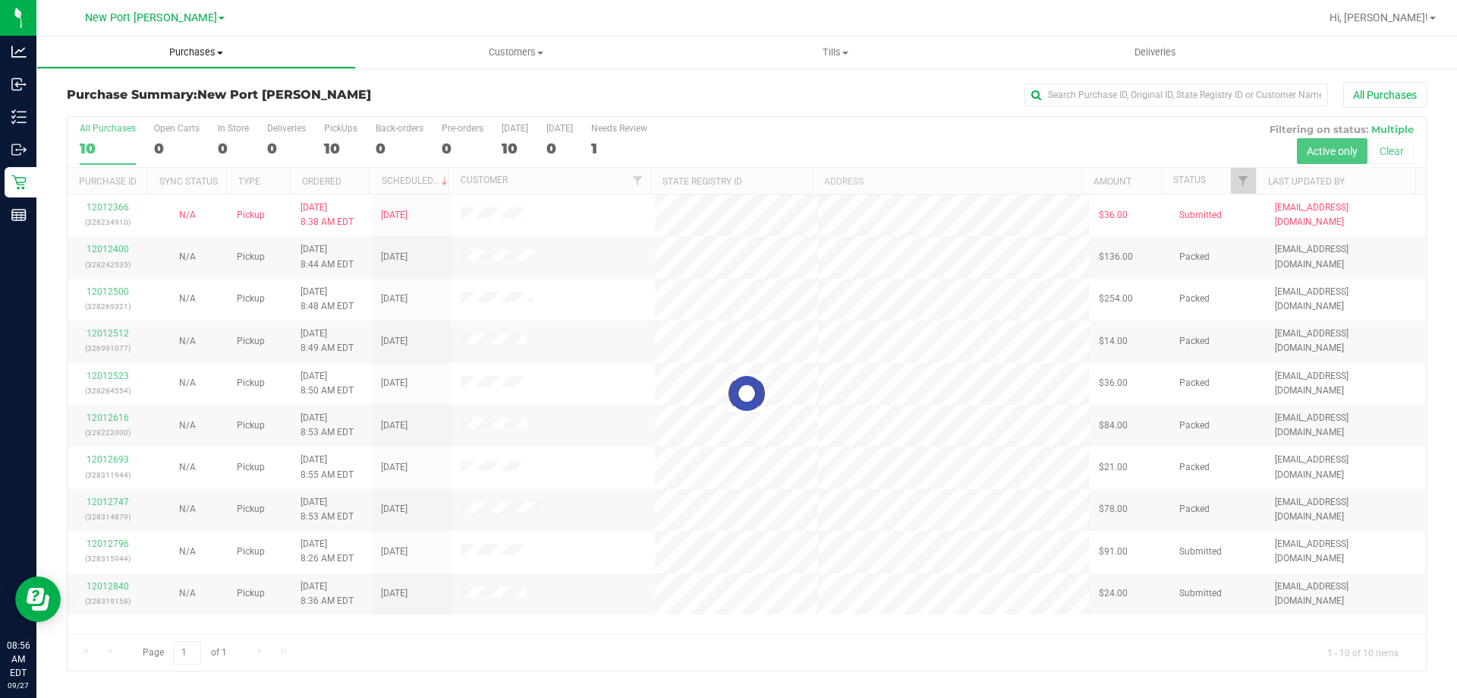
click at [206, 54] on span "Purchases" at bounding box center [196, 53] width 318 height 14
click at [198, 108] on li "Fulfillment" at bounding box center [196, 110] width 320 height 18
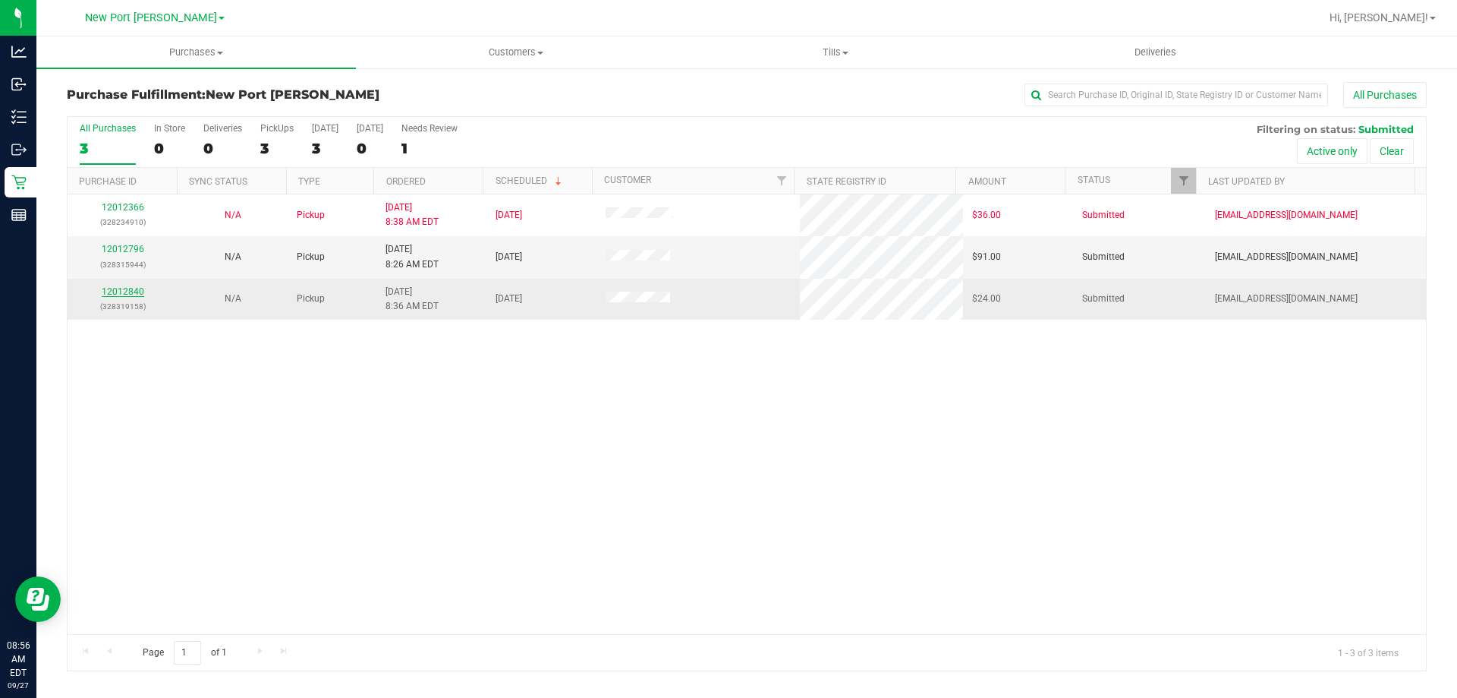
click at [128, 288] on link "12012840" at bounding box center [123, 291] width 43 height 11
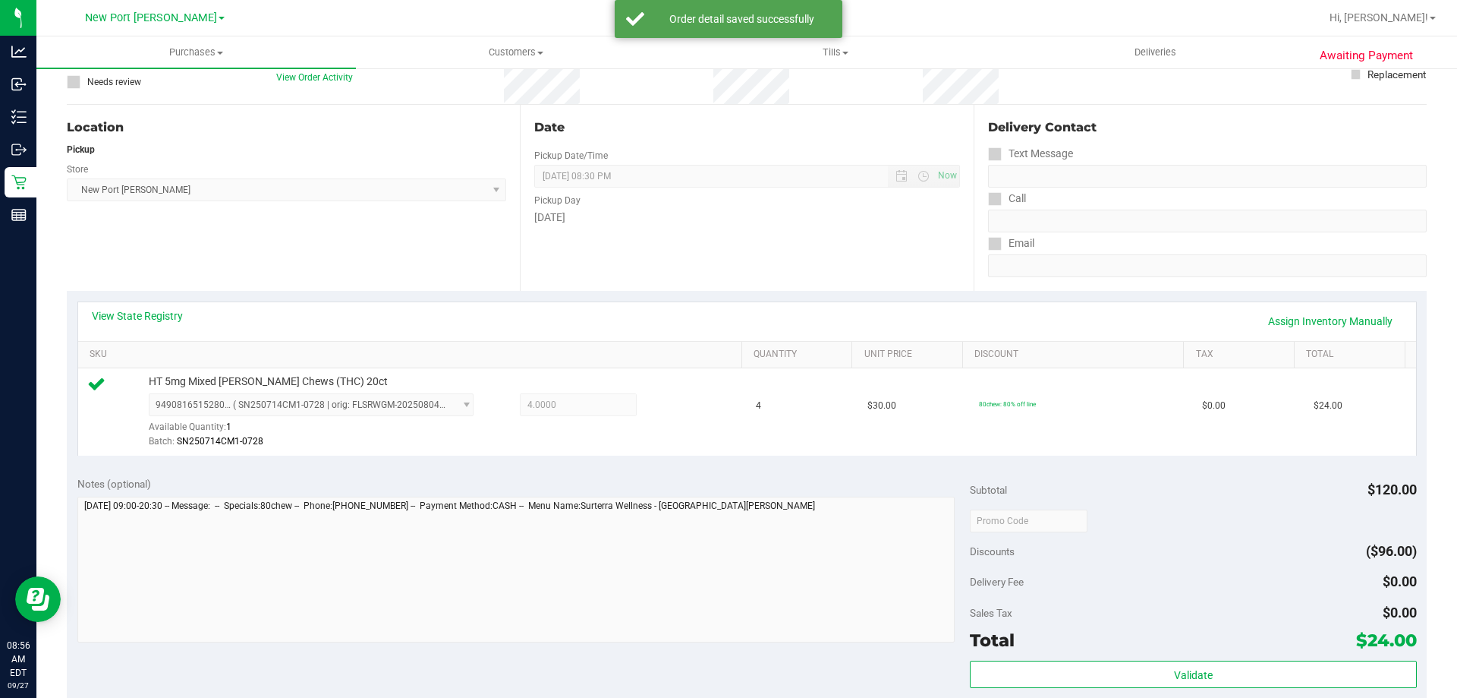
scroll to position [304, 0]
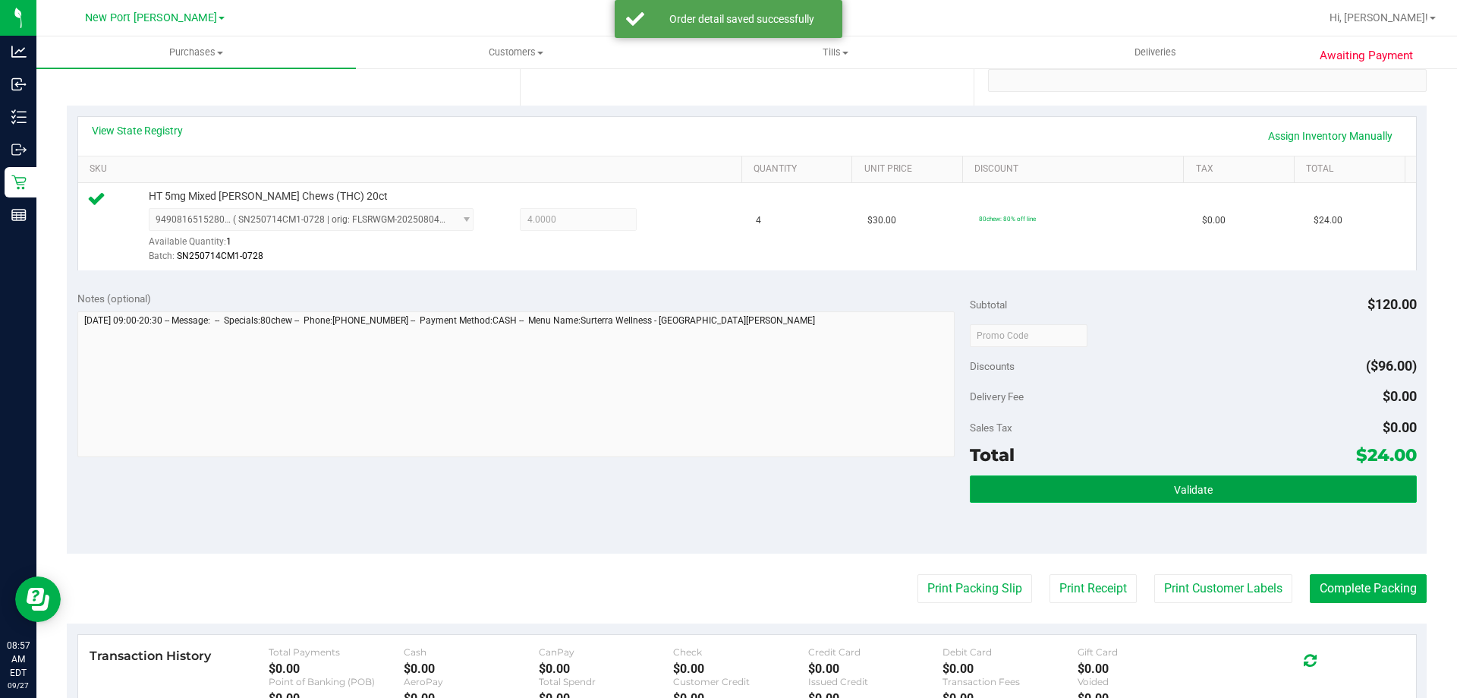
click at [1071, 480] on button "Validate" at bounding box center [1193, 488] width 446 height 27
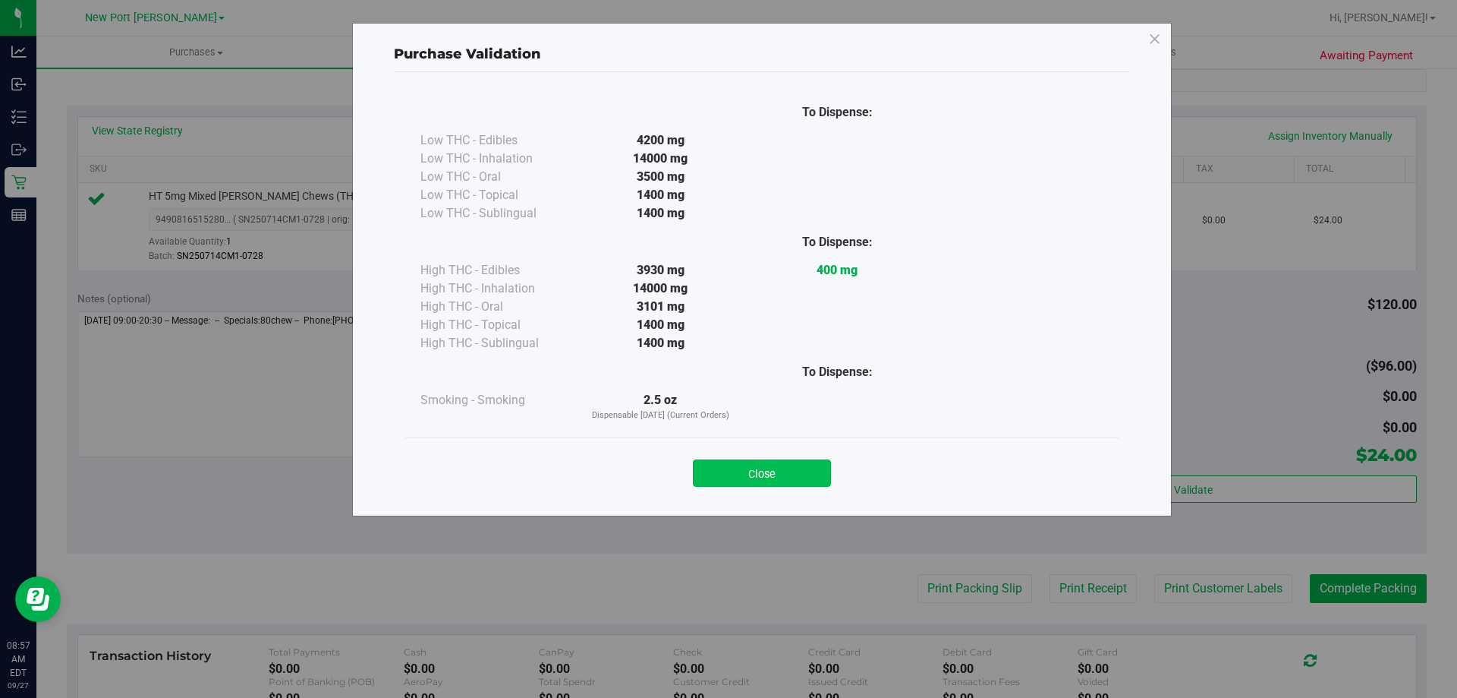
click at [778, 480] on button "Close" at bounding box center [762, 472] width 138 height 27
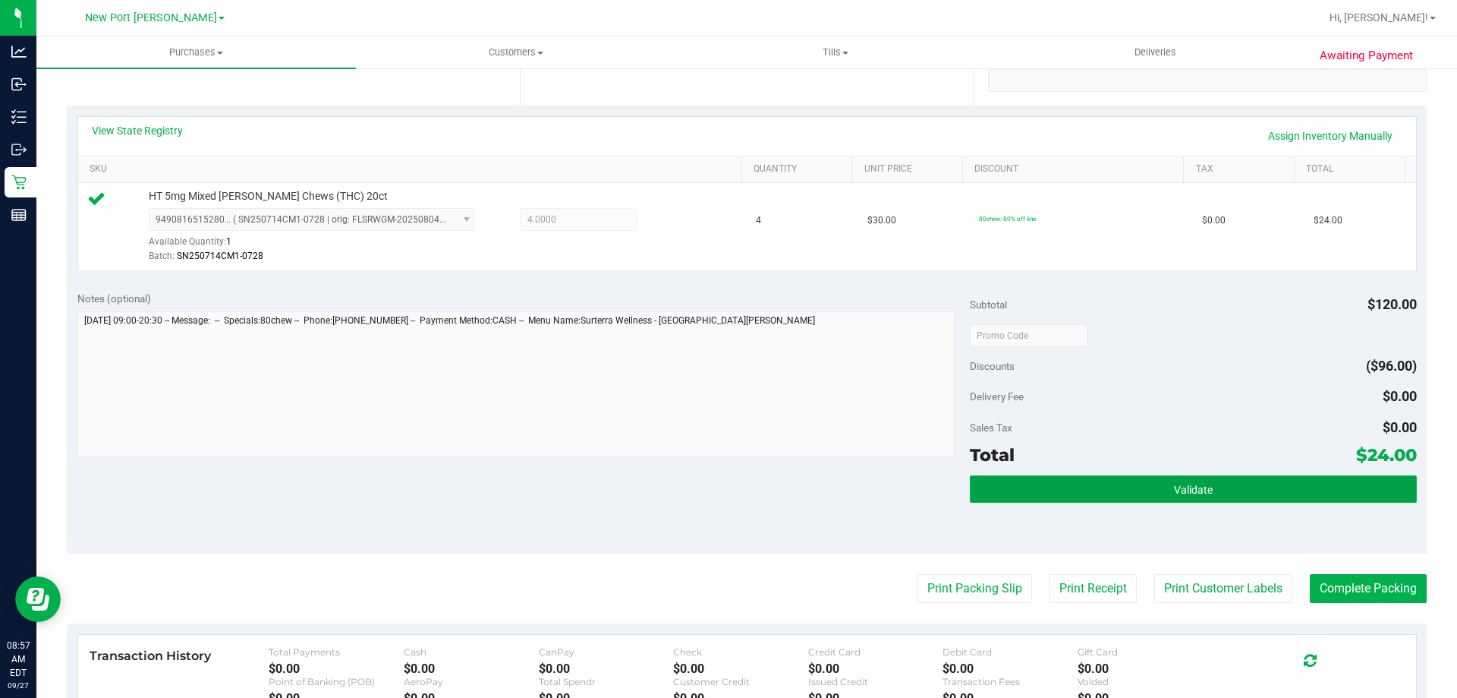
click at [1138, 498] on button "Validate" at bounding box center [1193, 488] width 446 height 27
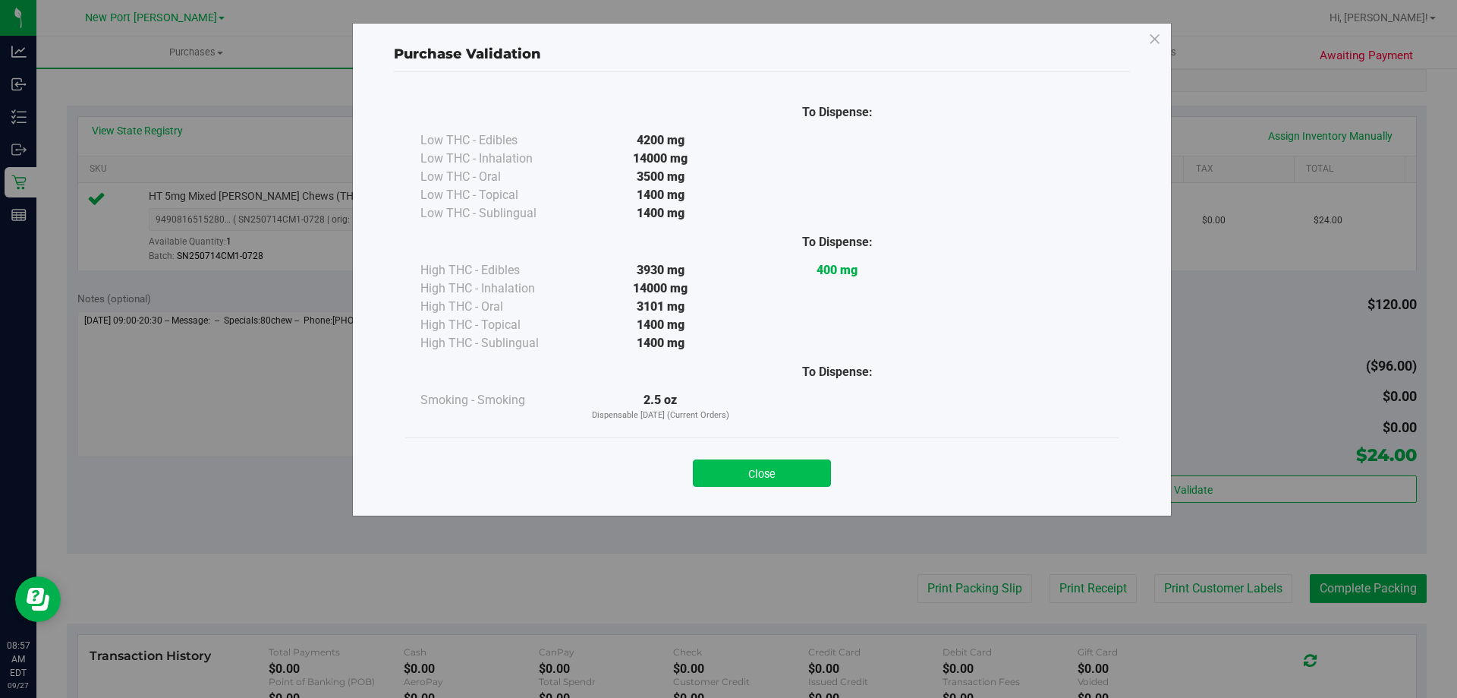
click at [808, 469] on button "Close" at bounding box center [762, 472] width 138 height 27
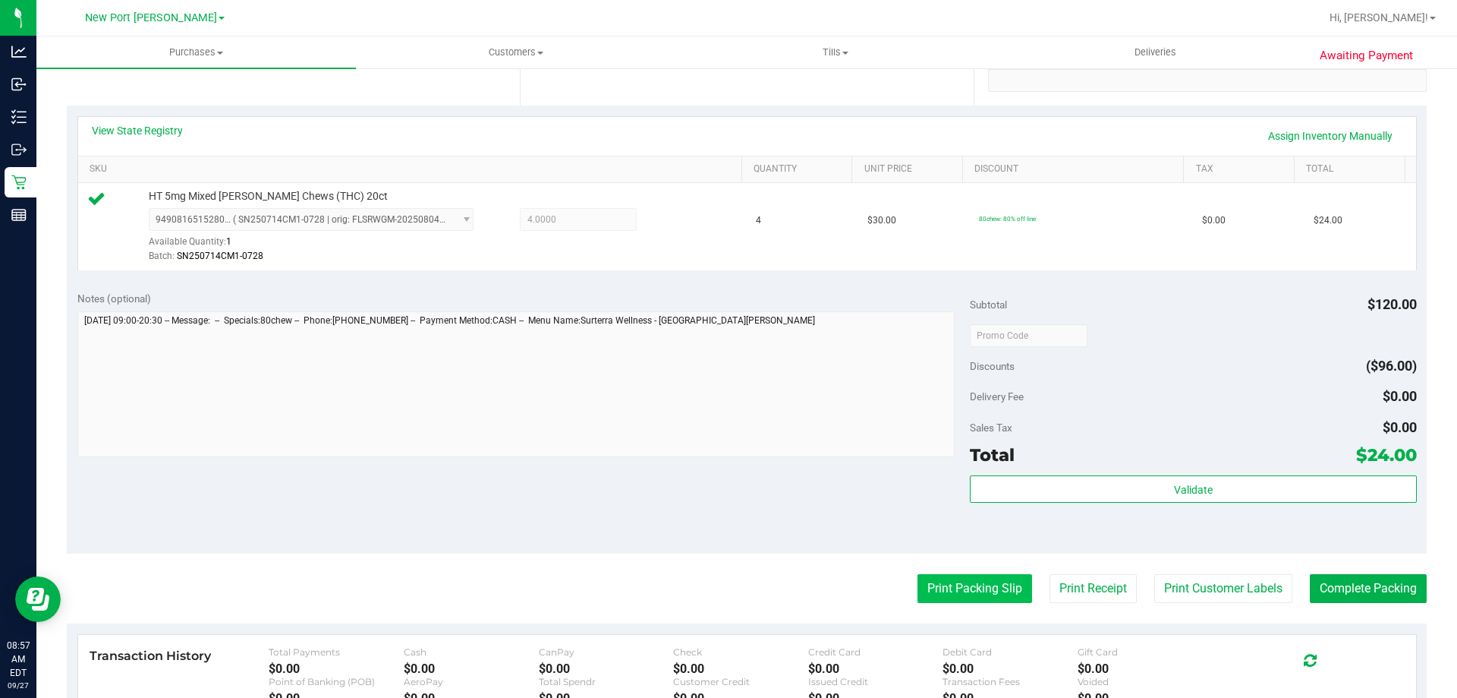
click at [1002, 581] on button "Print Packing Slip" at bounding box center [975, 588] width 115 height 29
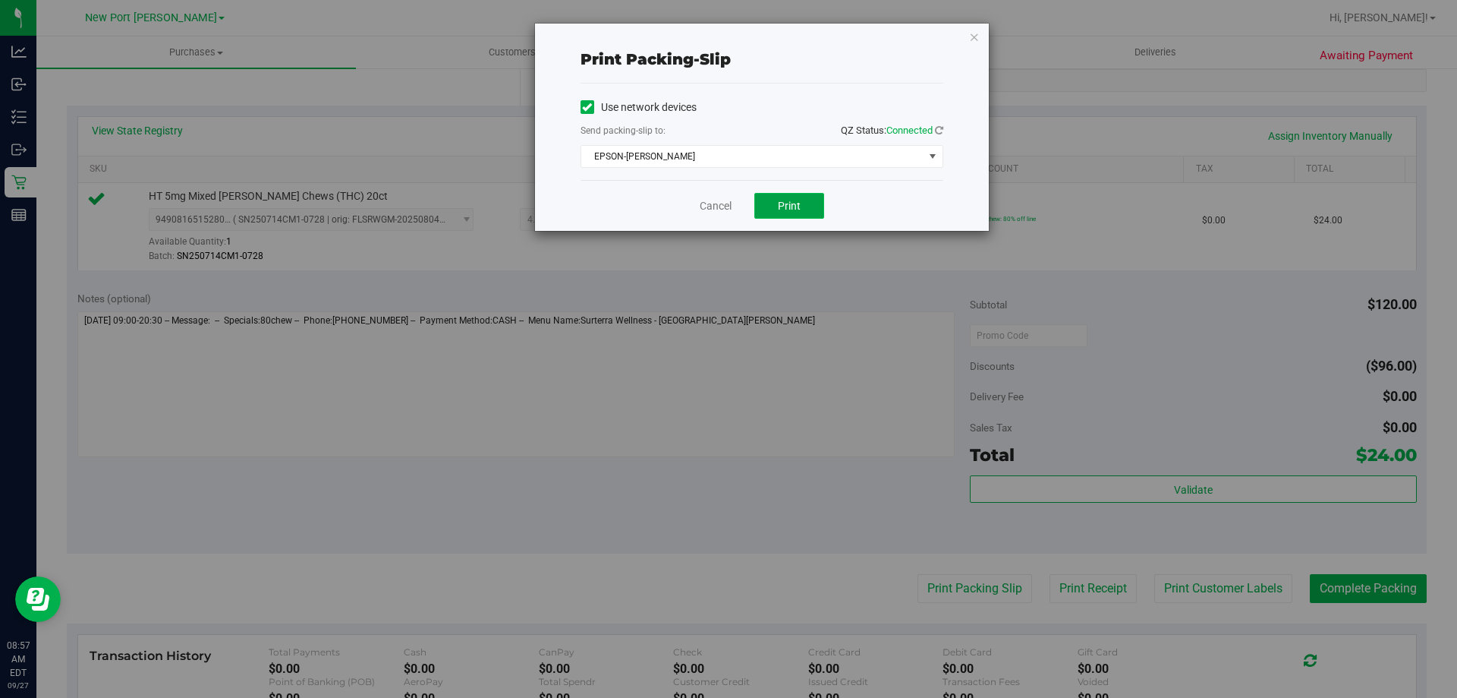
click at [804, 211] on button "Print" at bounding box center [789, 206] width 70 height 26
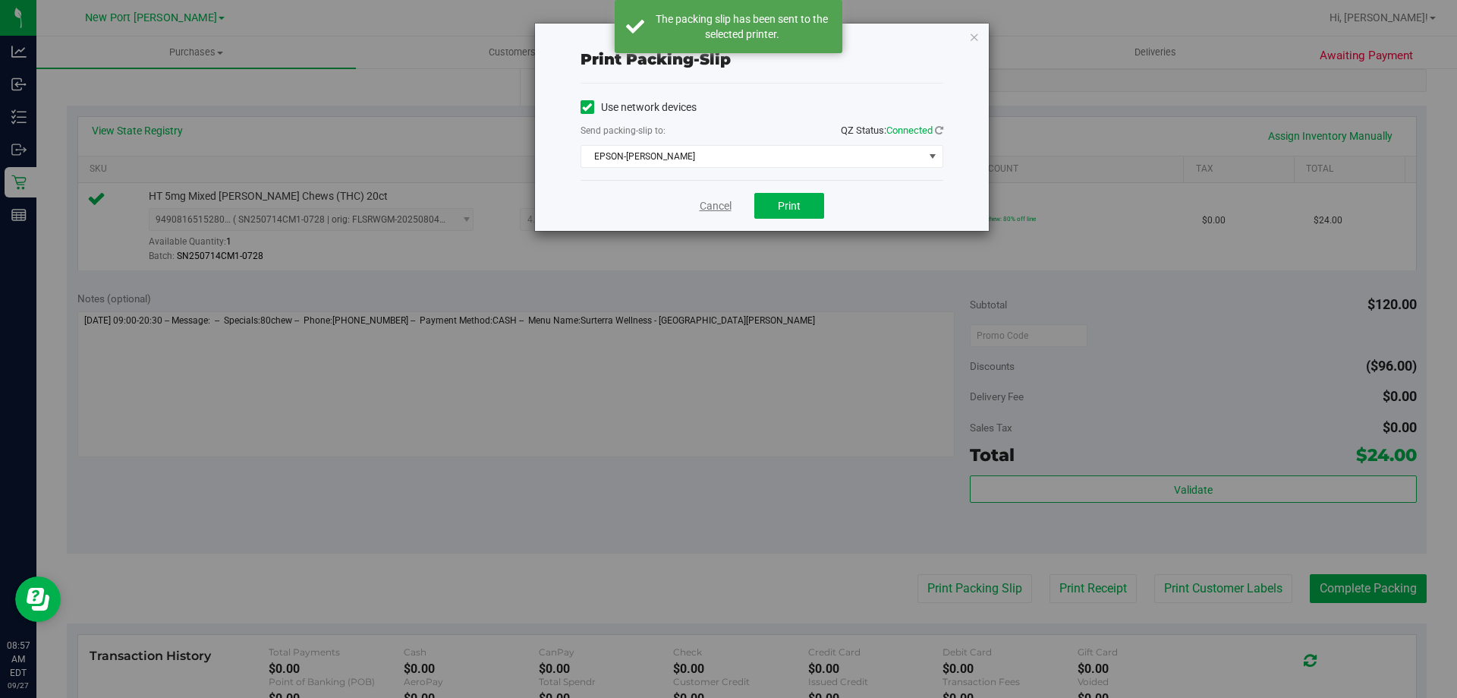
click at [717, 203] on link "Cancel" at bounding box center [716, 206] width 32 height 16
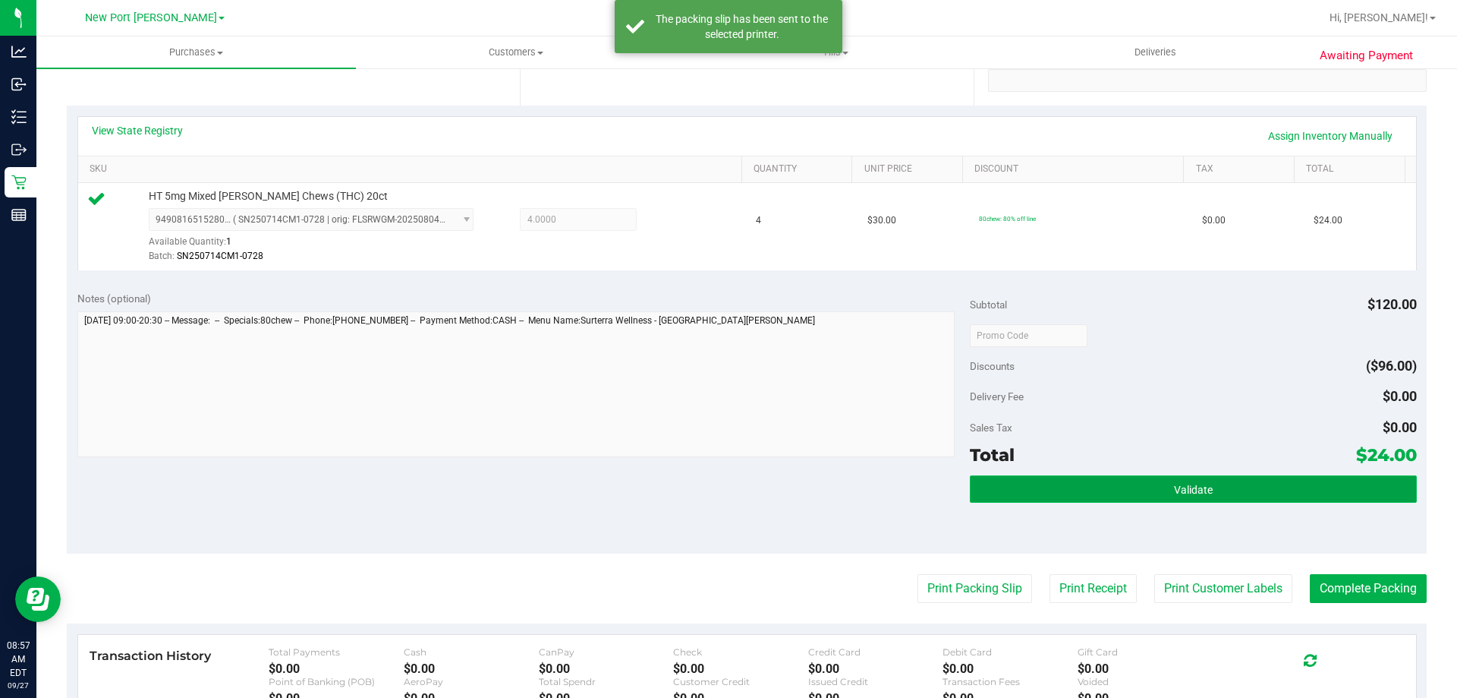
click at [1150, 495] on button "Validate" at bounding box center [1193, 488] width 446 height 27
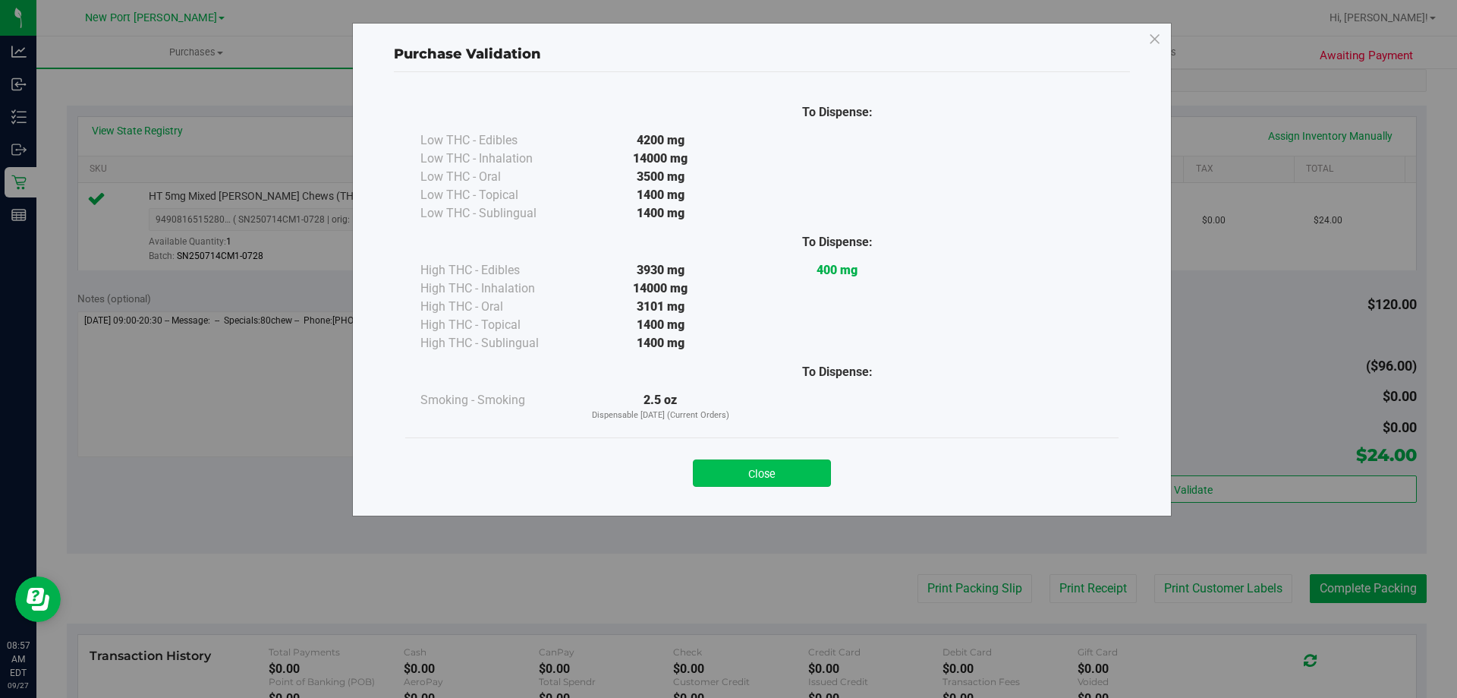
click at [802, 474] on button "Close" at bounding box center [762, 472] width 138 height 27
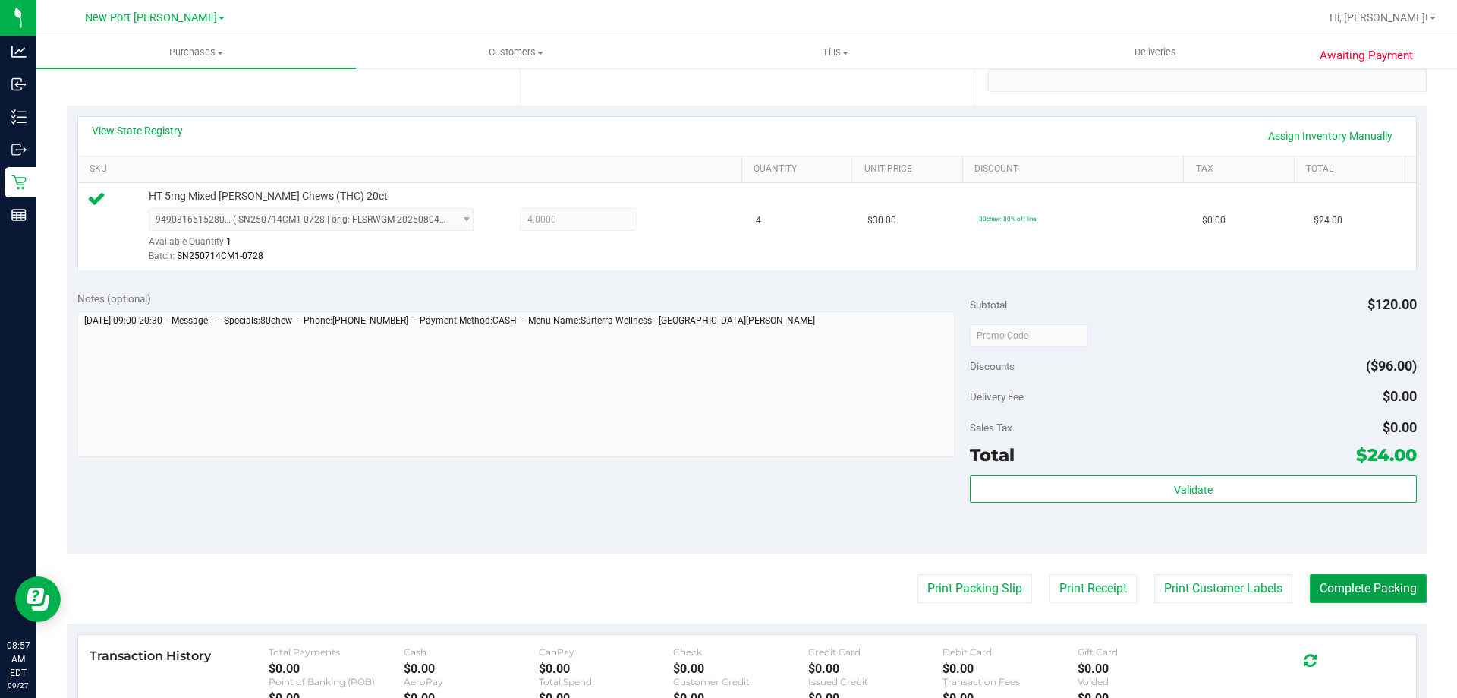
click at [1336, 587] on button "Complete Packing" at bounding box center [1368, 588] width 117 height 29
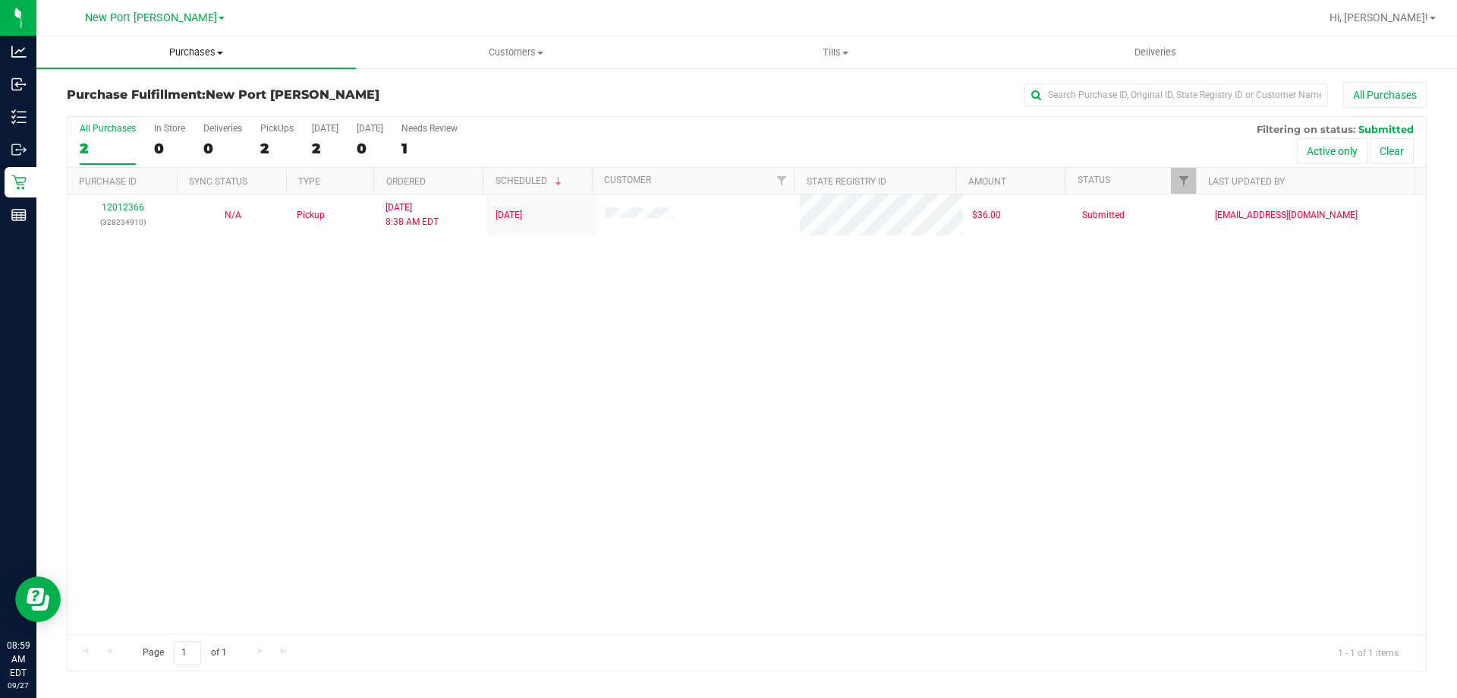
click at [209, 54] on span "Purchases" at bounding box center [196, 53] width 320 height 14
click at [181, 116] on li "Fulfillment" at bounding box center [196, 110] width 320 height 18
